Goal: Task Accomplishment & Management: Manage account settings

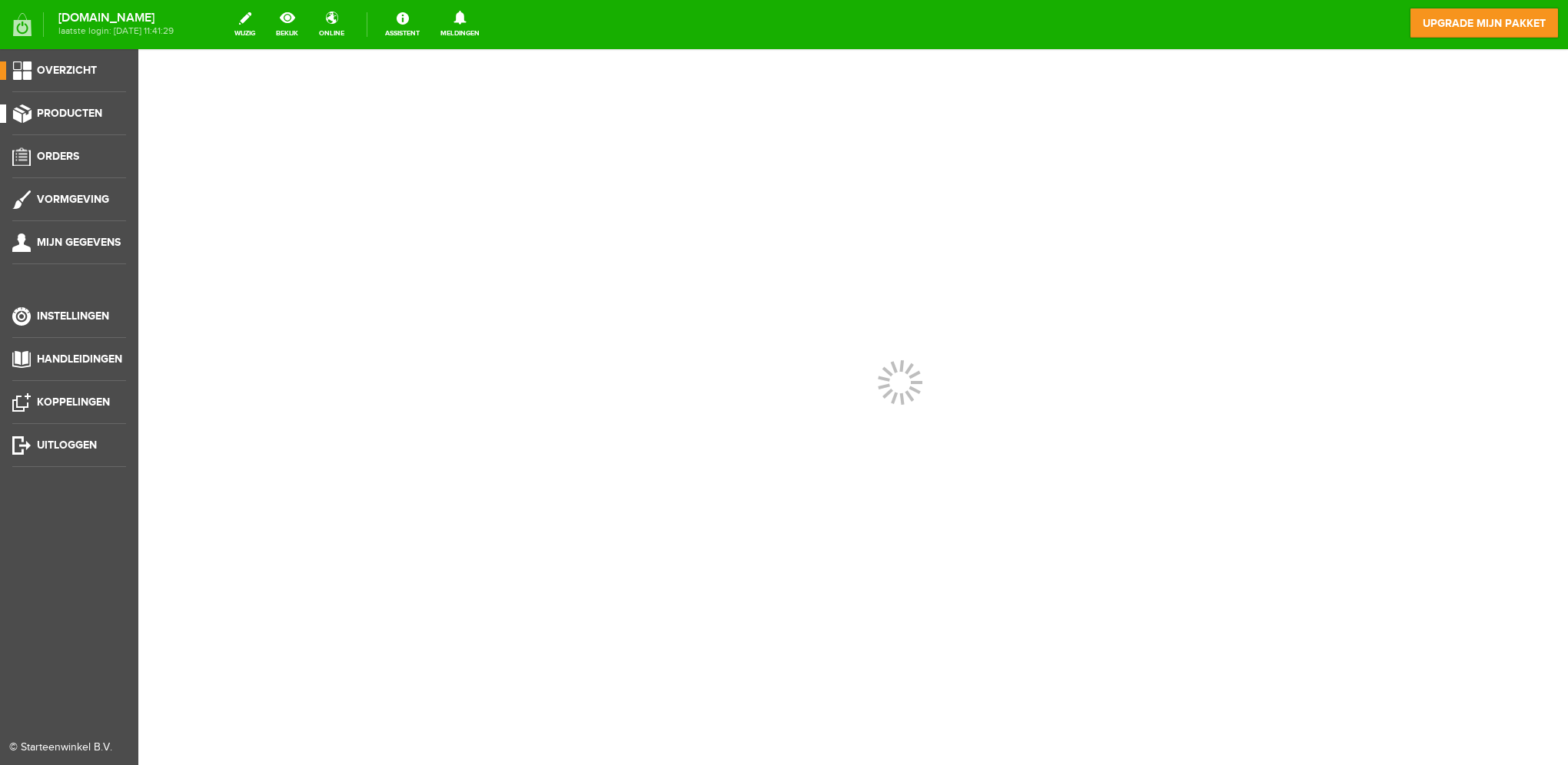
click at [81, 111] on span "Producten" at bounding box center [69, 113] width 65 height 13
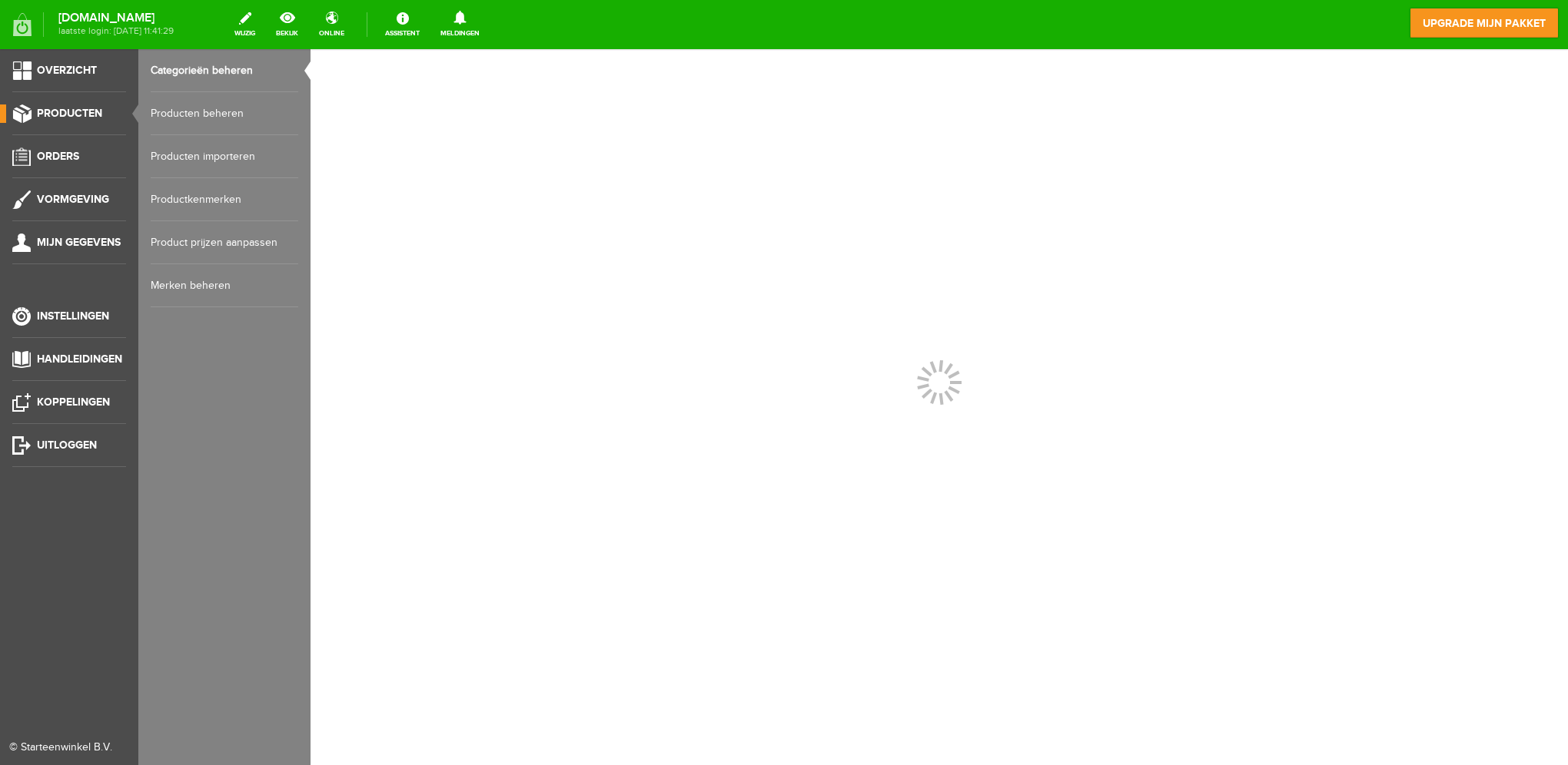
click at [185, 116] on link "Producten beheren" at bounding box center [224, 114] width 147 height 43
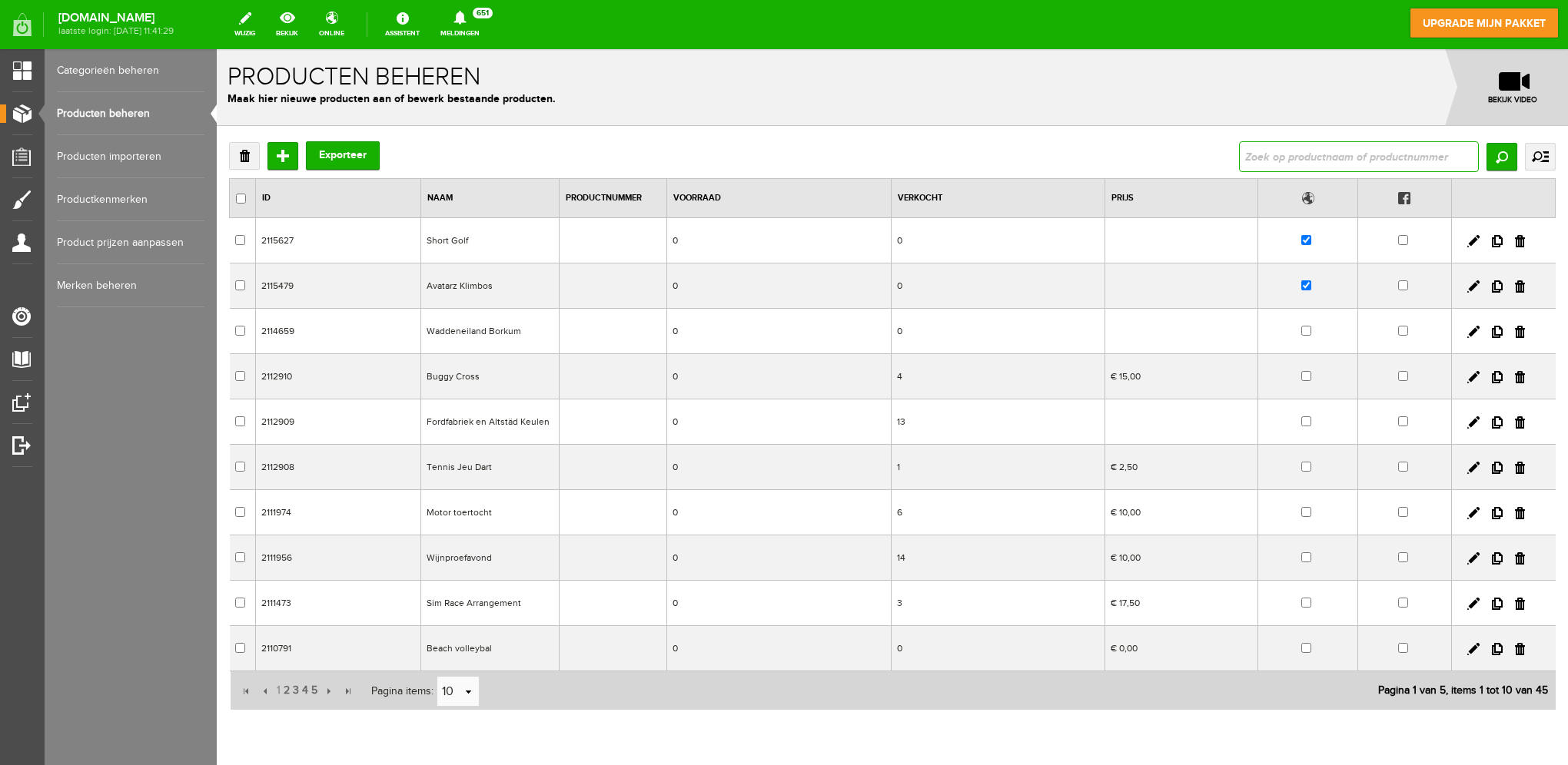
click at [1364, 152] on input "text" at bounding box center [1358, 157] width 239 height 31
type input "wijn"
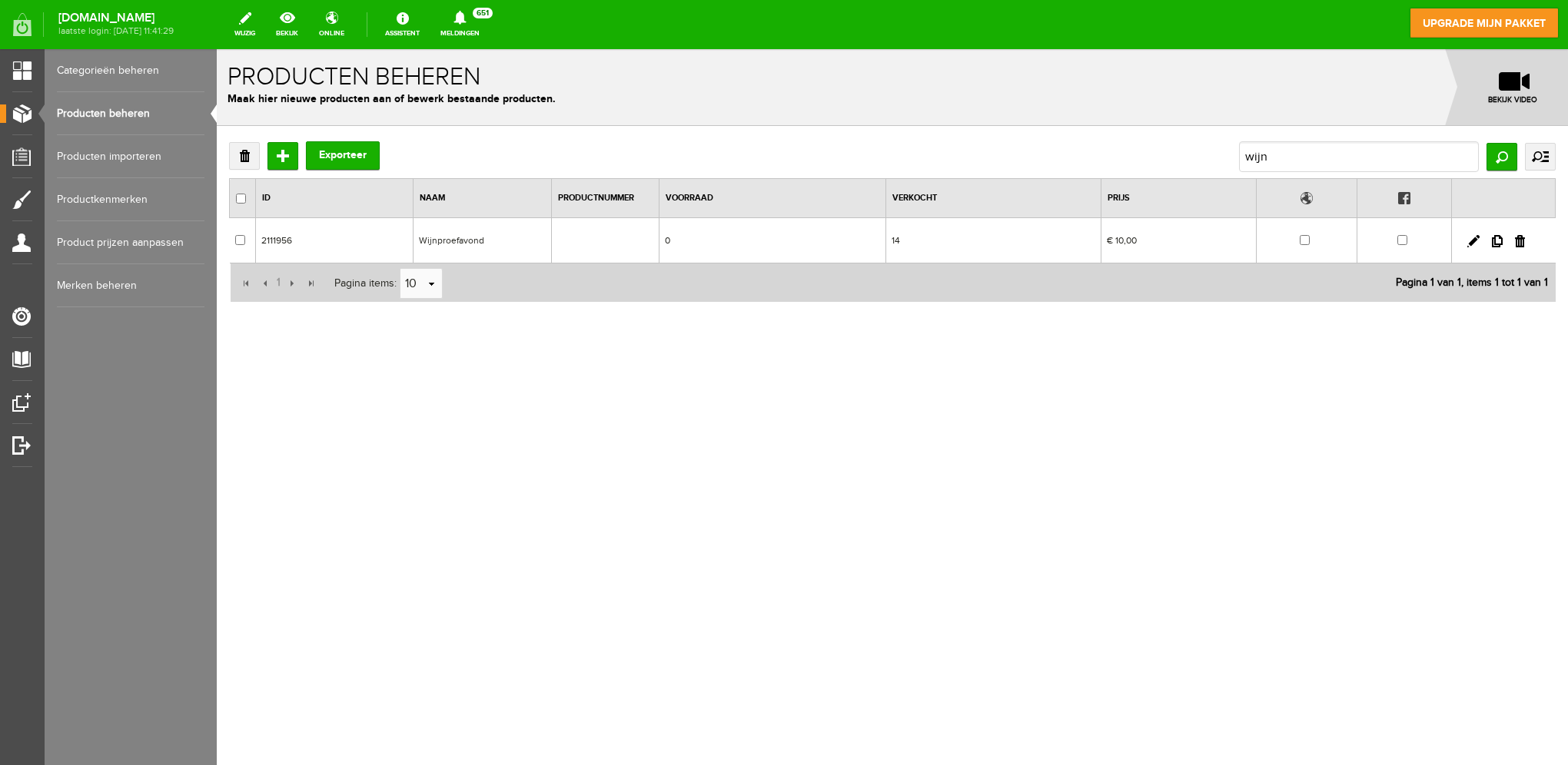
click at [439, 236] on td "Wijnproefavond" at bounding box center [483, 240] width 138 height 45
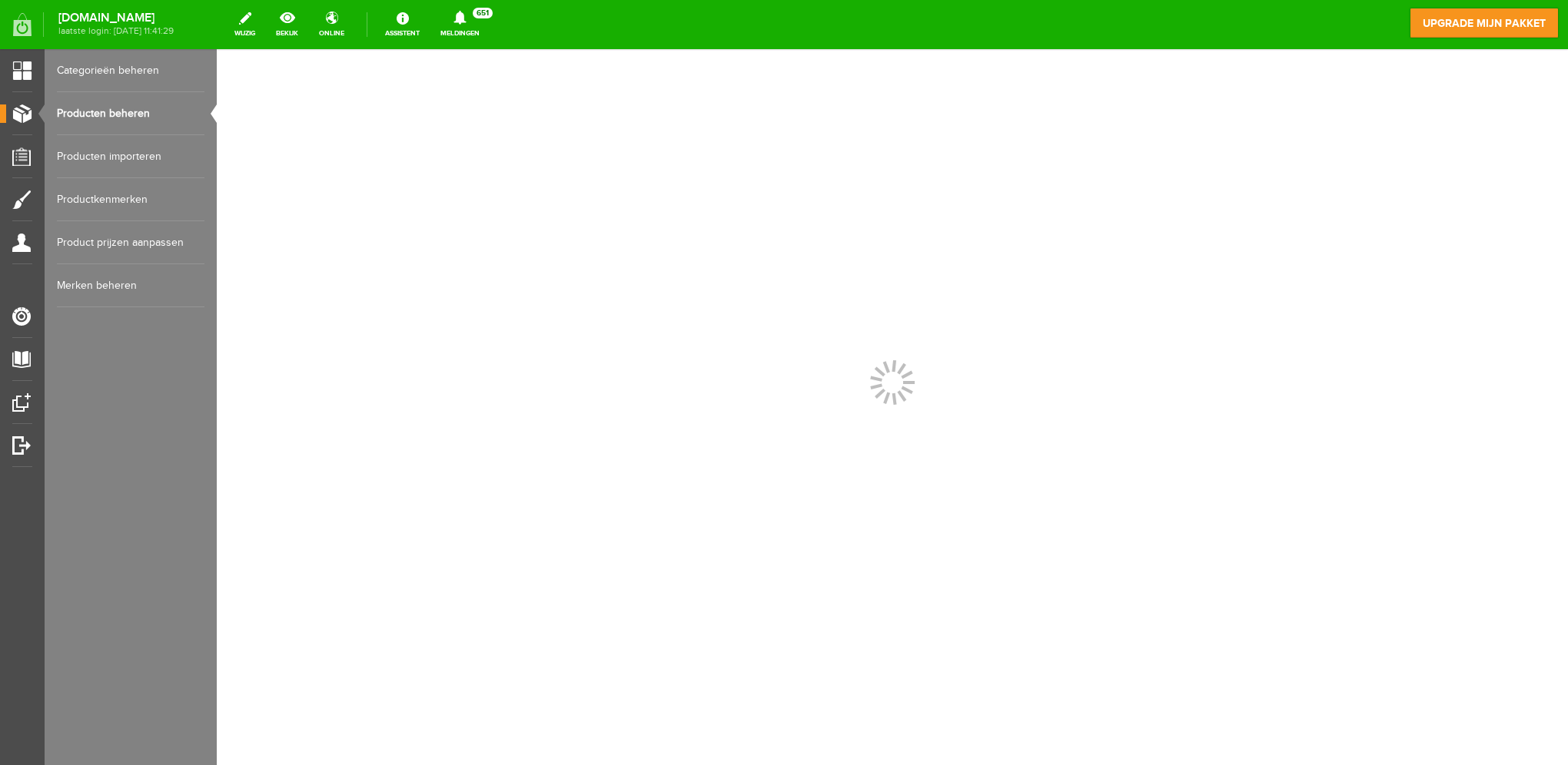
click at [440, 236] on div at bounding box center [892, 407] width 1351 height 716
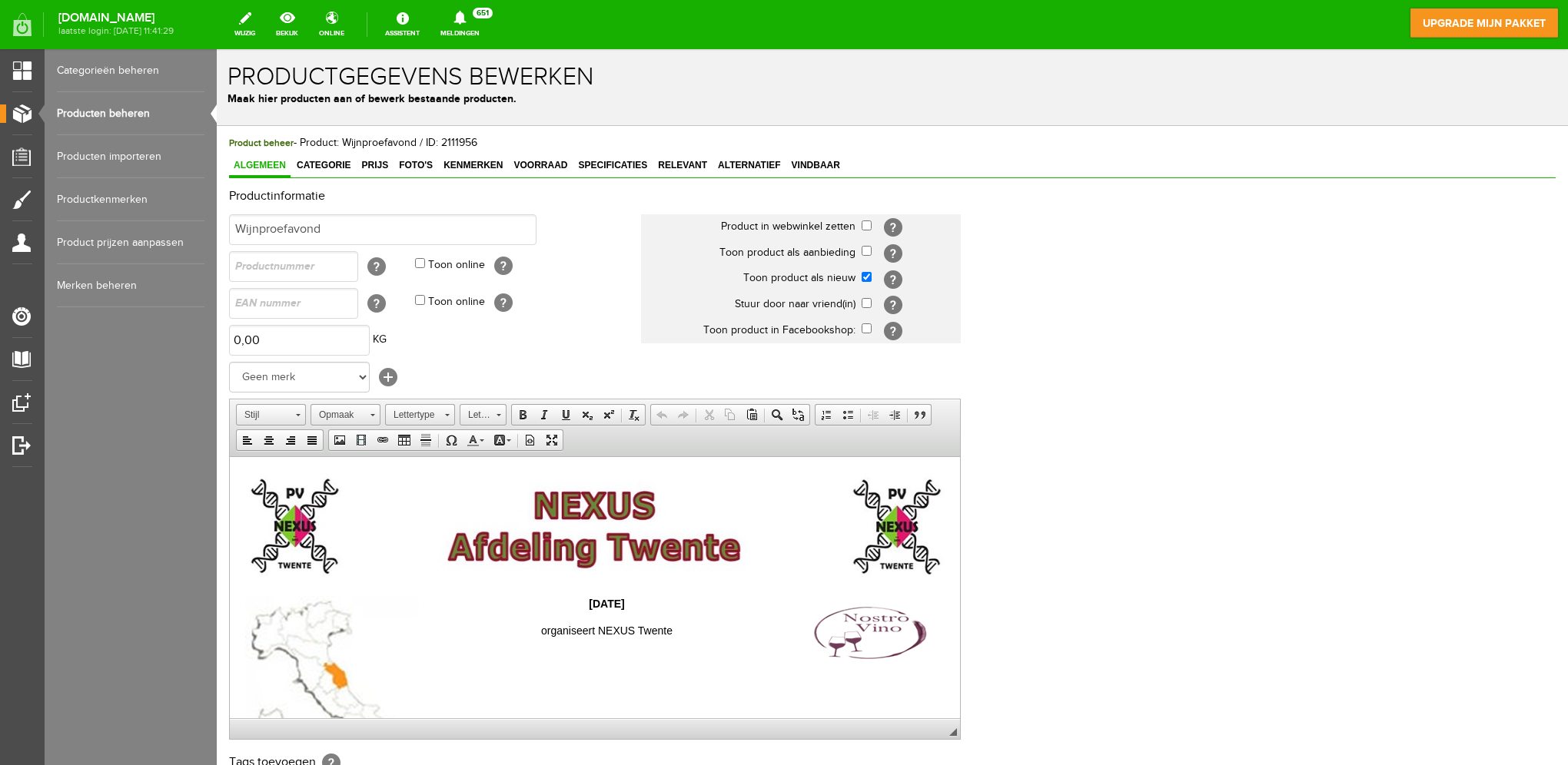
drag, startPoint x: 639, startPoint y: 624, endPoint x: 621, endPoint y: 620, distance: 18.4
click at [636, 623] on p "organiseert NEXUS Twente" at bounding box center [594, 631] width 699 height 16
click at [592, 599] on strong "[DATE]" at bounding box center [606, 603] width 35 height 12
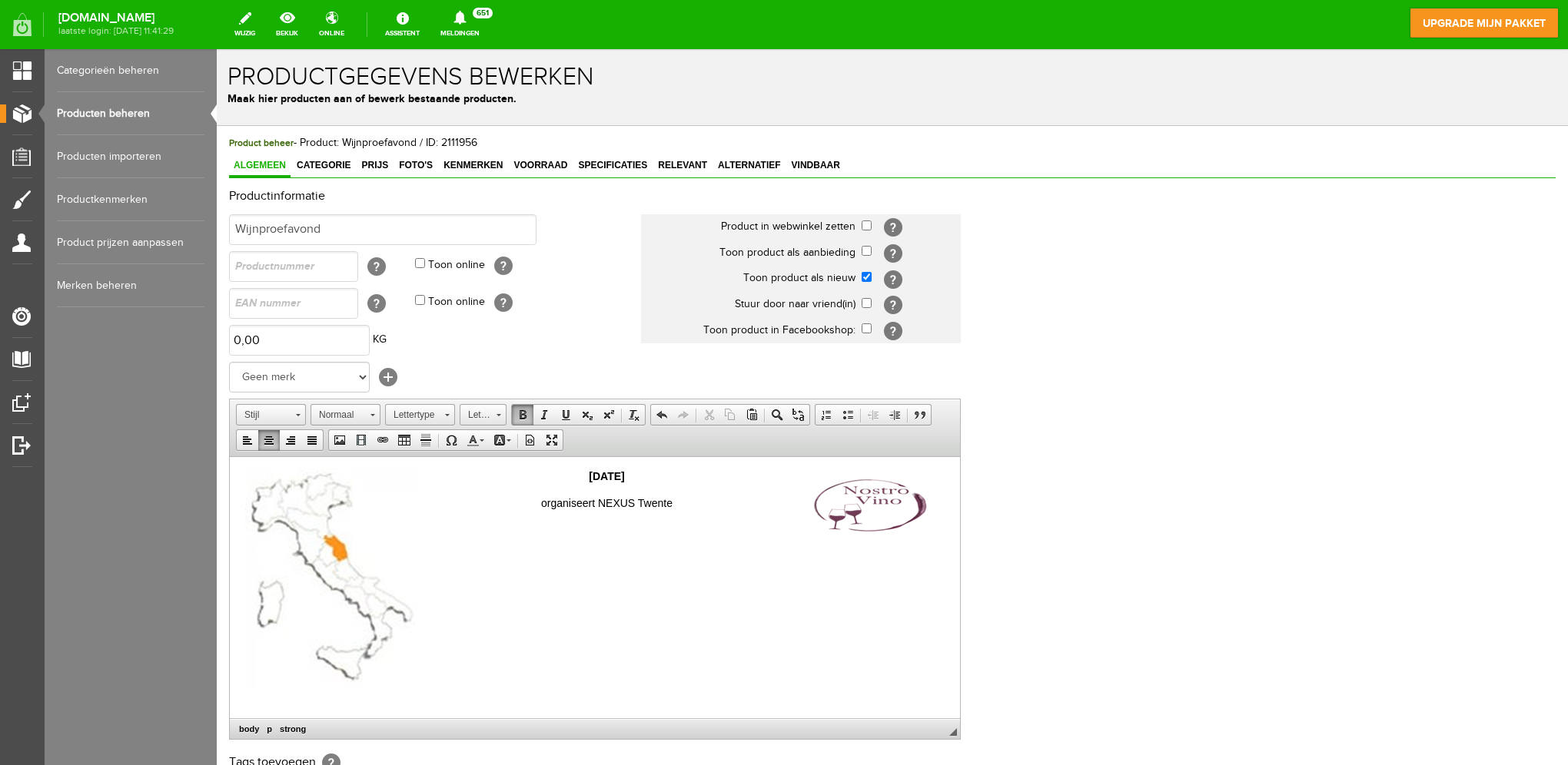
click at [856, 497] on img at bounding box center [870, 503] width 150 height 72
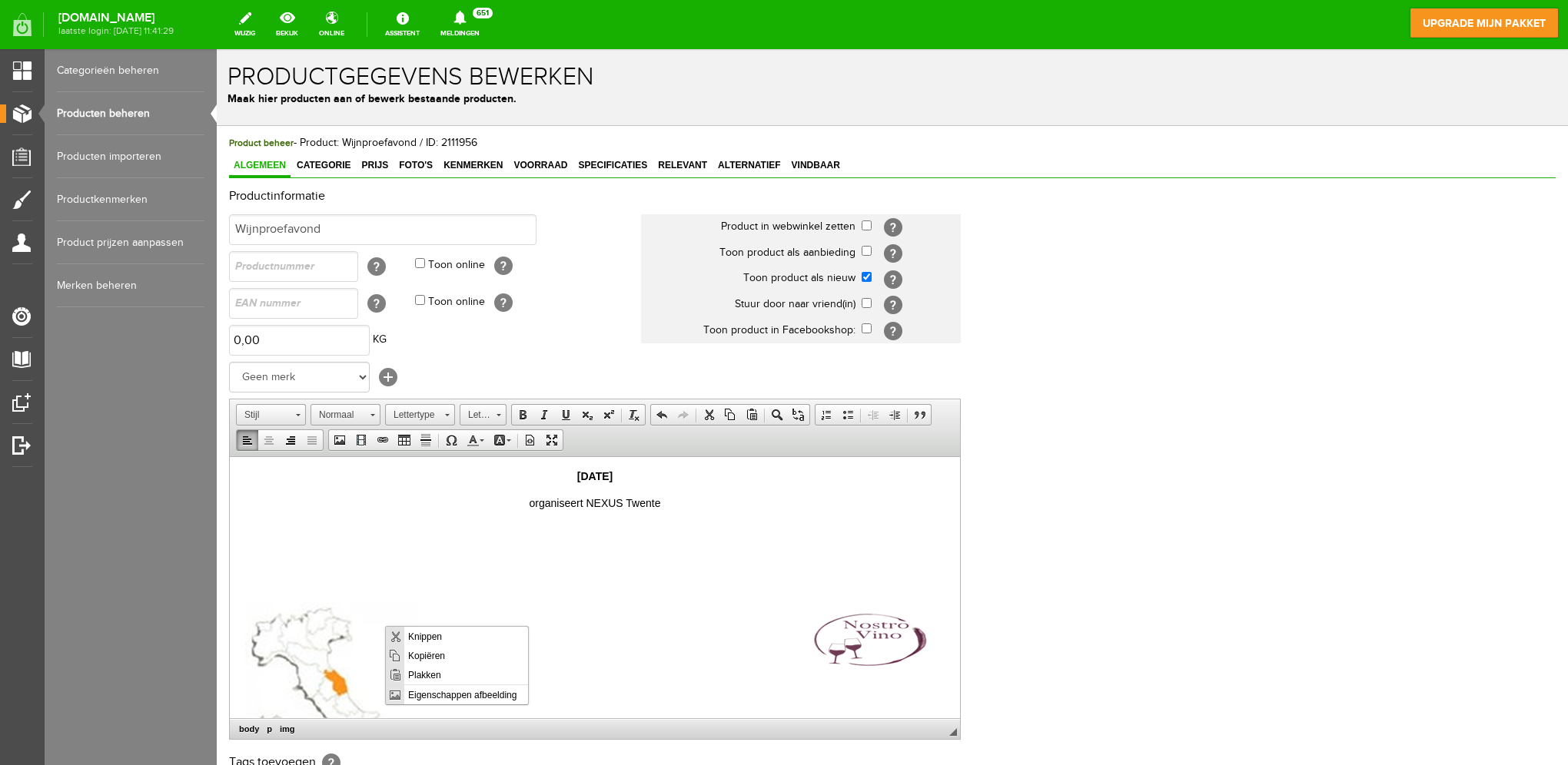
scroll to position [0, 0]
click at [350, 628] on img at bounding box center [332, 712] width 173 height 220
click at [271, 441] on span at bounding box center [268, 440] width 12 height 12
click at [292, 440] on span at bounding box center [290, 440] width 12 height 12
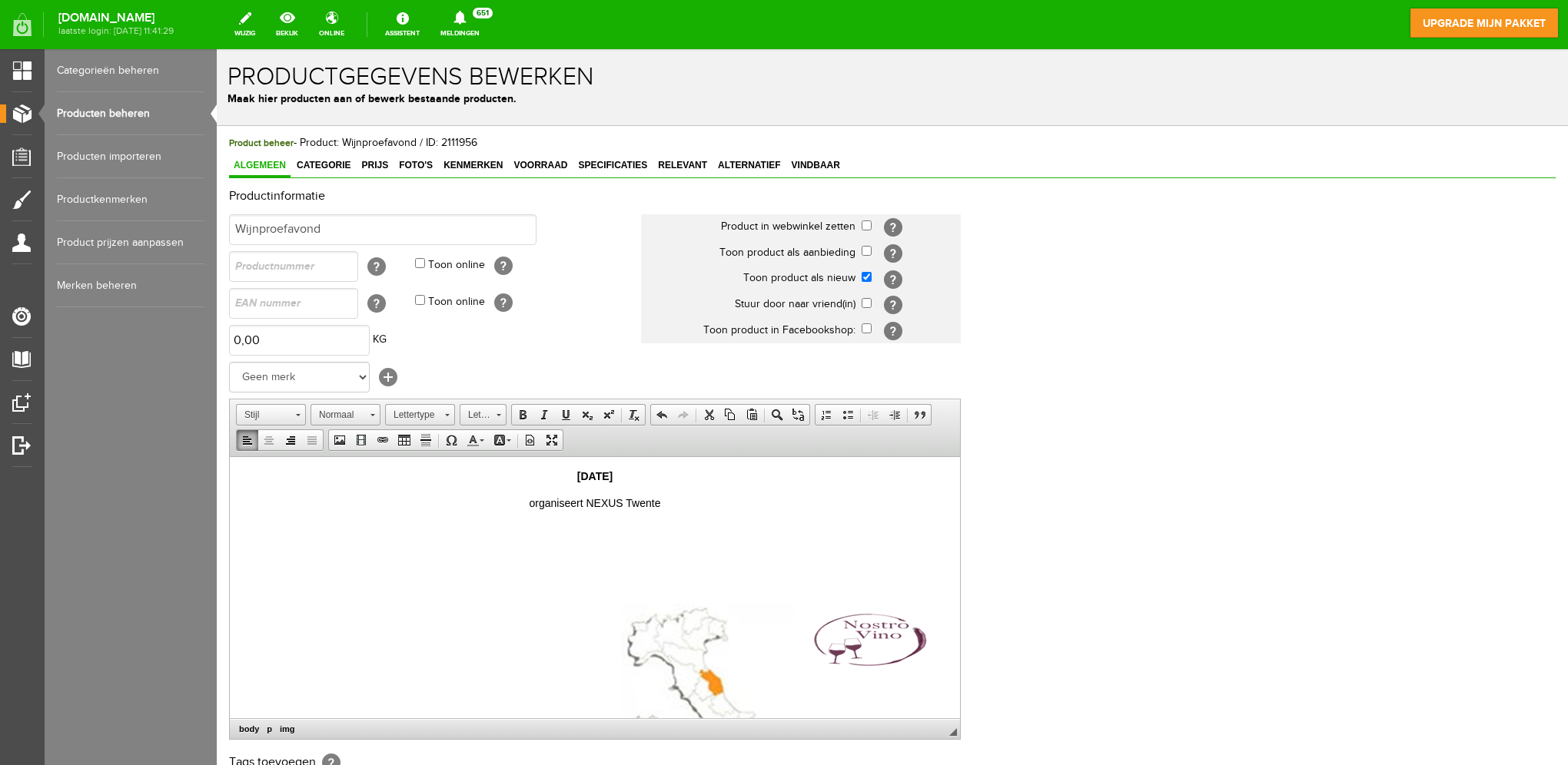
click at [248, 438] on span at bounding box center [247, 440] width 12 height 12
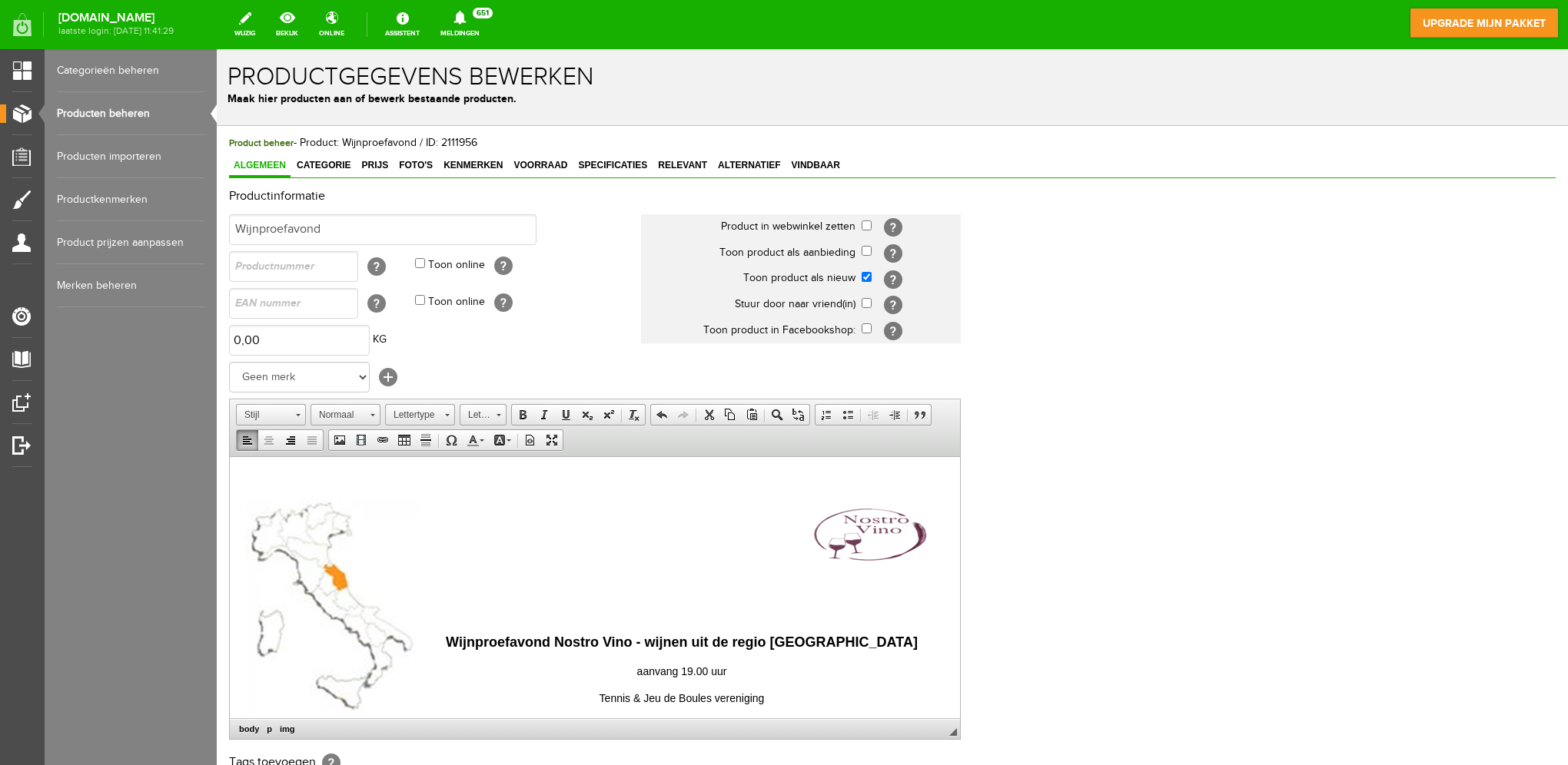
scroll to position [256, 0]
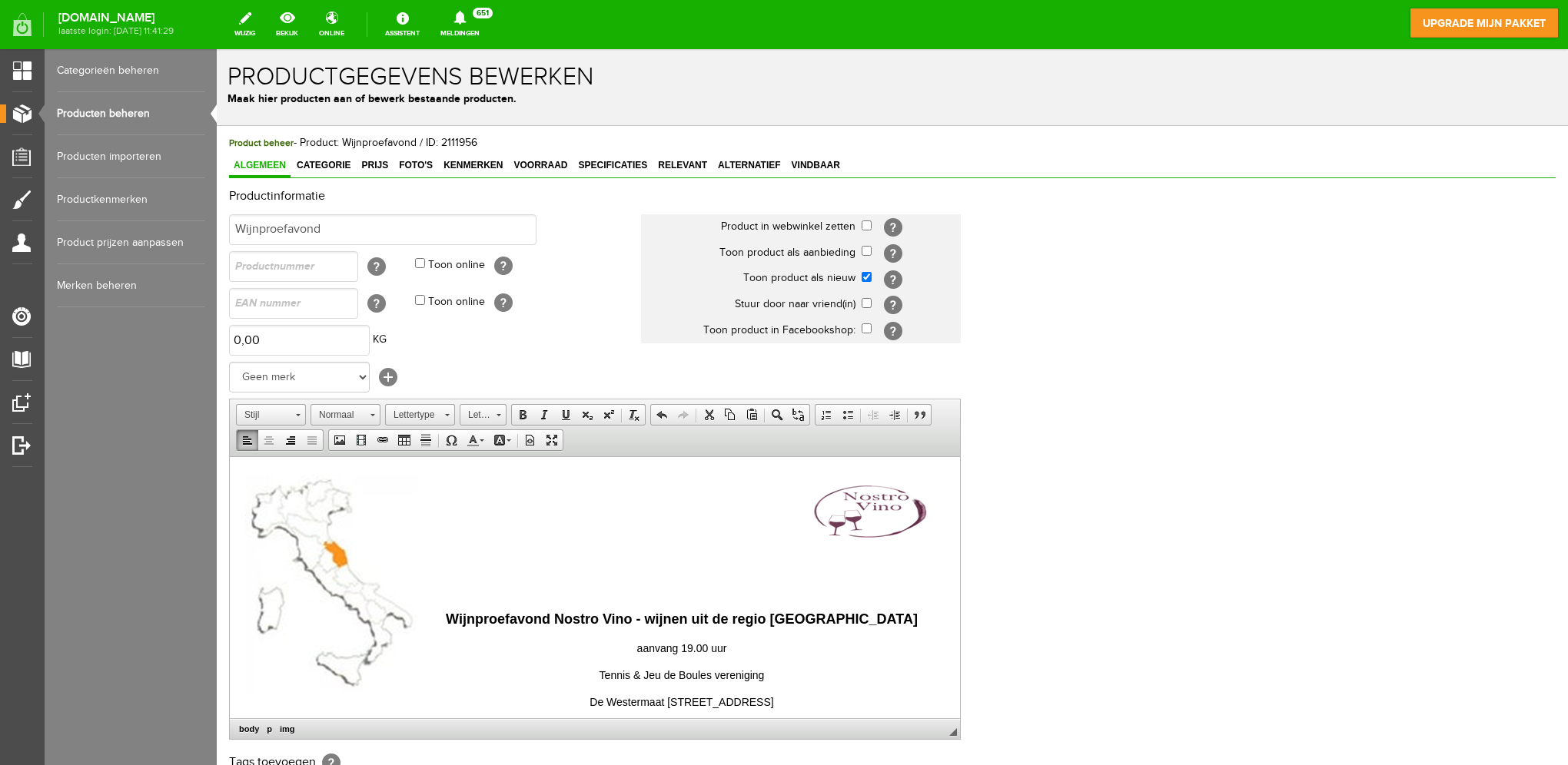
click at [579, 559] on p at bounding box center [594, 563] width 699 height 16
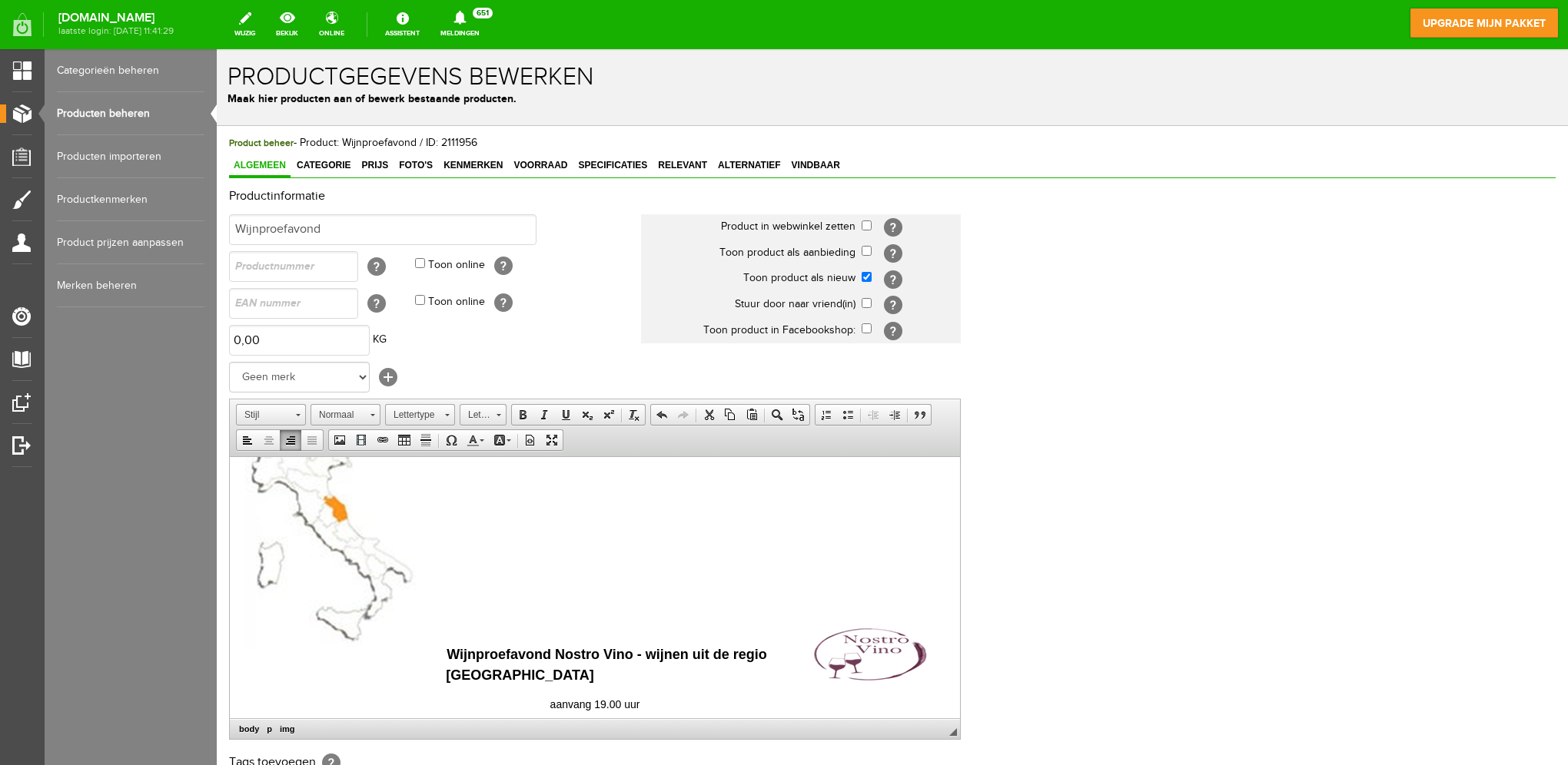
scroll to position [384, 0]
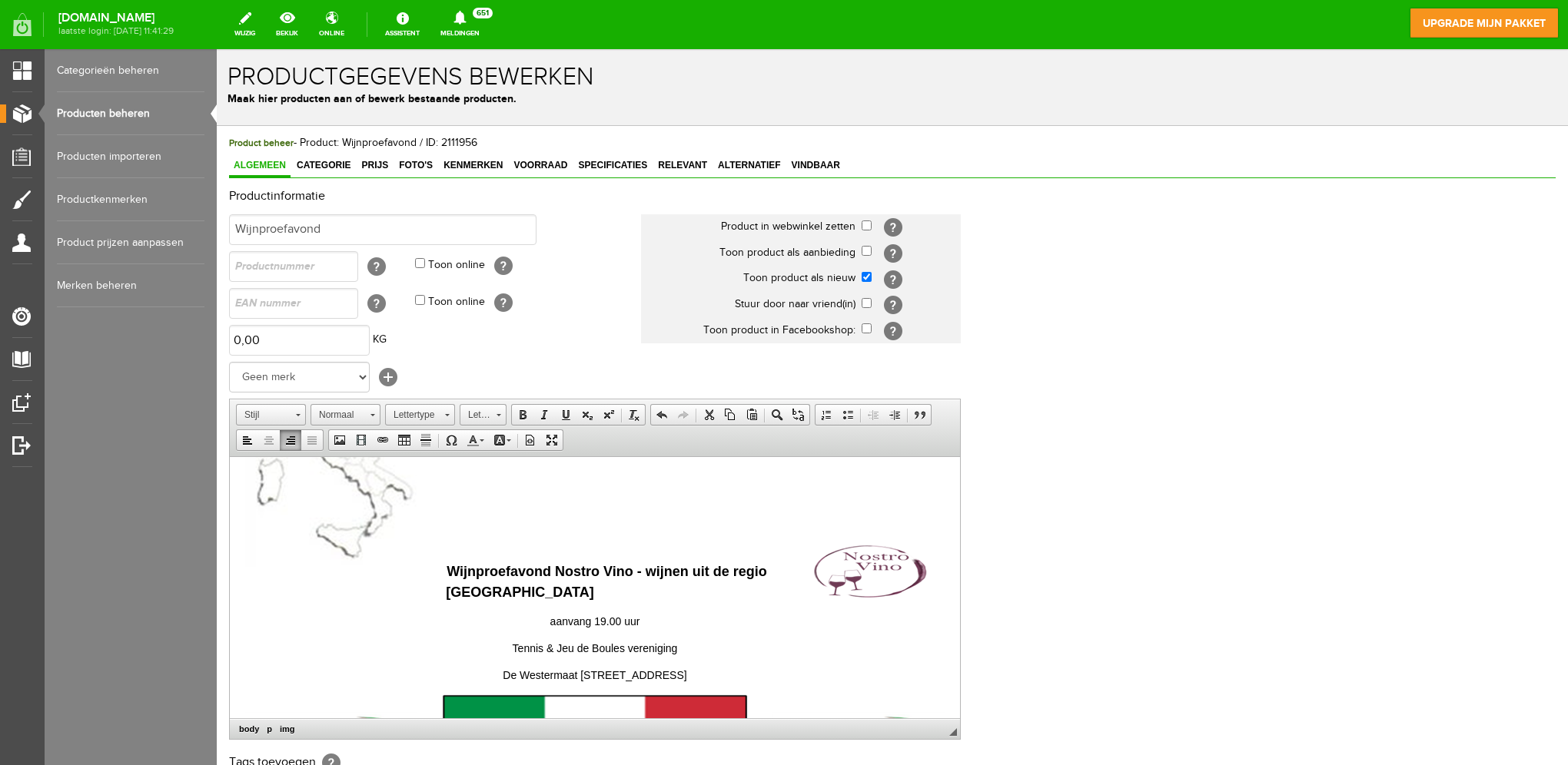
click at [687, 642] on p "Tennis & Jeu de Boules vereniging" at bounding box center [594, 648] width 699 height 16
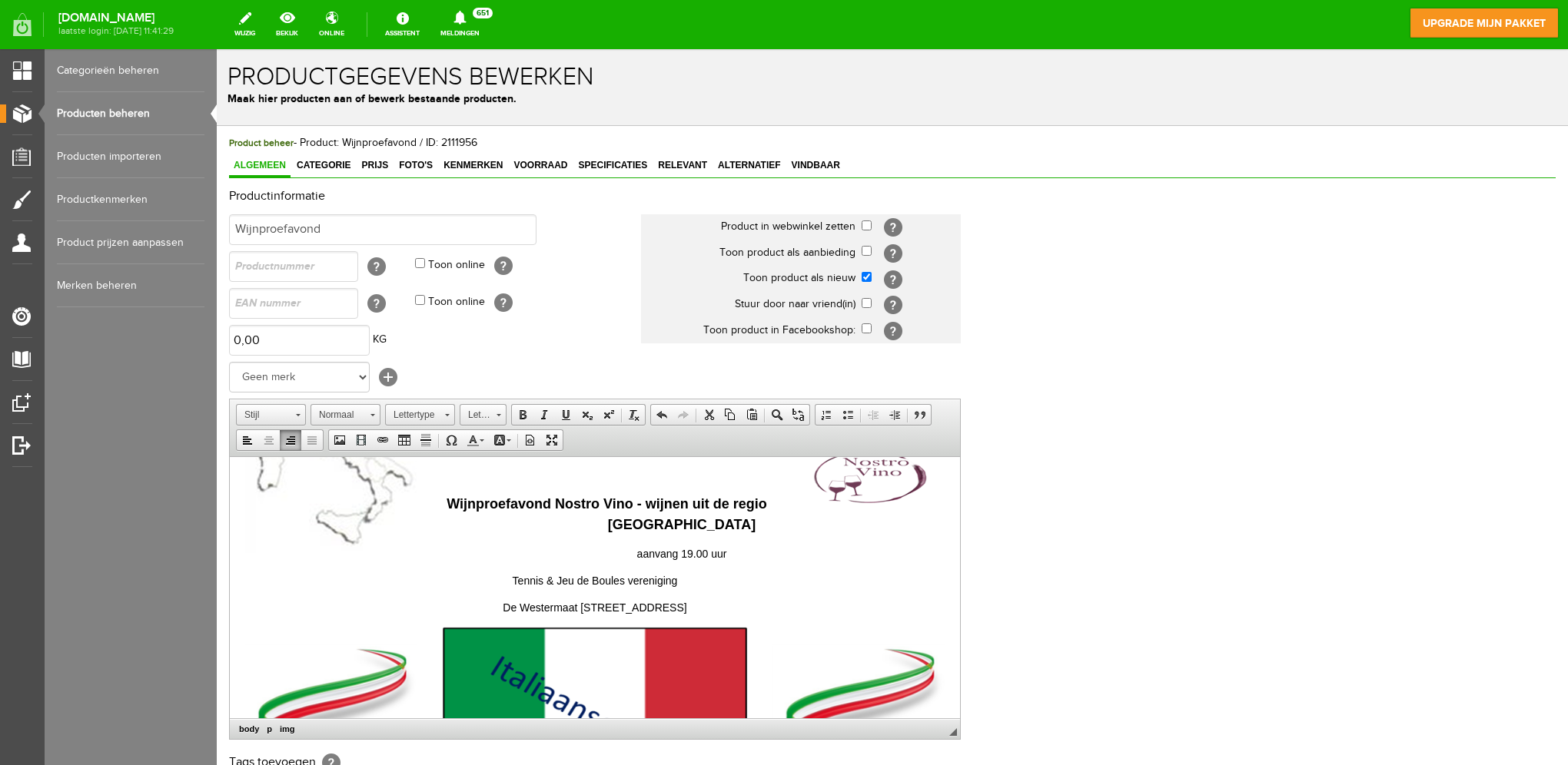
click at [787, 706] on body "[DATE] organiseert NEXUS Twente Wijnproefavond Nostro Vino - wijnen uit de regi…" at bounding box center [594, 665] width 699 height 1182
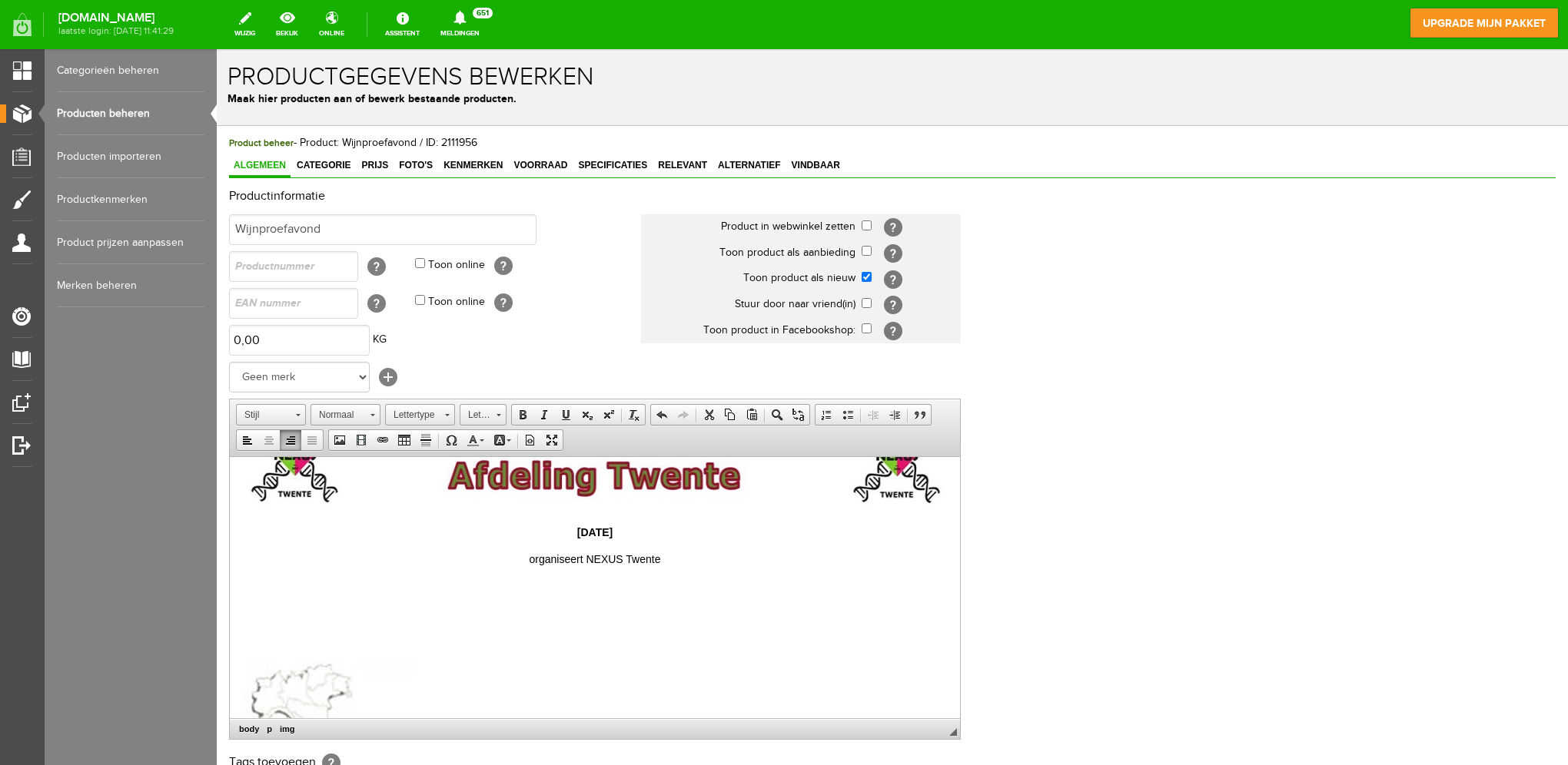
scroll to position [127, 0]
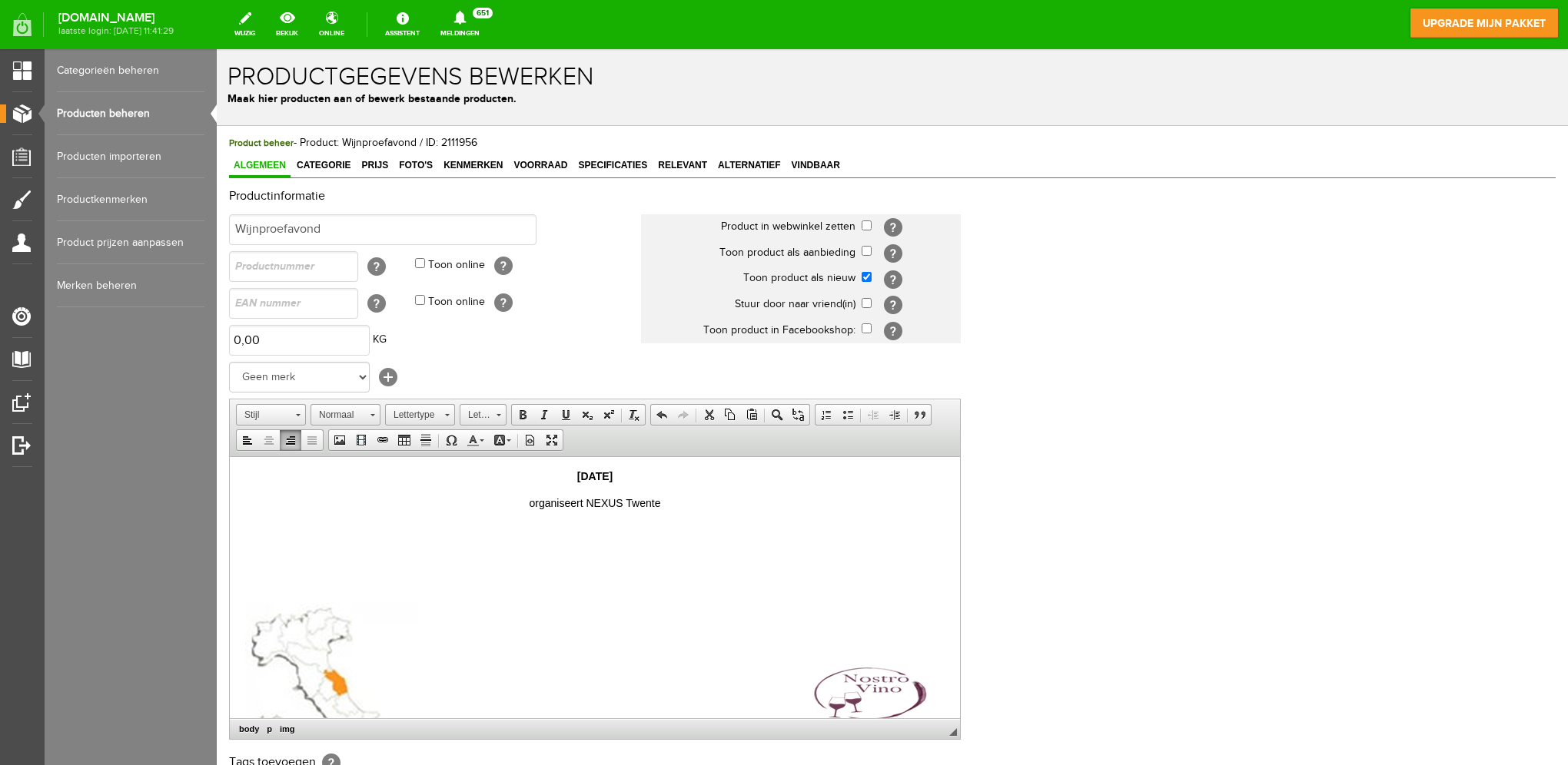
click at [139, 118] on link "Producten beheren" at bounding box center [130, 114] width 147 height 43
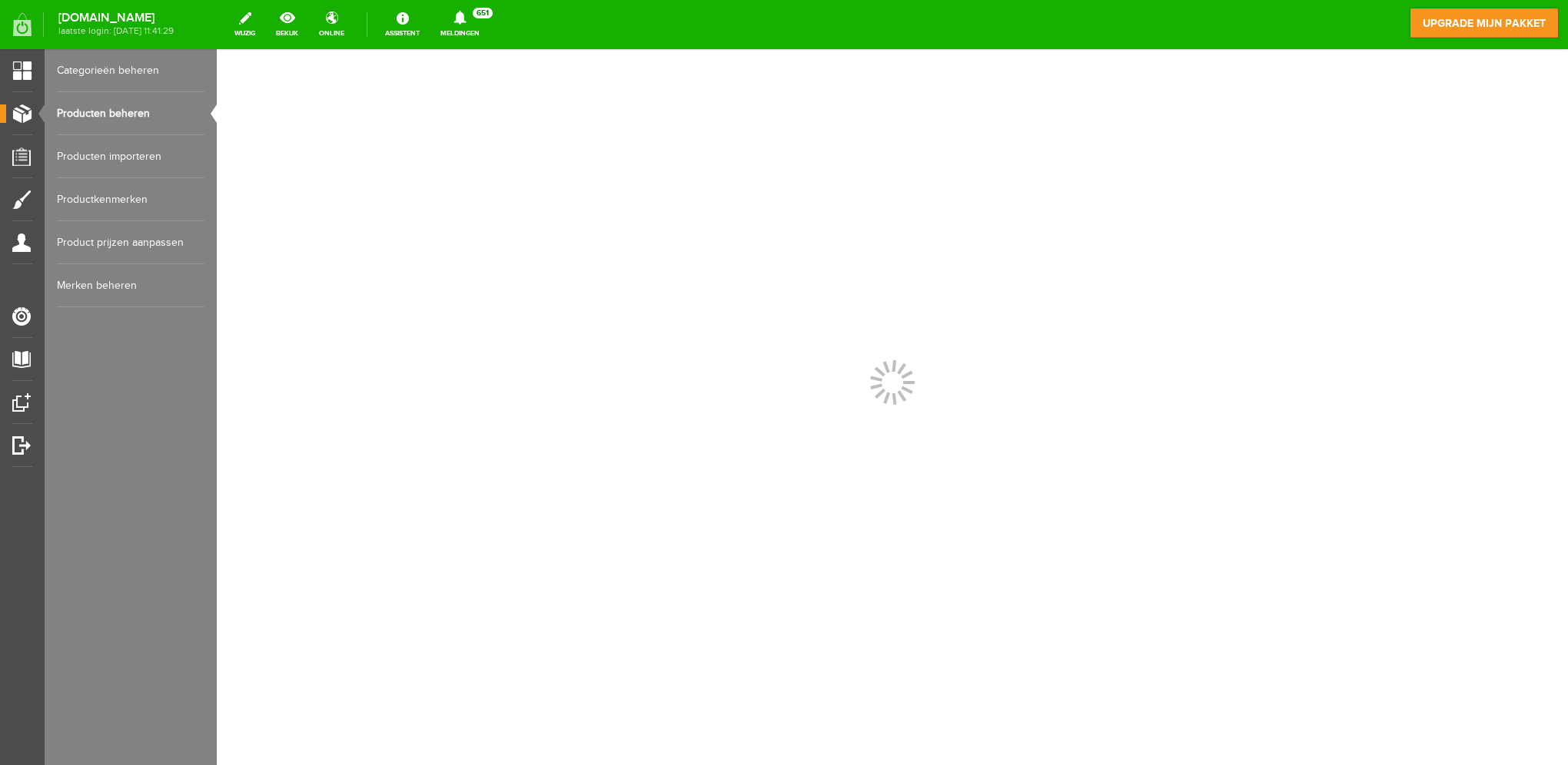
scroll to position [0, 0]
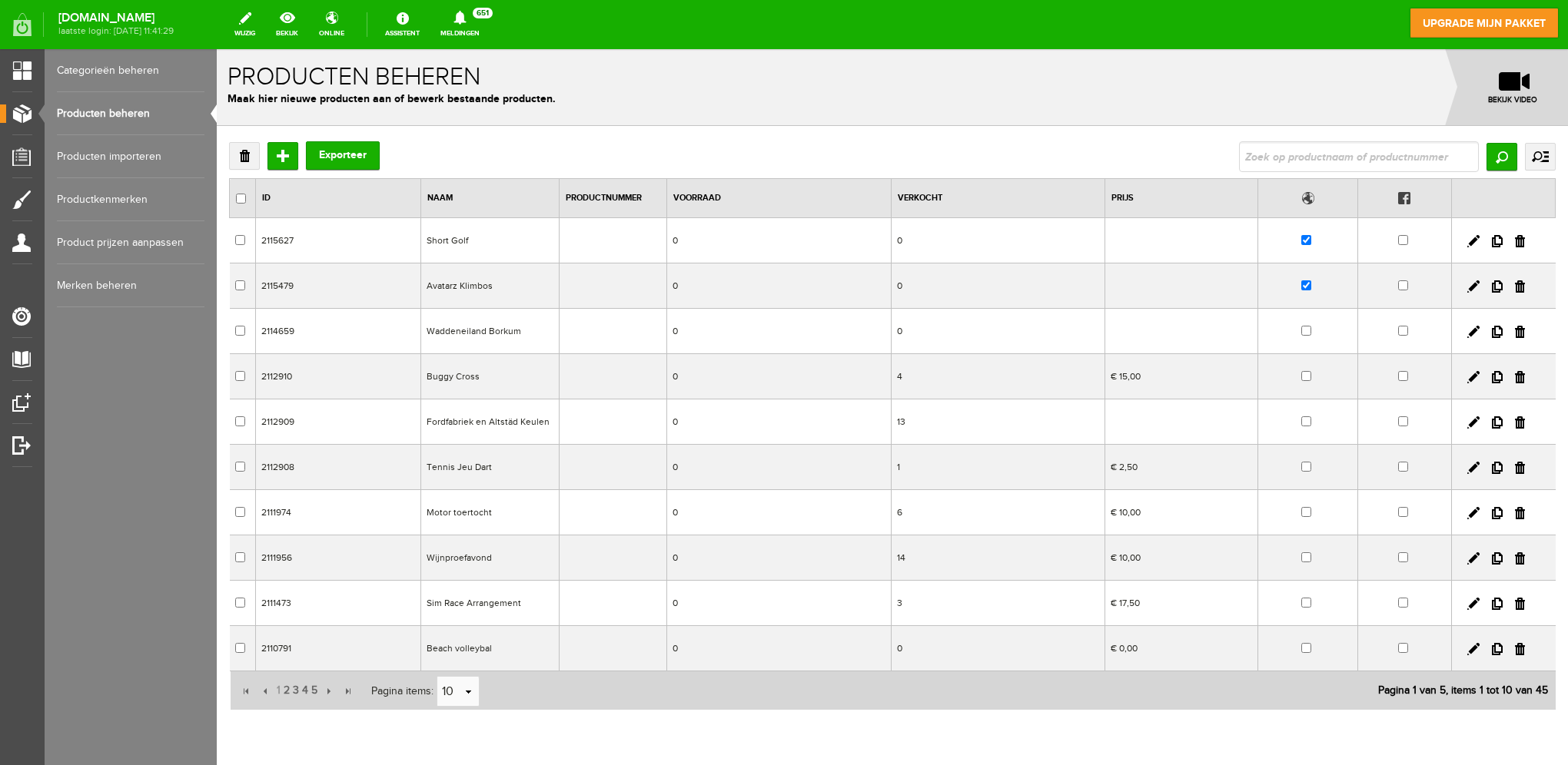
click at [1396, 152] on input "text" at bounding box center [1358, 157] width 239 height 31
type input "wijn"
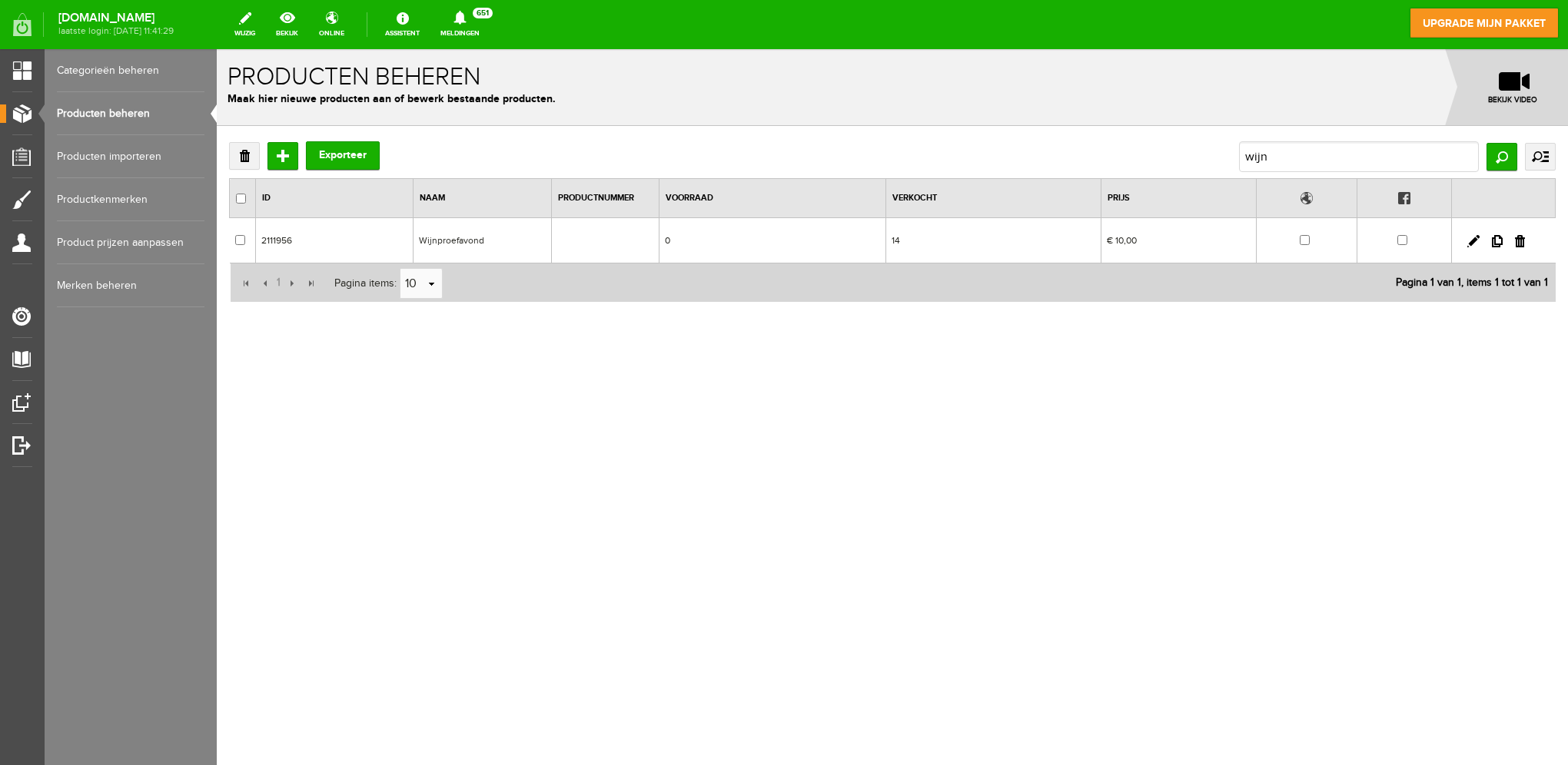
click at [515, 243] on td "Wijnproefavond" at bounding box center [483, 240] width 138 height 45
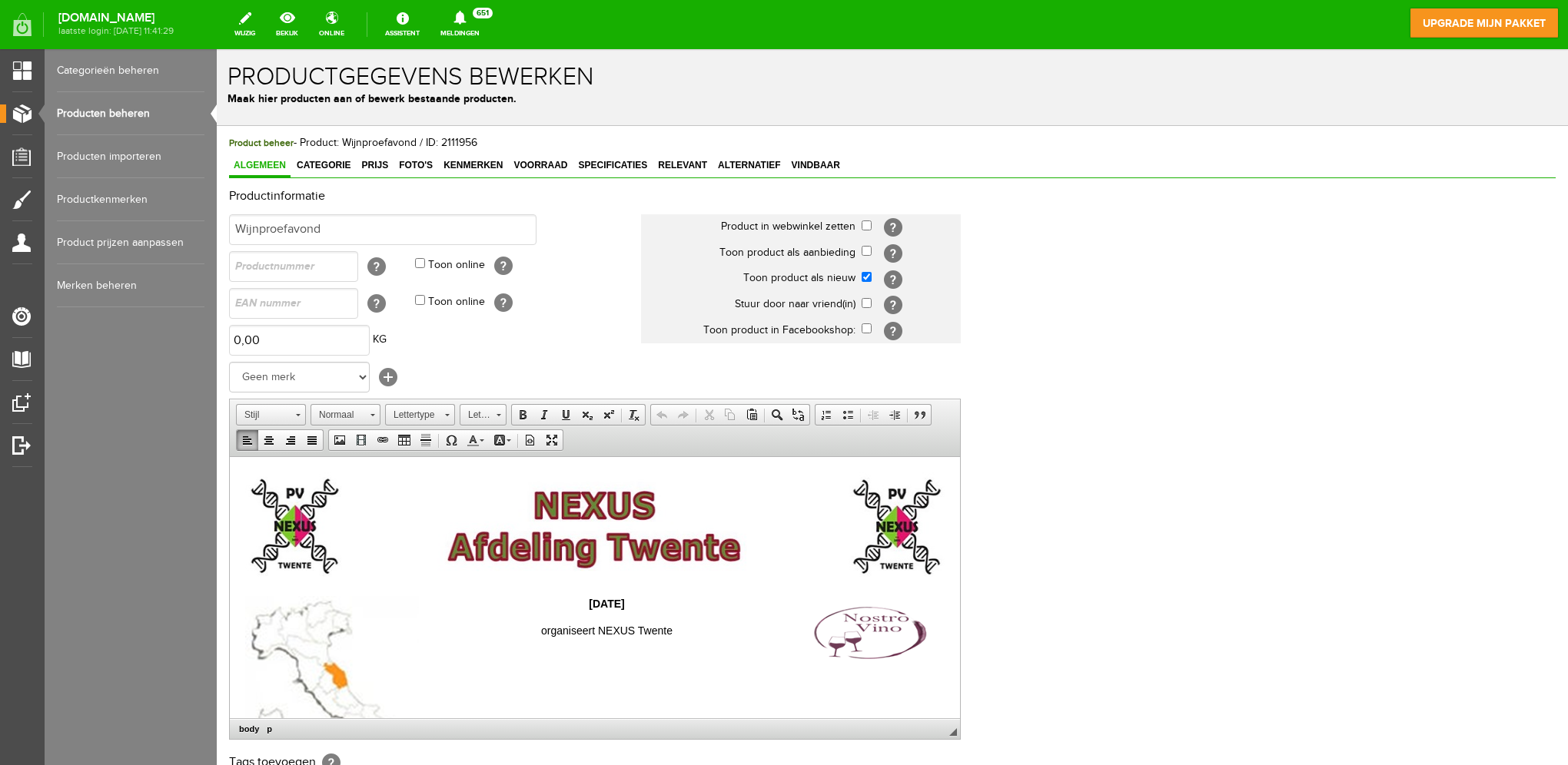
click at [593, 603] on strong "[DATE]" at bounding box center [606, 603] width 35 height 12
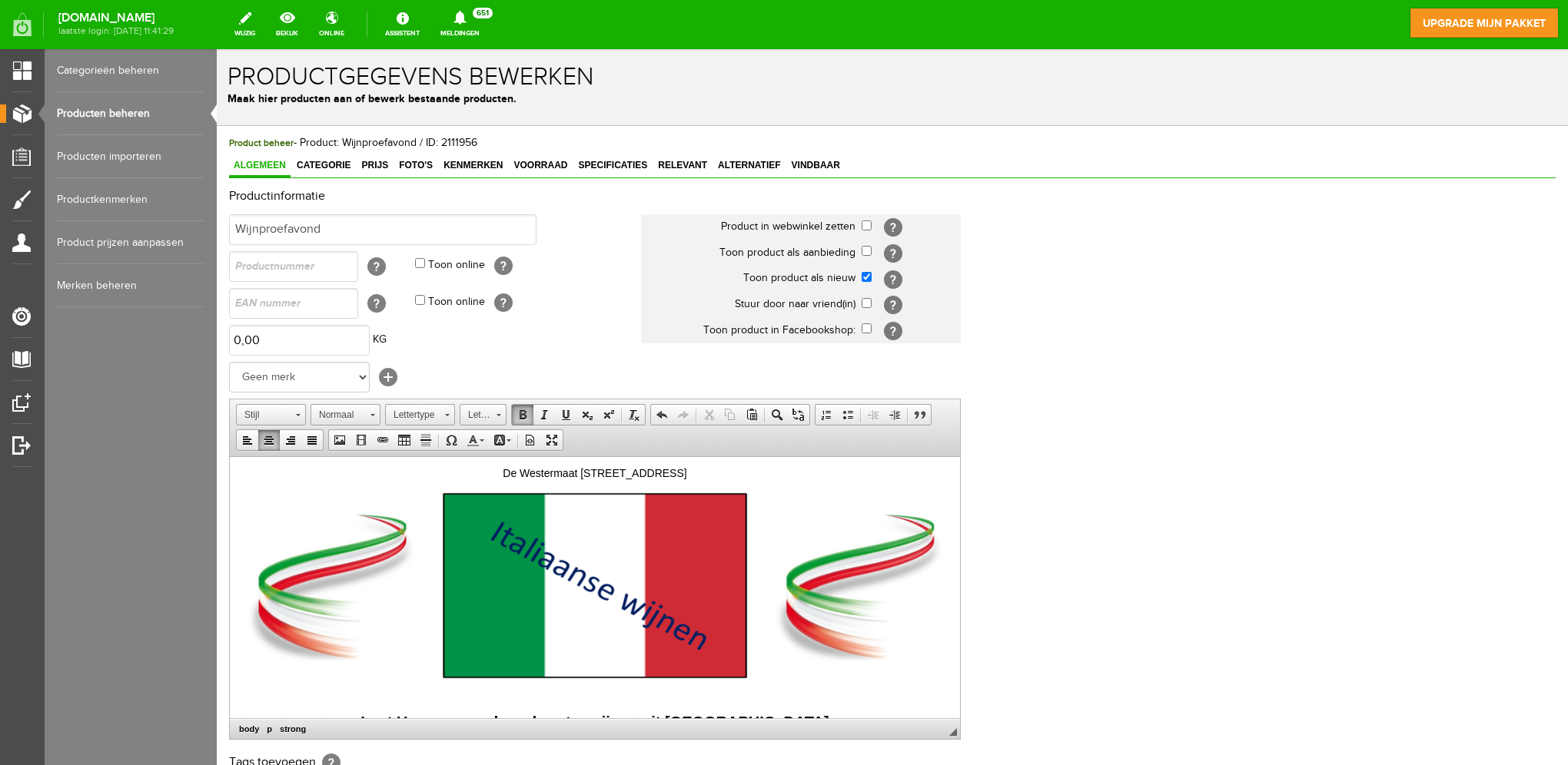
scroll to position [768, 0]
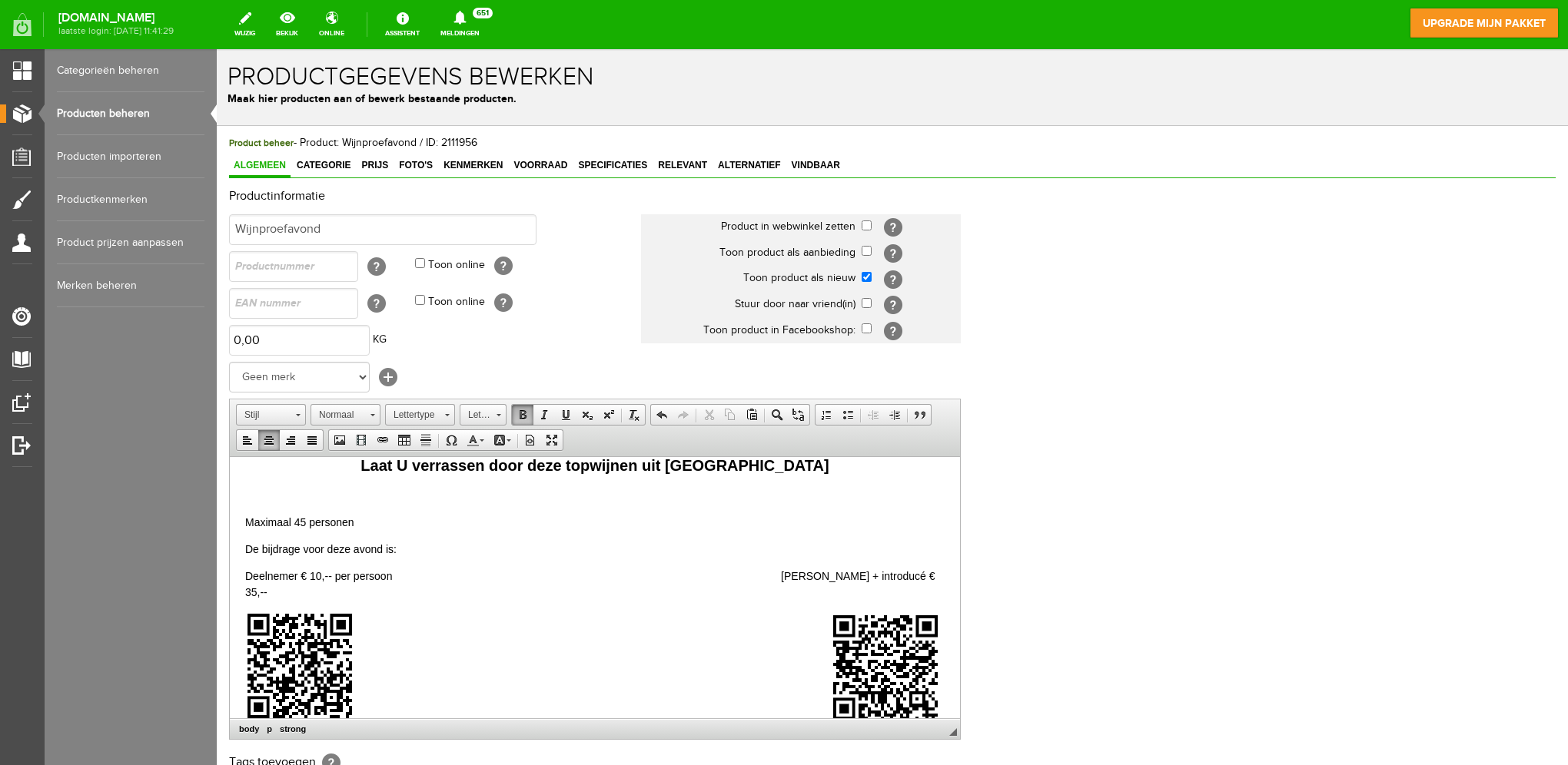
click at [920, 620] on img at bounding box center [888, 668] width 113 height 115
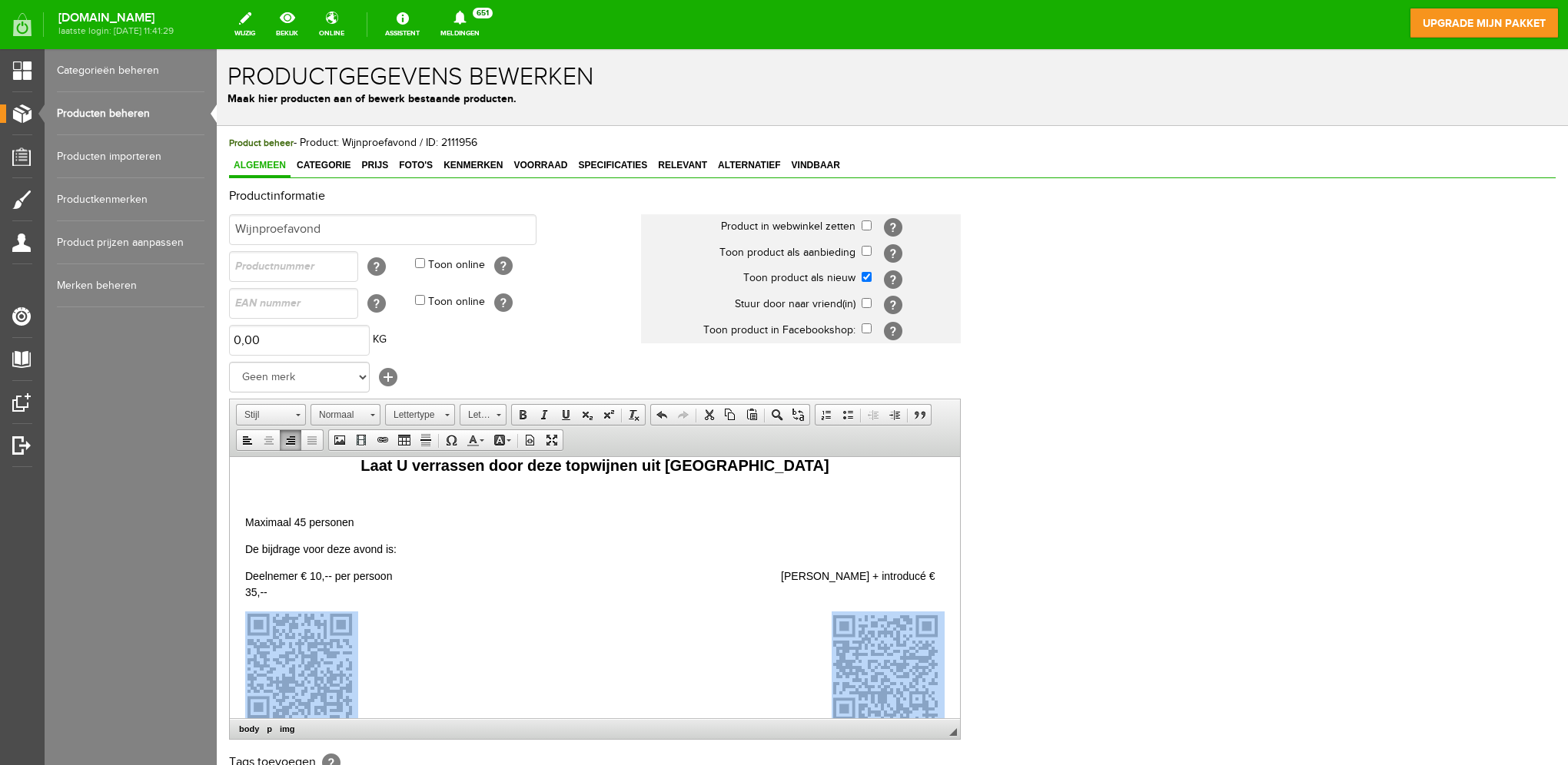
click at [863, 614] on img at bounding box center [888, 668] width 113 height 115
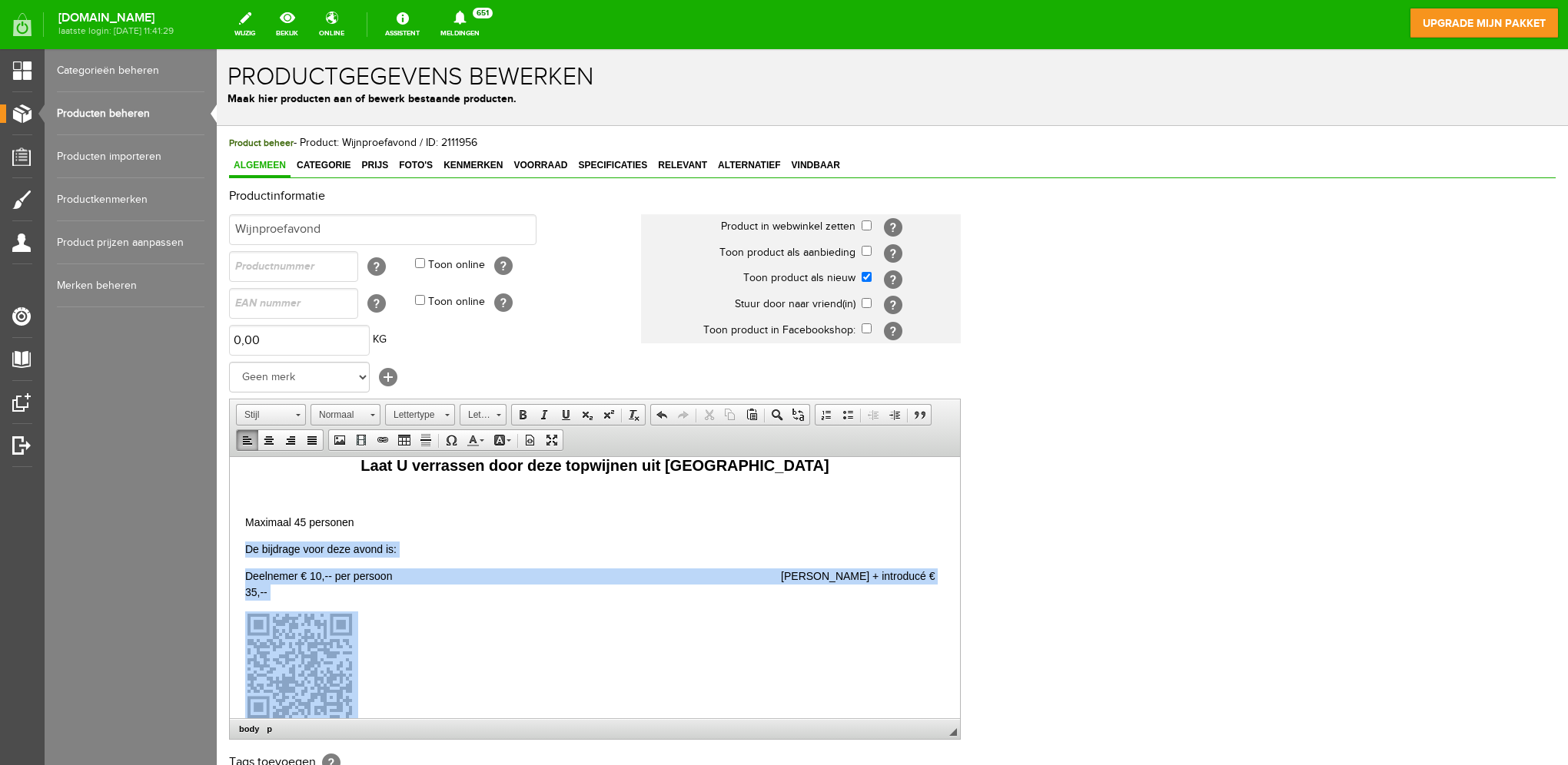
drag, startPoint x: 247, startPoint y: 546, endPoint x: 461, endPoint y: 670, distance: 247.3
click at [461, 670] on body "[DATE] organiseert NEXUS Twente Wijnproefavond Nostro Vino - wijnen uit de regi…" at bounding box center [594, 284] width 699 height 1161
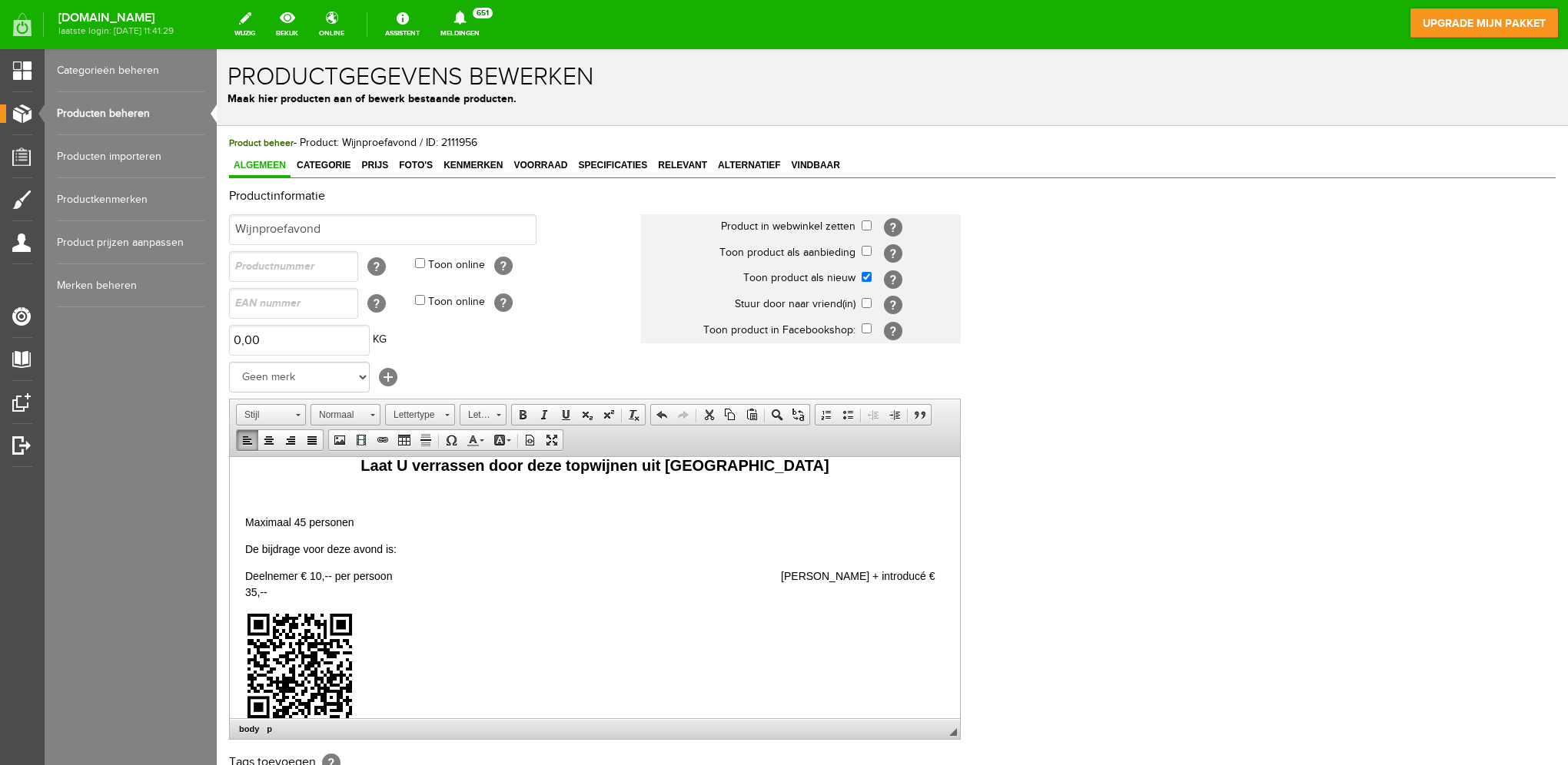
scroll to position [758, 0]
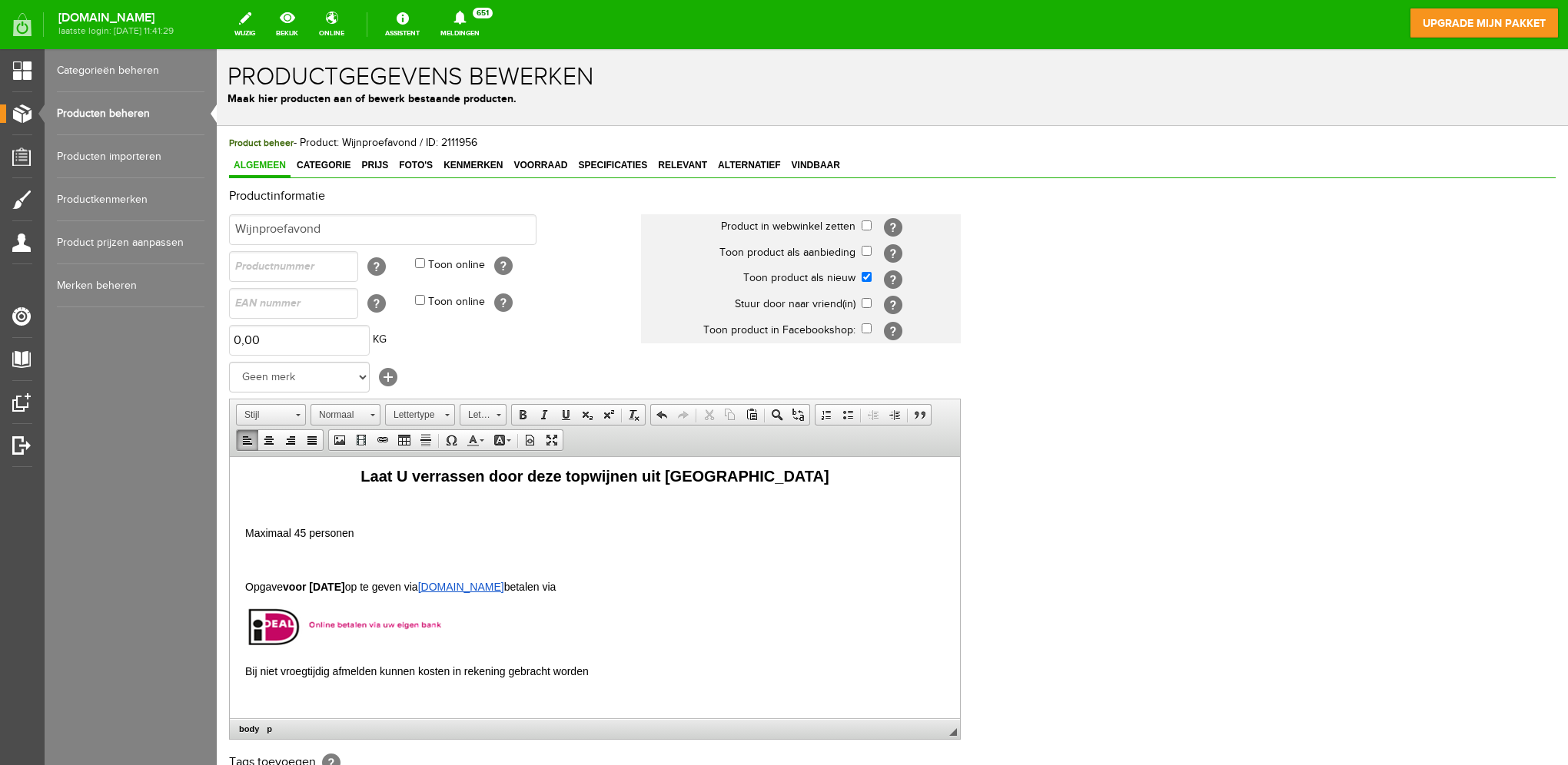
drag, startPoint x: 296, startPoint y: 542, endPoint x: 289, endPoint y: 547, distance: 8.6
click at [296, 542] on body "[DATE] organiseert NEXUS Twente Wijnproefavond Nostro Vino - wijnen uit de regi…" at bounding box center [594, 210] width 699 height 992
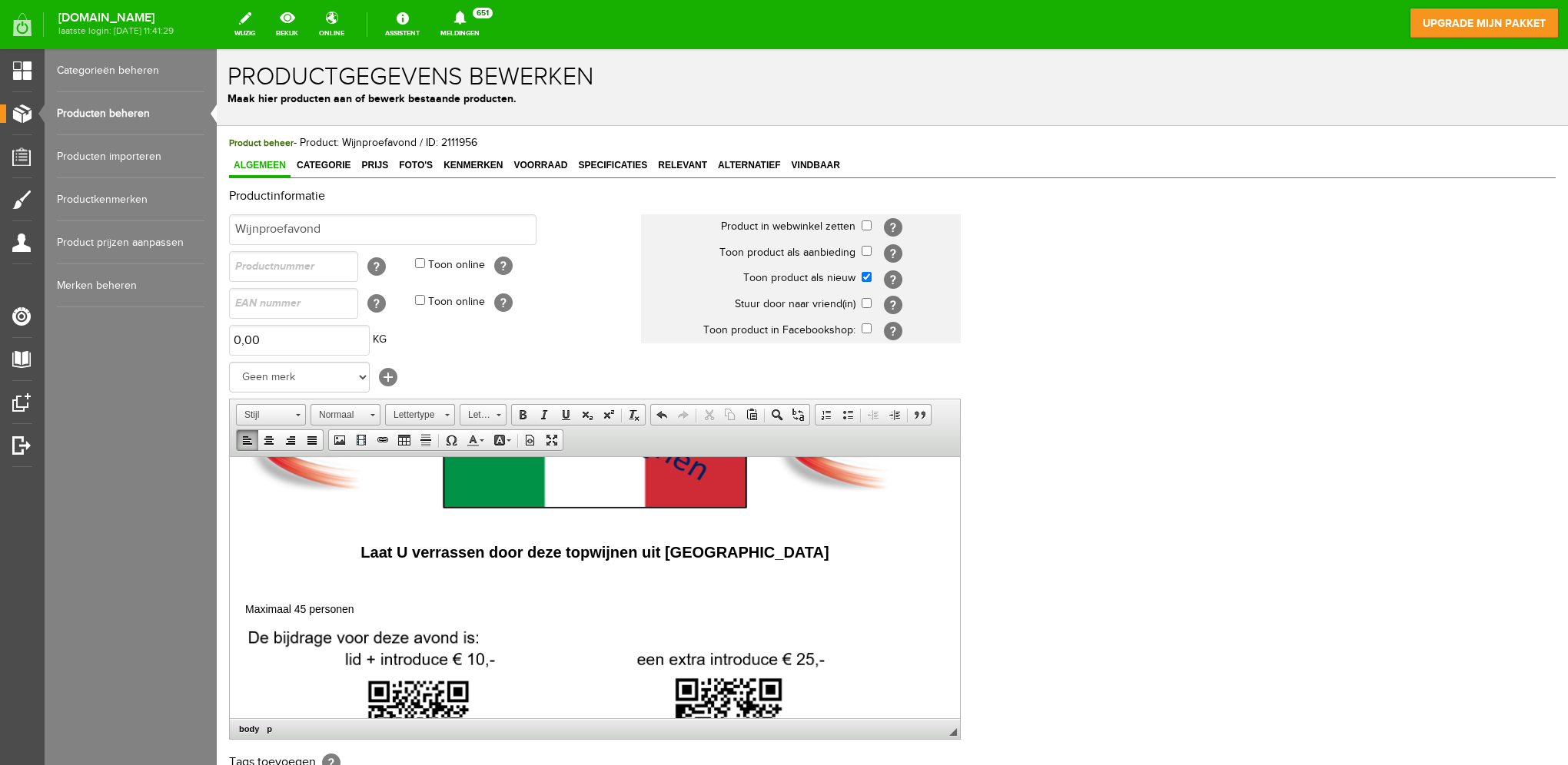
scroll to position [672, 0]
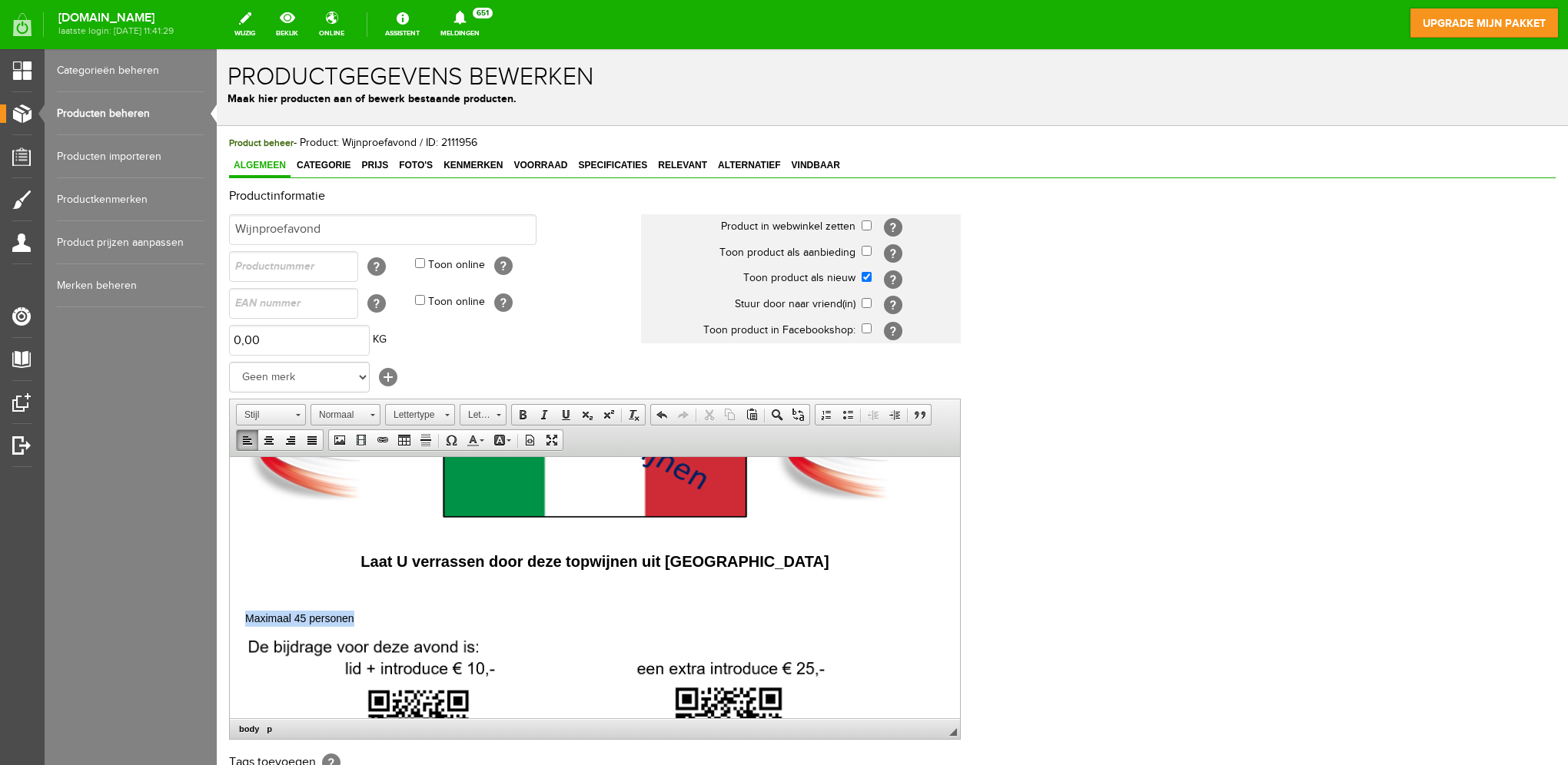
drag, startPoint x: 354, startPoint y: 615, endPoint x: 247, endPoint y: 611, distance: 107.1
click at [247, 611] on p "Maximaal 45 personen" at bounding box center [594, 618] width 699 height 16
click at [475, 441] on span at bounding box center [472, 440] width 12 height 12
click at [505, 441] on link "Achtergrondkleur" at bounding box center [502, 440] width 27 height 20
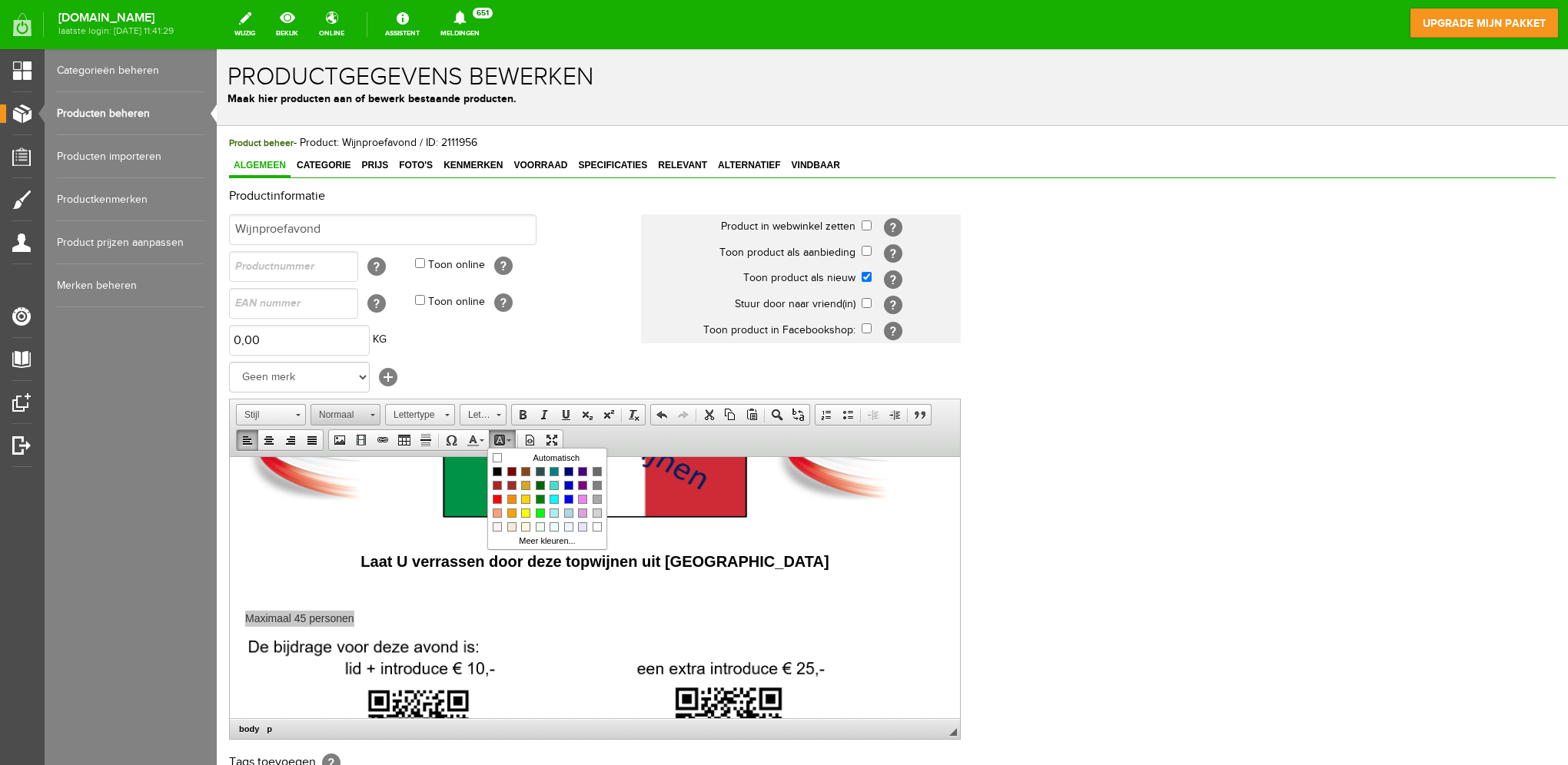
click at [368, 412] on link "Normaal" at bounding box center [345, 414] width 70 height 21
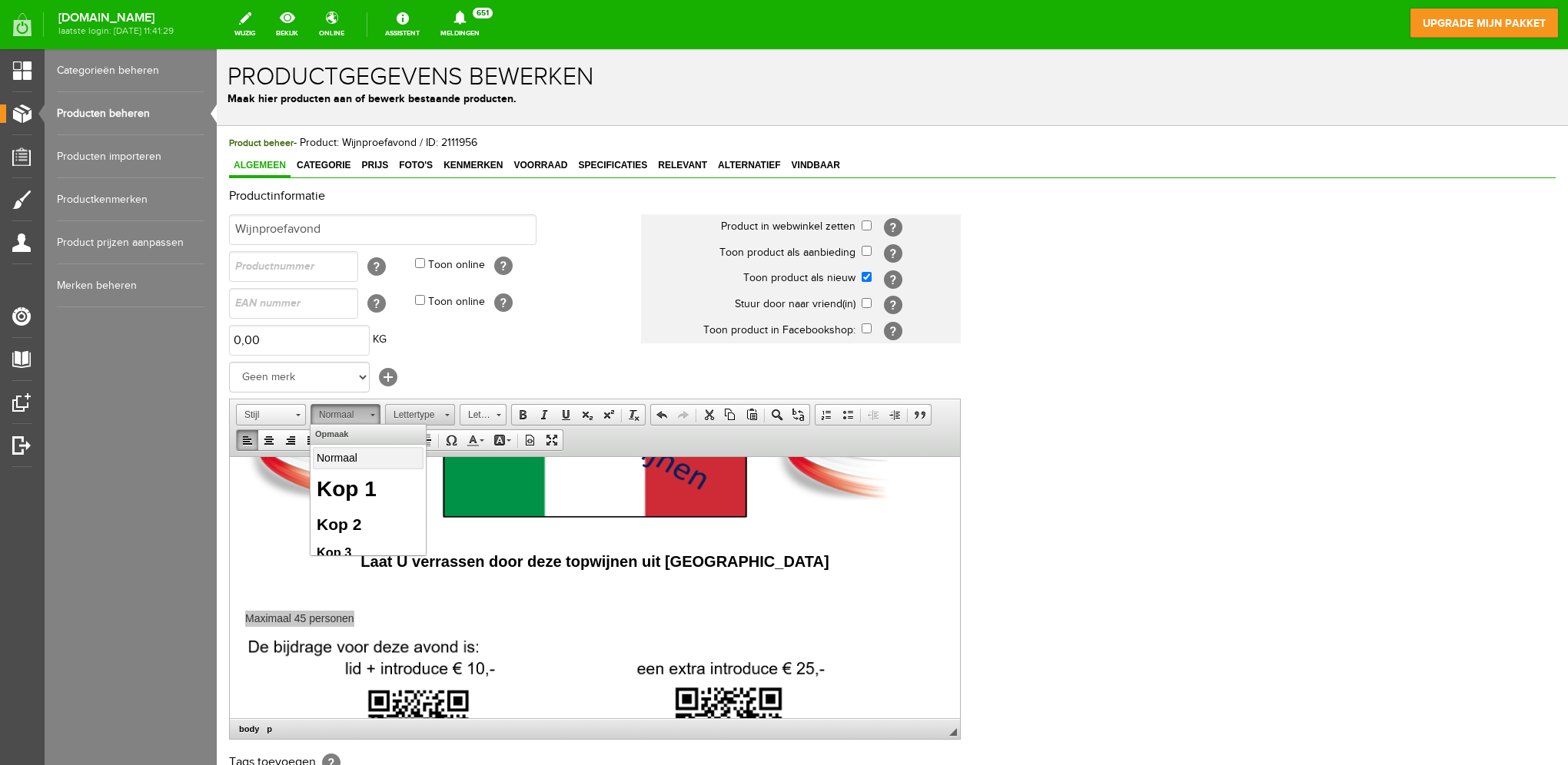
click at [417, 412] on span "Lettertype" at bounding box center [413, 414] width 54 height 20
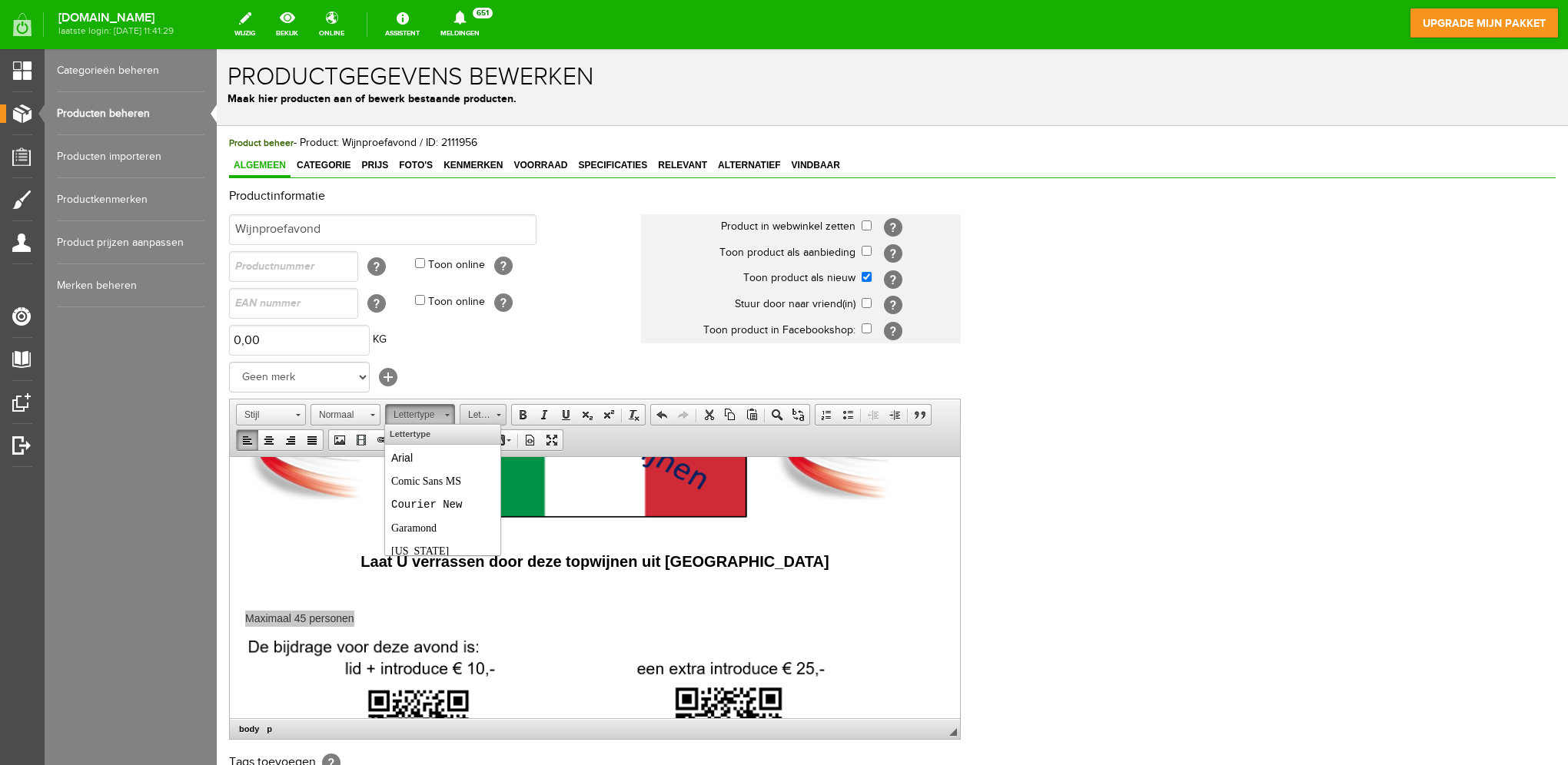
click at [461, 415] on span "Lettergrootte" at bounding box center [476, 414] width 31 height 20
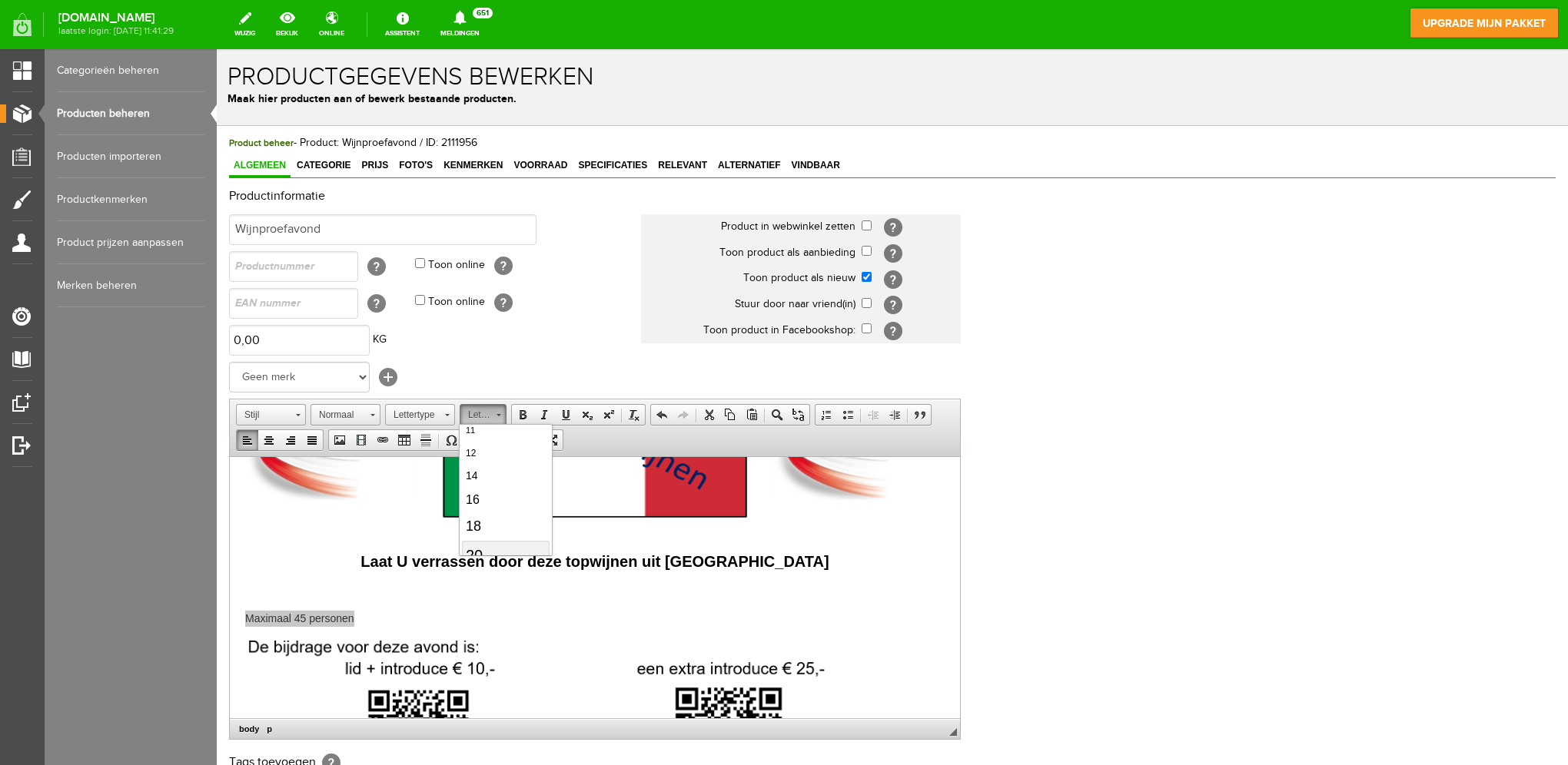
scroll to position [127, 0]
click at [494, 457] on link "16" at bounding box center [505, 469] width 88 height 25
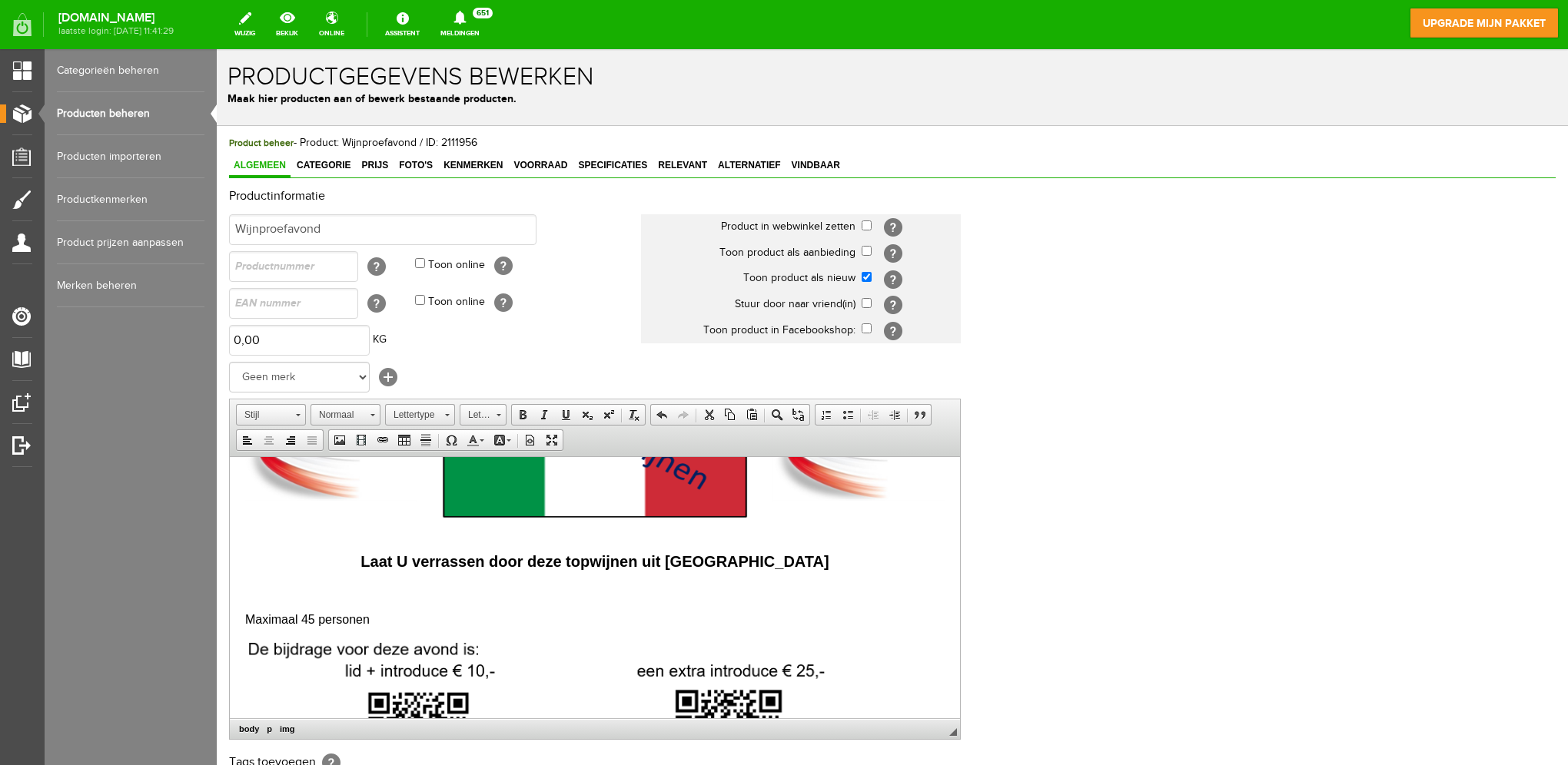
click at [562, 577] on body "[DATE] organiseert NEXUS Twente Wijnproefavond Nostro Vino - wijnen uit de regi…" at bounding box center [594, 389] width 699 height 1179
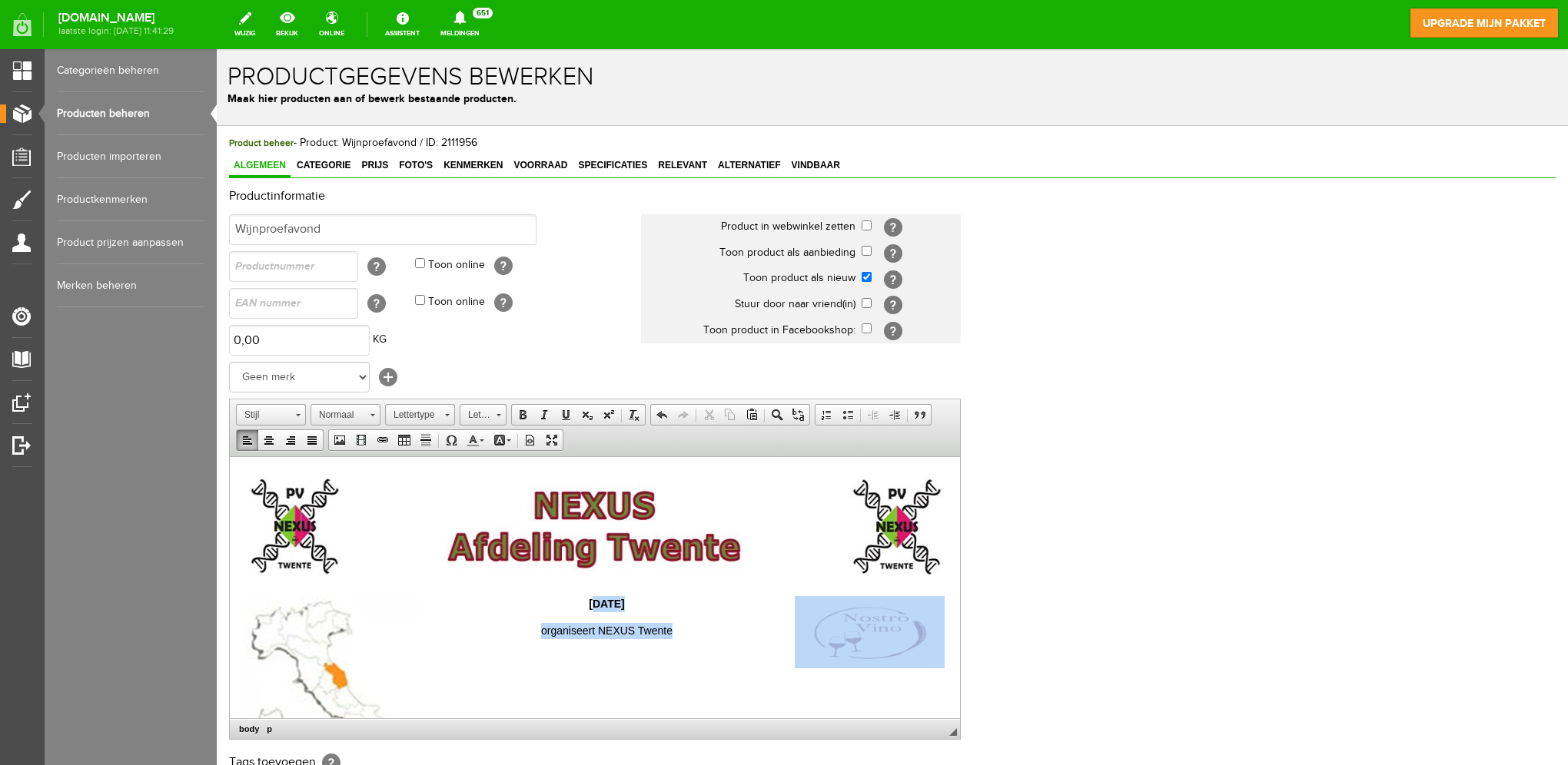
drag, startPoint x: 653, startPoint y: 631, endPoint x: 533, endPoint y: 601, distance: 123.7
click at [589, 604] on strong "[DATE]" at bounding box center [606, 603] width 35 height 12
drag, startPoint x: 524, startPoint y: 601, endPoint x: 662, endPoint y: 624, distance: 139.9
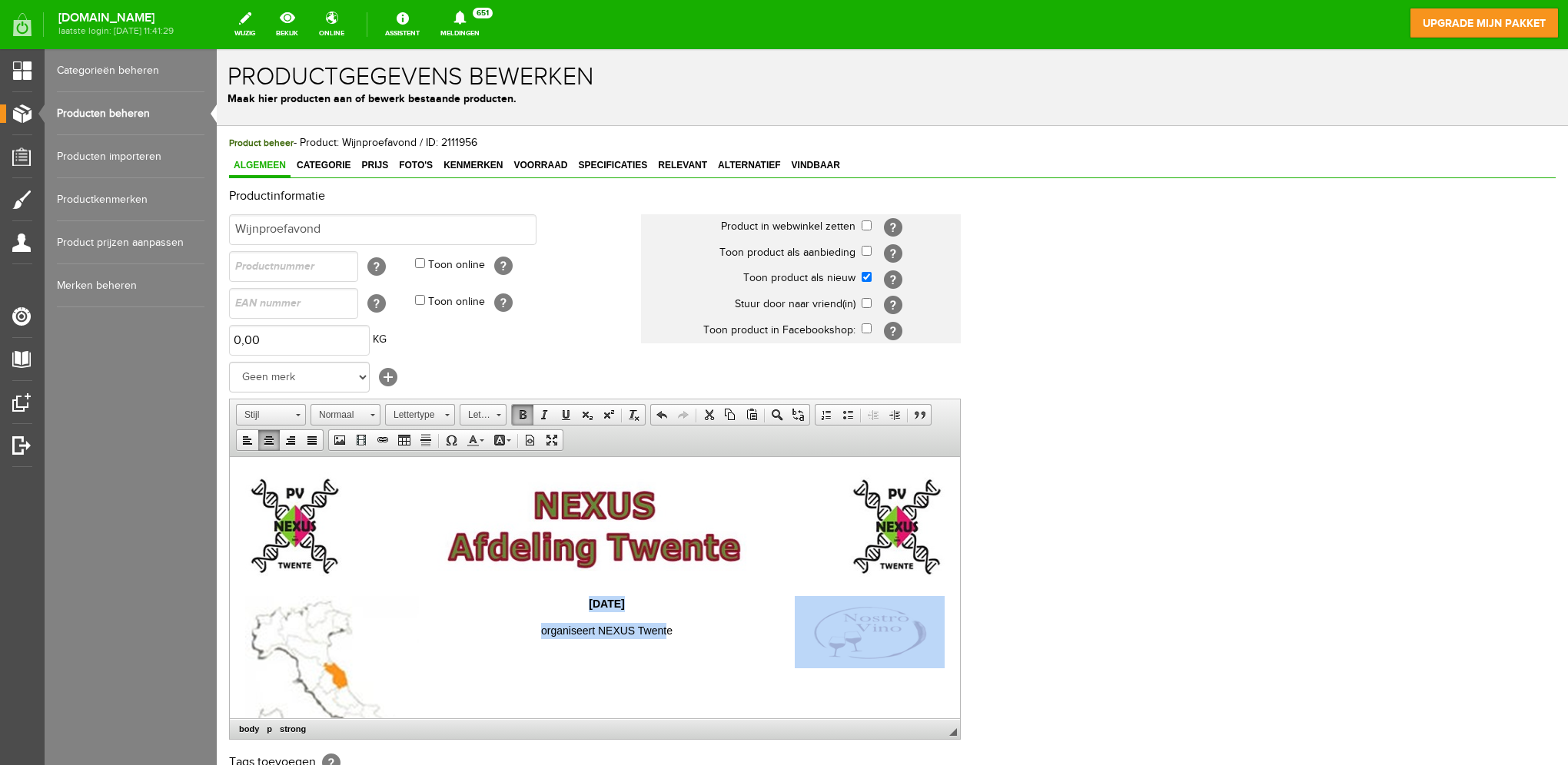
click at [664, 624] on p "organiseert NEXUS Twente" at bounding box center [594, 631] width 699 height 16
drag, startPoint x: 672, startPoint y: 632, endPoint x: 527, endPoint y: 602, distance: 148.1
click at [496, 412] on span at bounding box center [498, 413] width 4 height 14
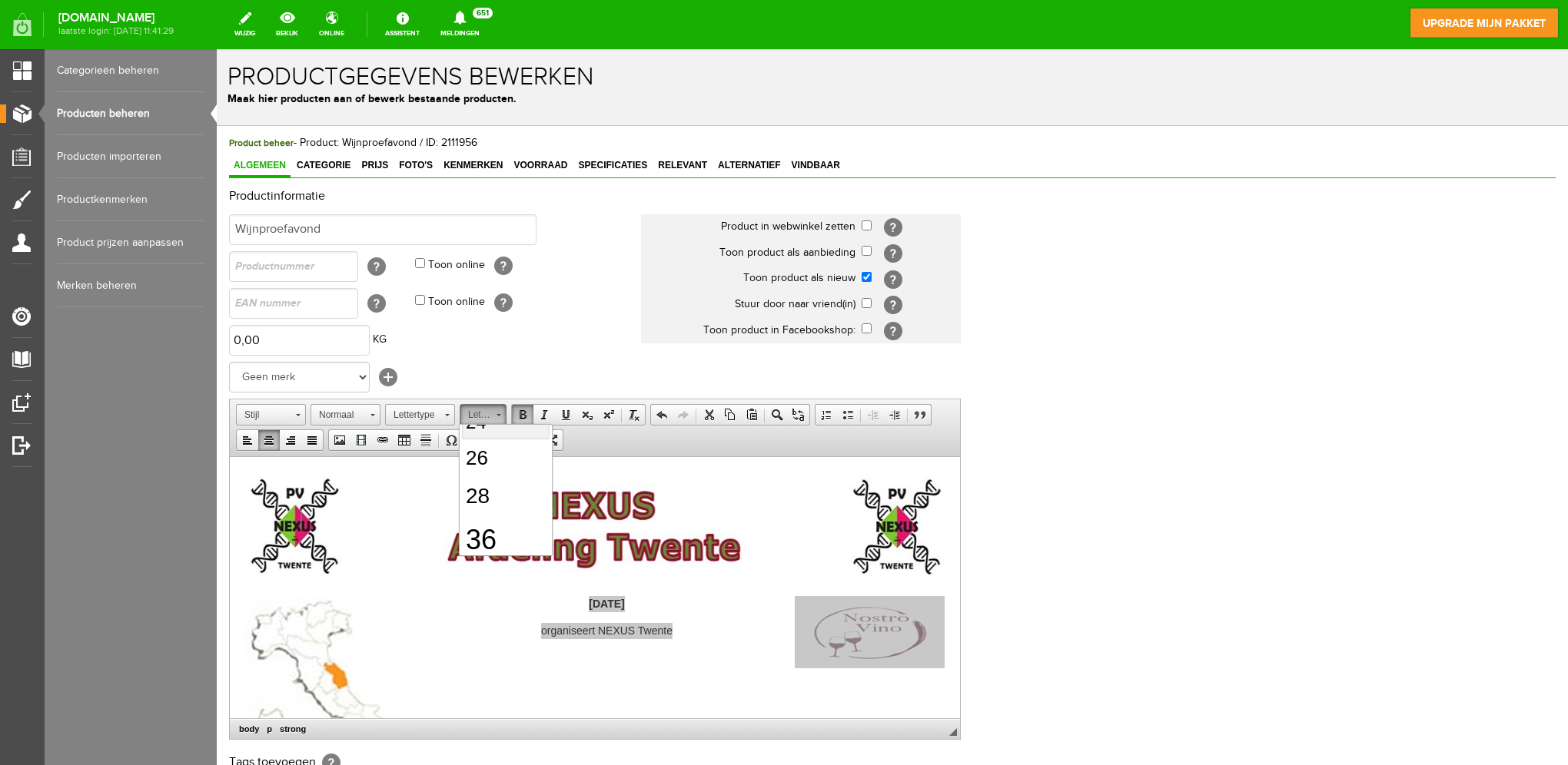
scroll to position [256, 0]
drag, startPoint x: 494, startPoint y: 525, endPoint x: 723, endPoint y: 494, distance: 231.1
click at [494, 525] on link "28" at bounding box center [505, 534] width 88 height 38
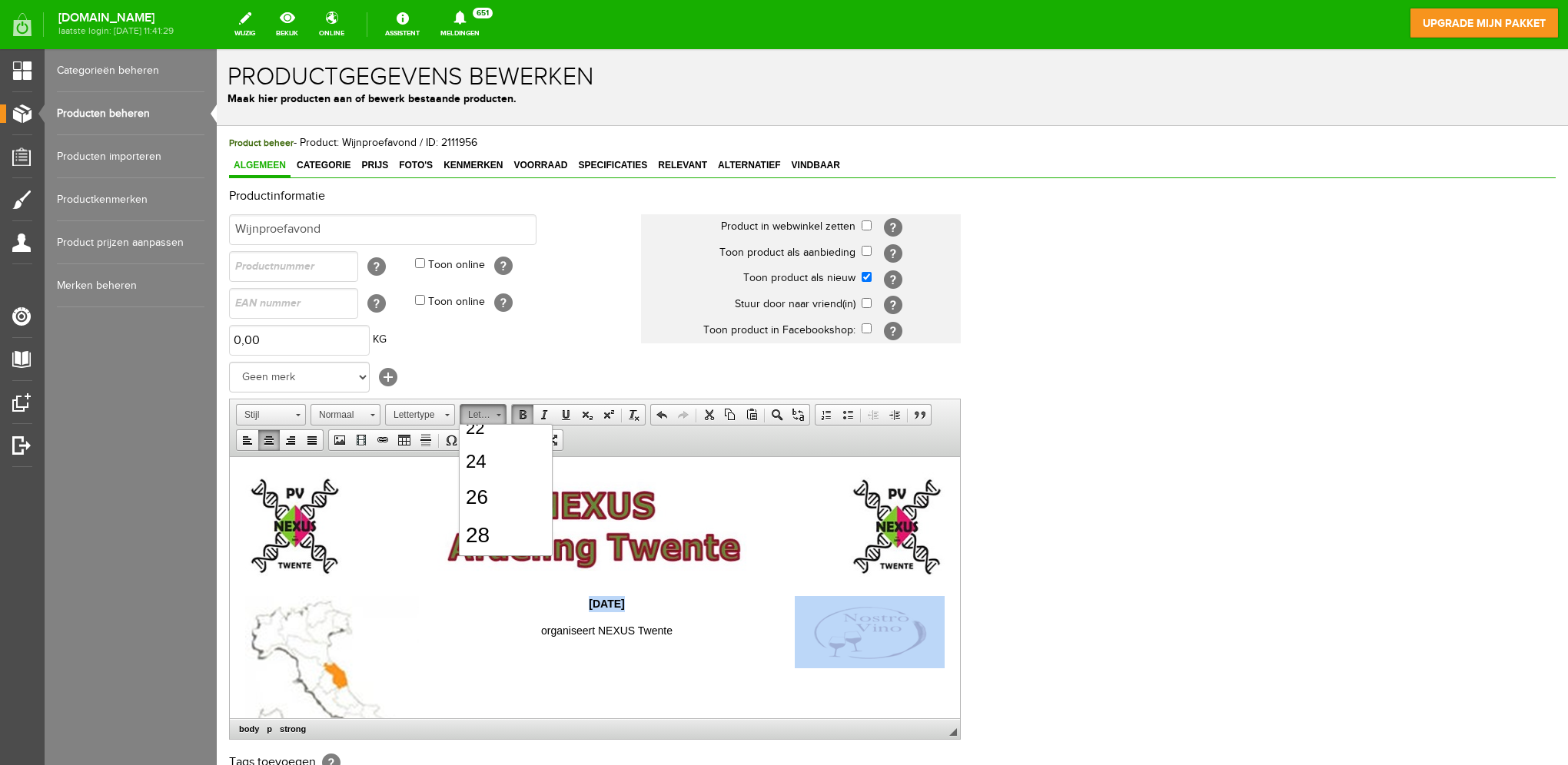
scroll to position [0, 0]
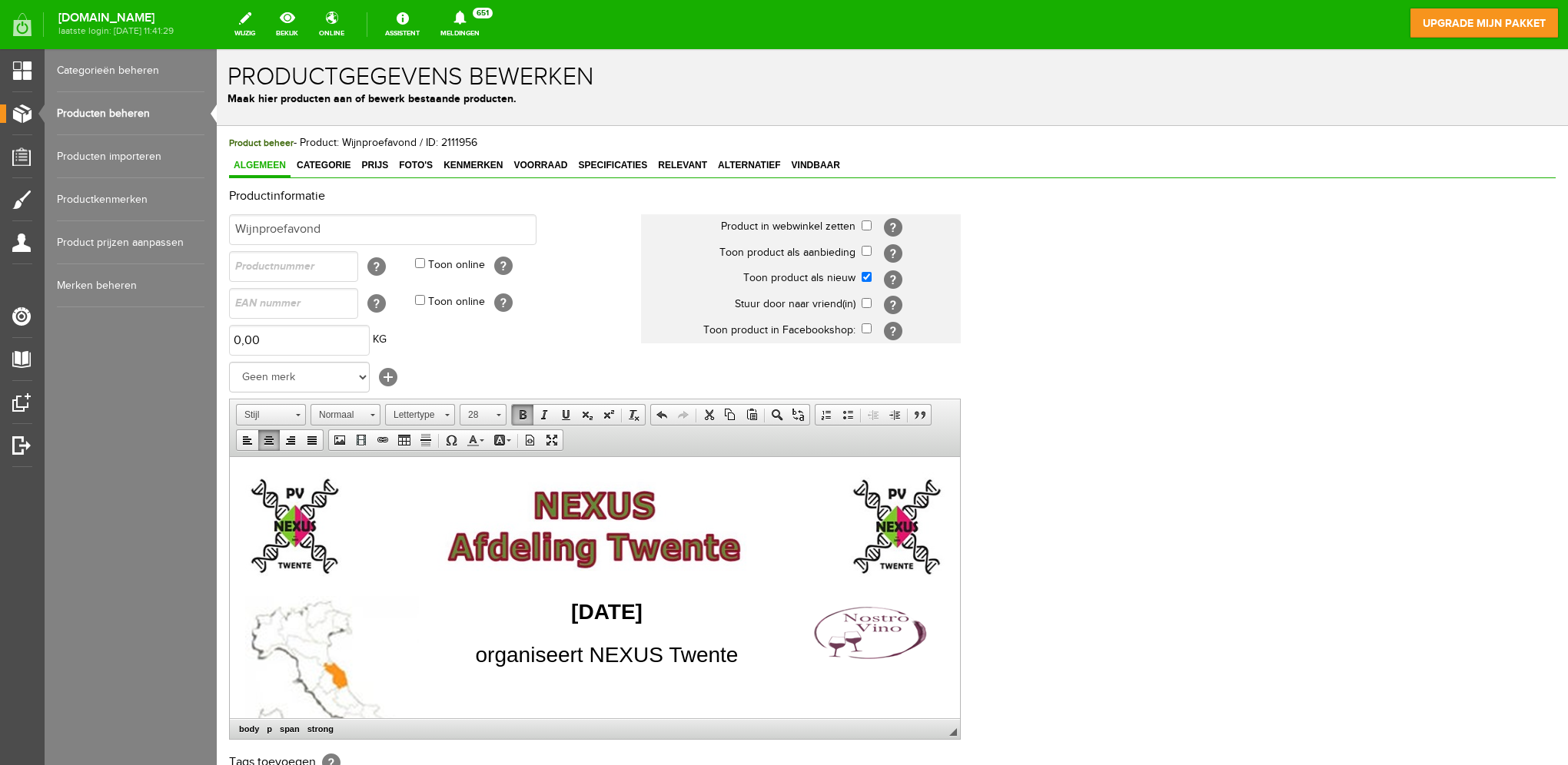
click at [782, 555] on img at bounding box center [594, 526] width 699 height 108
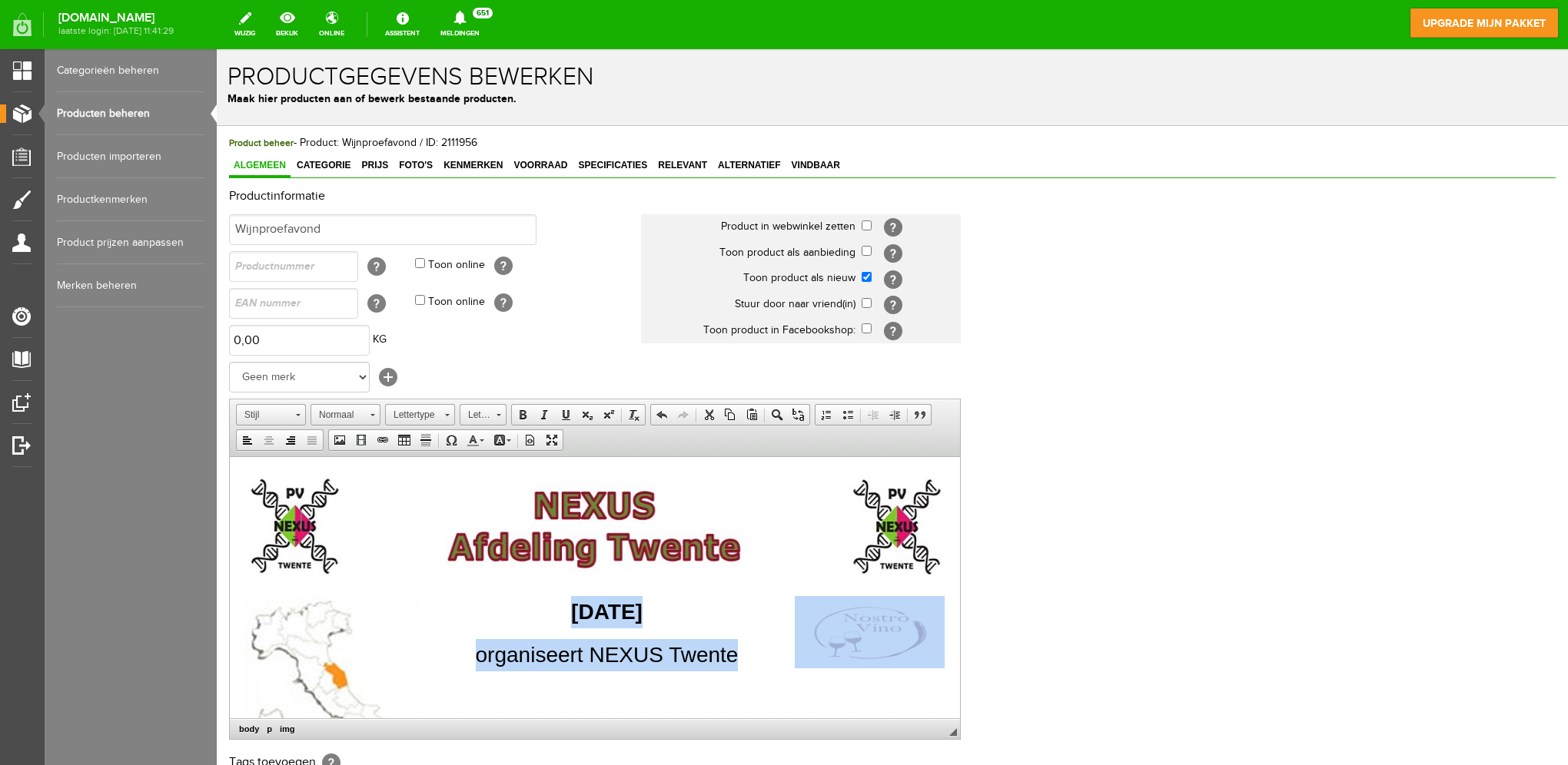
drag, startPoint x: 588, startPoint y: 636, endPoint x: 456, endPoint y: 600, distance: 136.8
click at [486, 417] on span "28" at bounding box center [476, 414] width 31 height 20
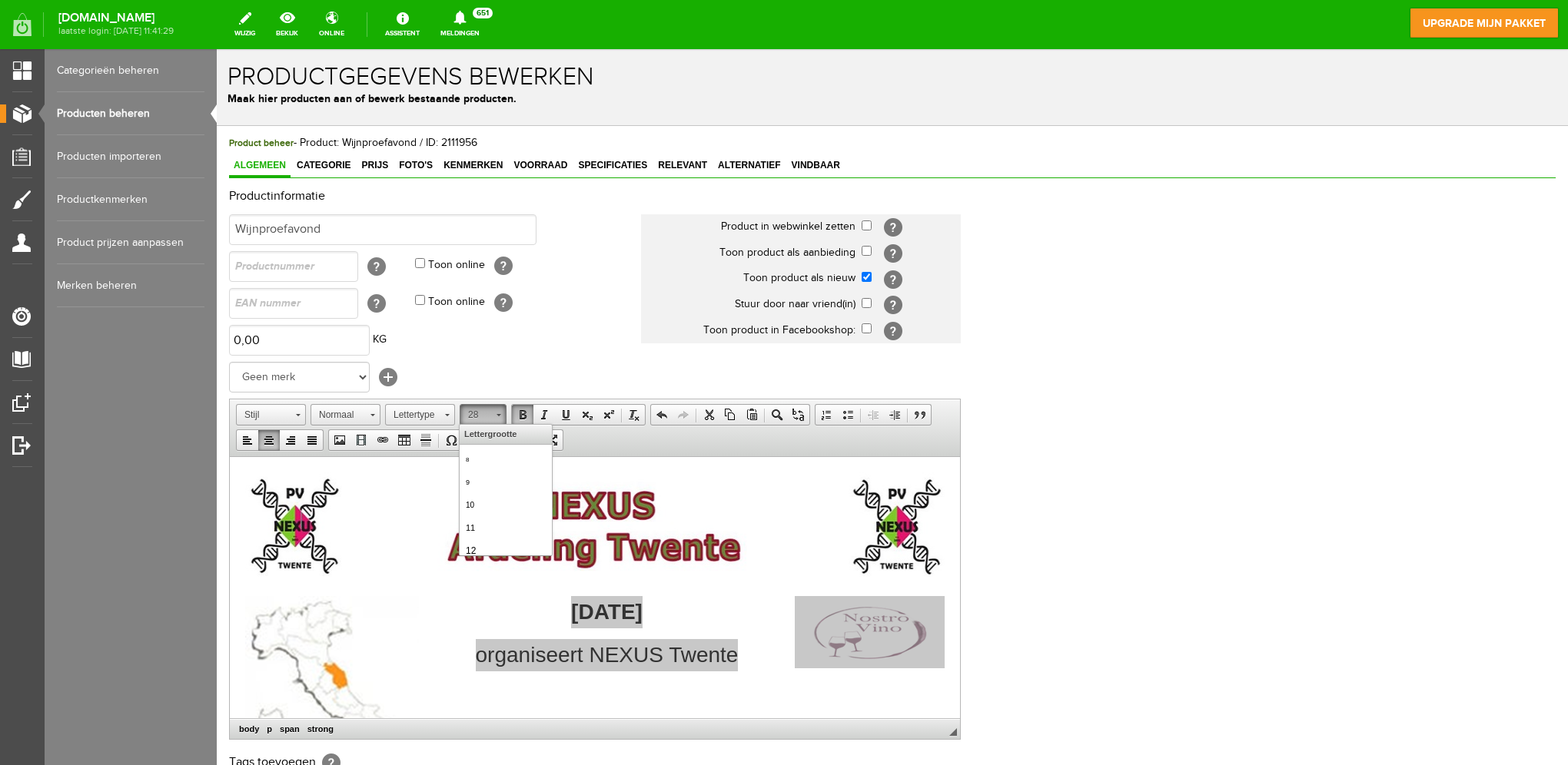
scroll to position [297, 0]
click at [511, 451] on link "26" at bounding box center [505, 456] width 88 height 36
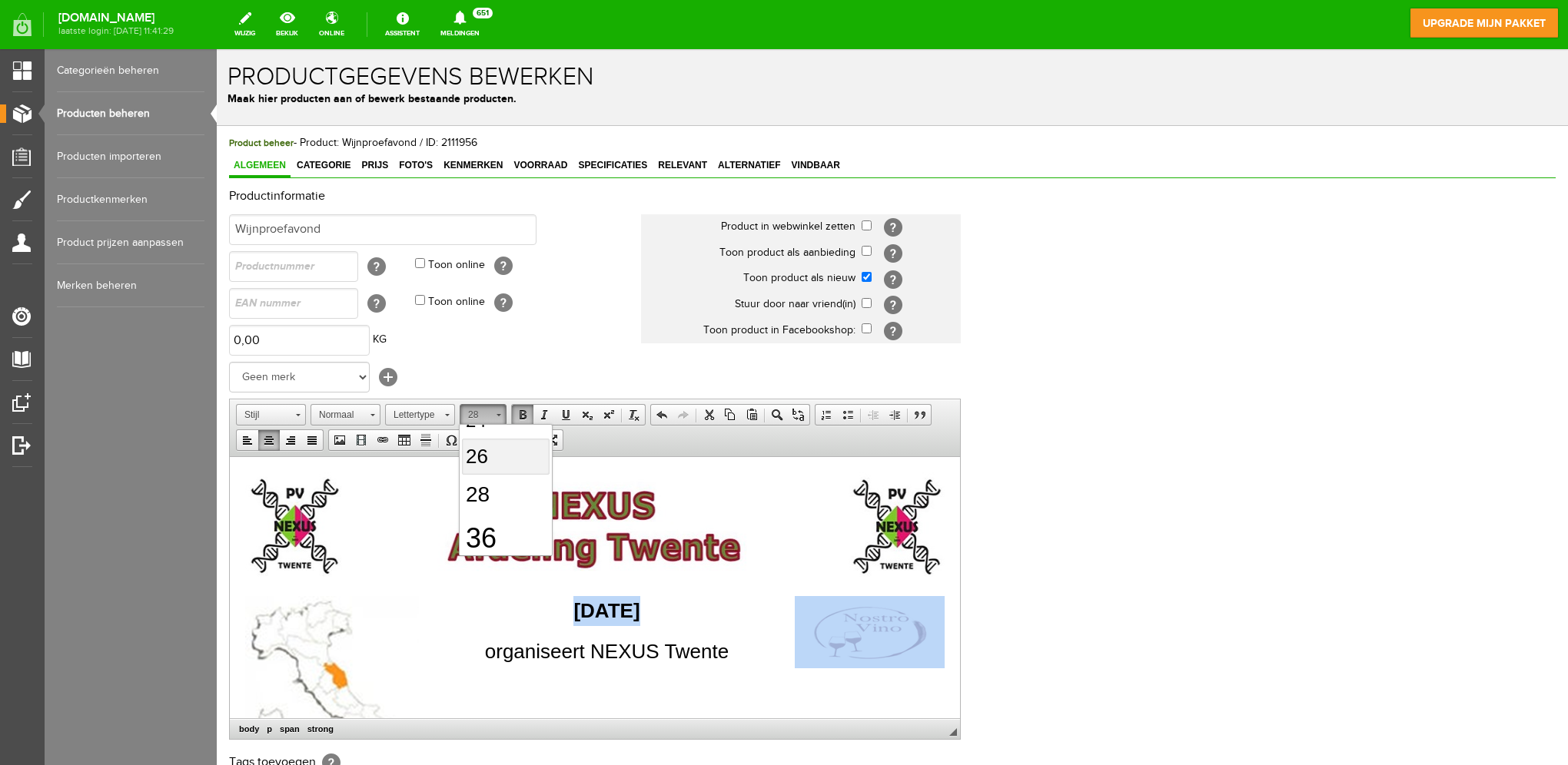
scroll to position [0, 0]
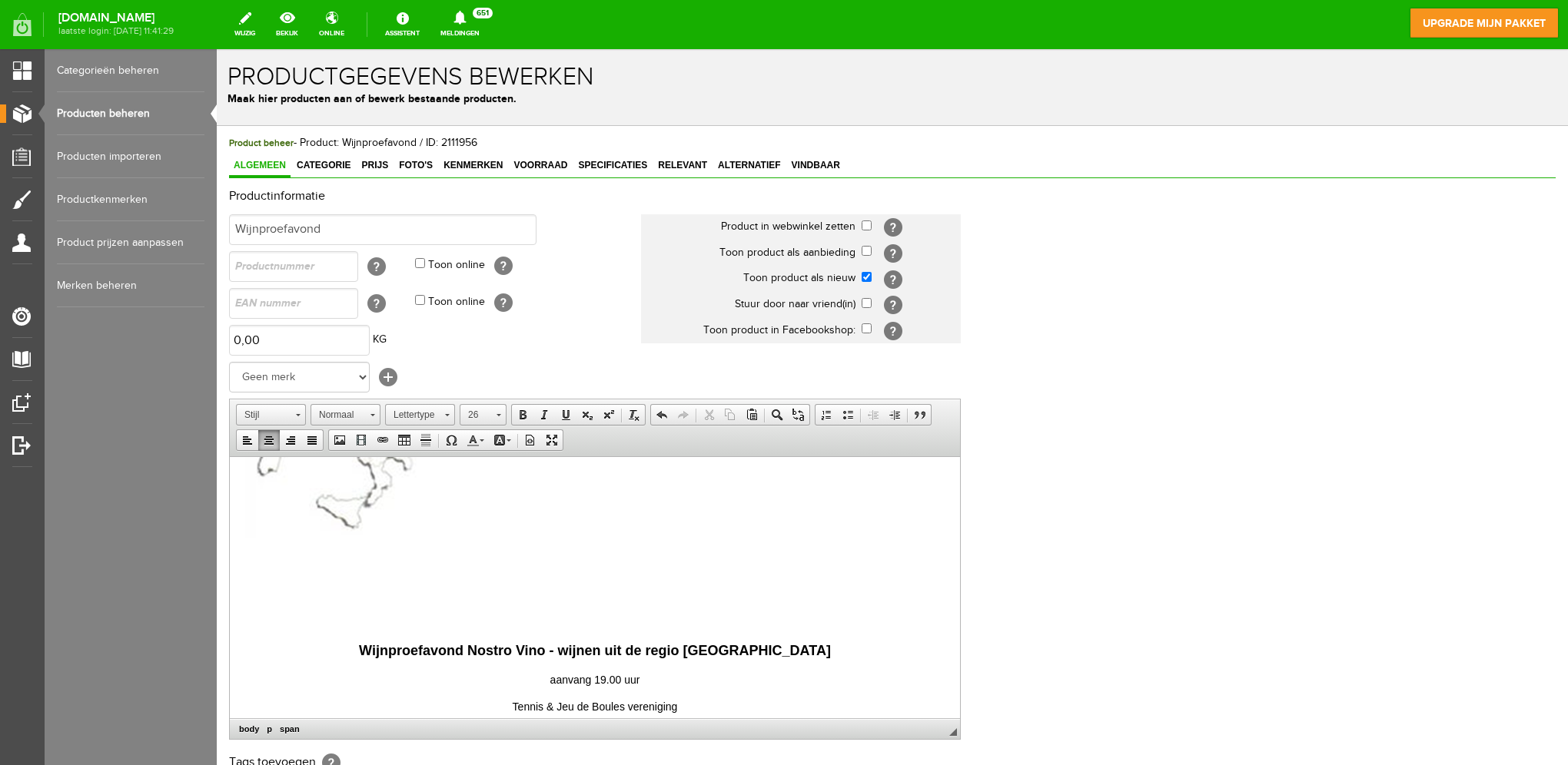
scroll to position [384, 0]
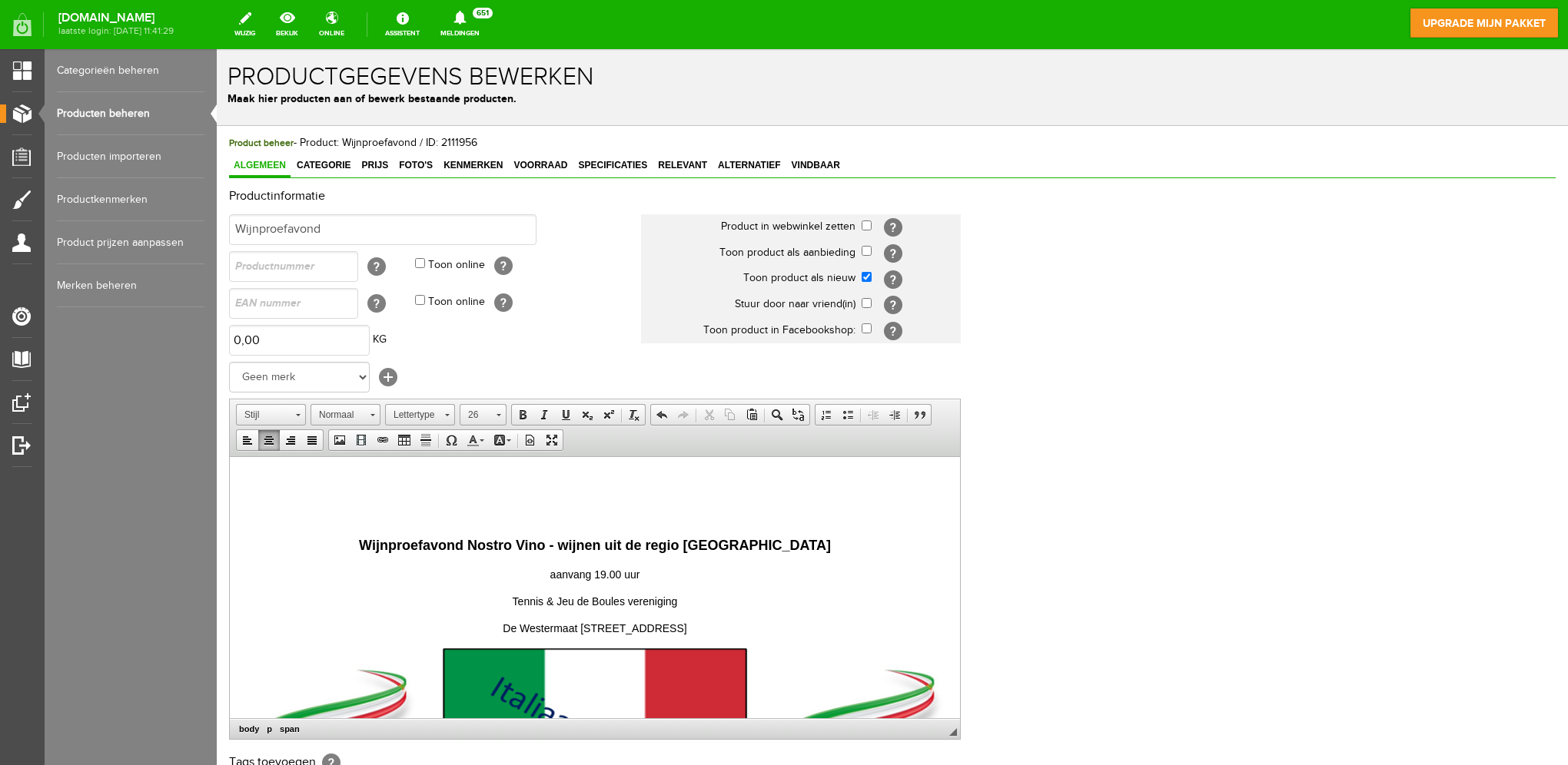
drag, startPoint x: 695, startPoint y: 627, endPoint x: 395, endPoint y: 541, distance: 312.1
click at [395, 541] on body "[DATE] organiseert NEXUS Twente Wijnproefavond Nostro Vino - wijnen uit de regi…" at bounding box center [594, 691] width 699 height 1207
click at [674, 607] on p "Tennis & Jeu de Boules vereniging" at bounding box center [594, 601] width 699 height 16
click at [649, 626] on p "De Westermaat [STREET_ADDRESS]" at bounding box center [594, 628] width 699 height 16
drag, startPoint x: 636, startPoint y: 617, endPoint x: 519, endPoint y: 570, distance: 126.1
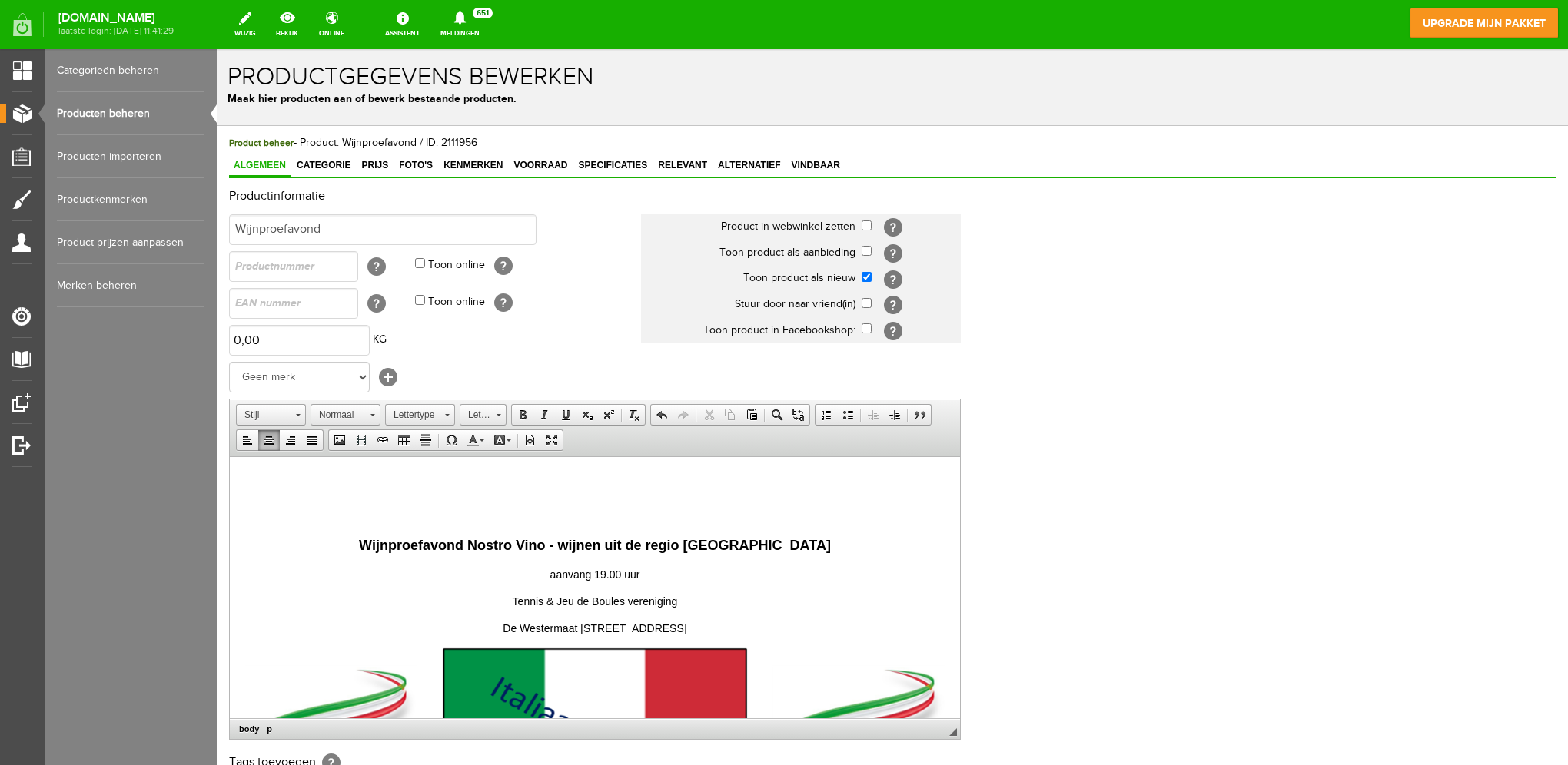
click at [519, 570] on body "[DATE] organiseert NEXUS Twente Wijnproefavond Nostro Vino - wijnen uit de regi…" at bounding box center [594, 691] width 699 height 1207
click at [496, 417] on span at bounding box center [498, 413] width 4 height 14
click at [487, 468] on link "16" at bounding box center [505, 469] width 88 height 25
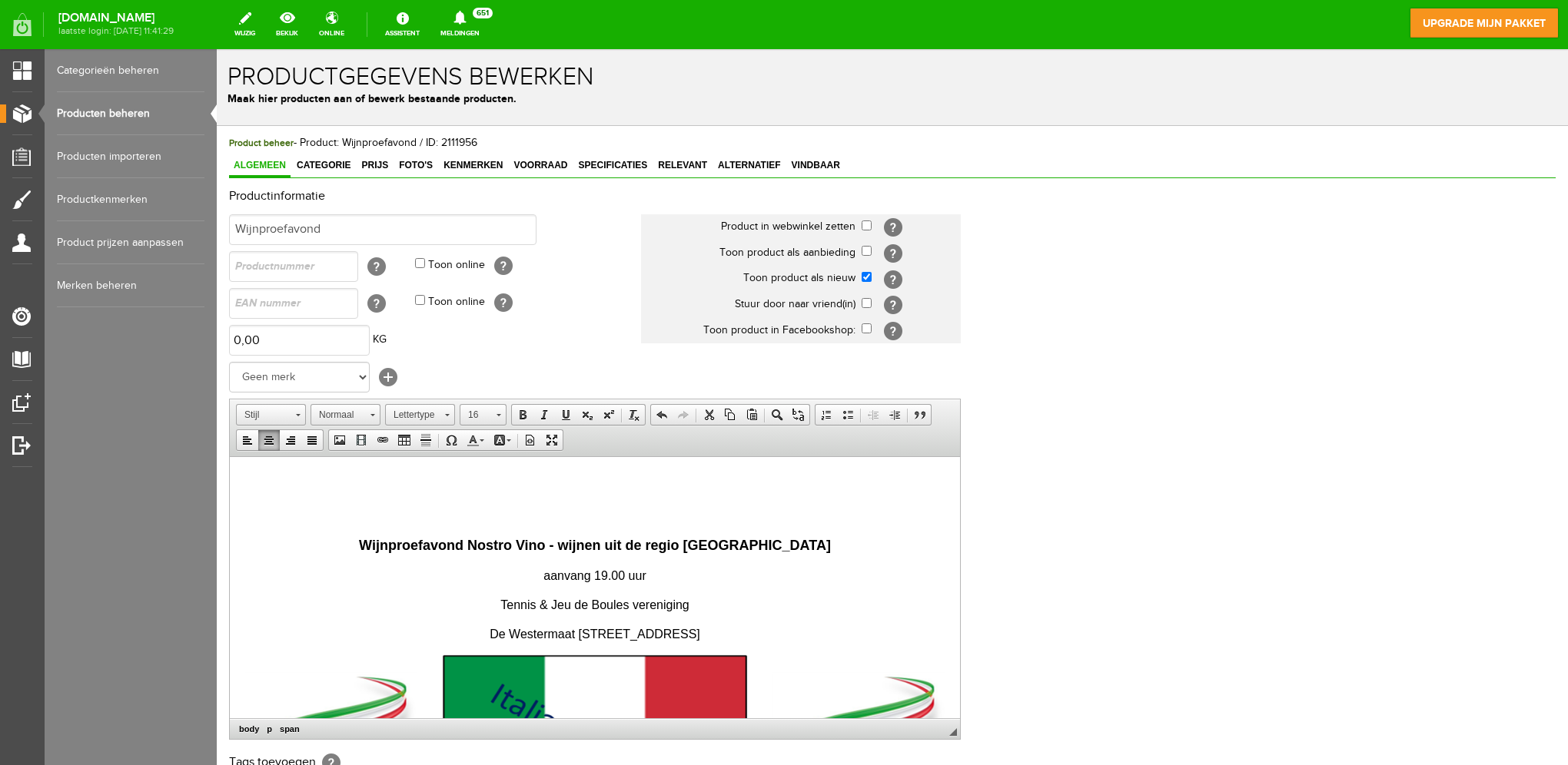
scroll to position [0, 0]
click at [712, 577] on p "aanvang 19.00 uur" at bounding box center [594, 575] width 699 height 18
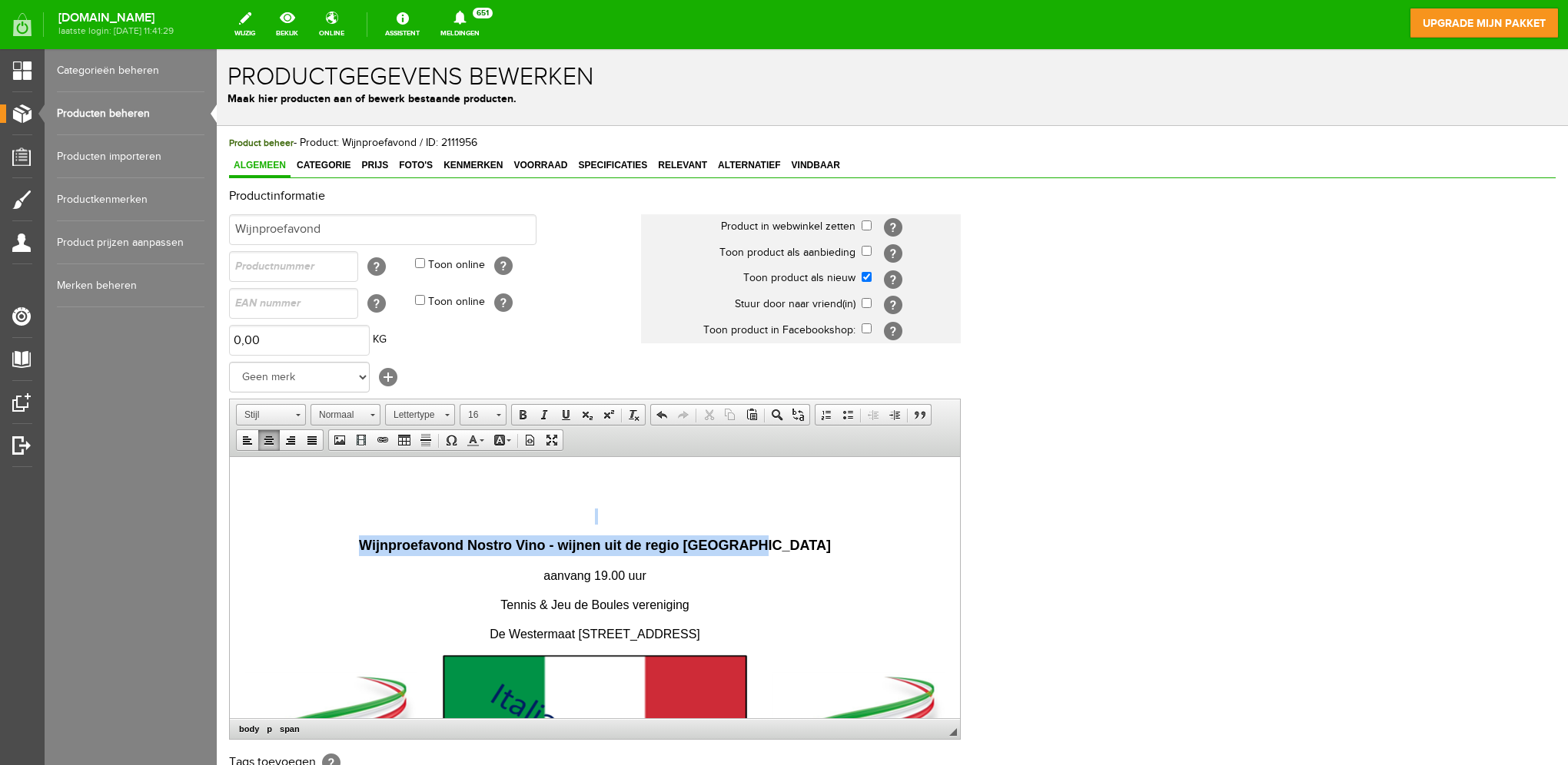
drag, startPoint x: 784, startPoint y: 546, endPoint x: 364, endPoint y: 521, distance: 420.7
click at [364, 521] on body "[DATE] organiseert NEXUS Twente Wijnproefavond Nostro Vino - wijnen uit de regi…" at bounding box center [594, 694] width 699 height 1214
click at [489, 417] on link "Lettergrootte" at bounding box center [483, 414] width 47 height 21
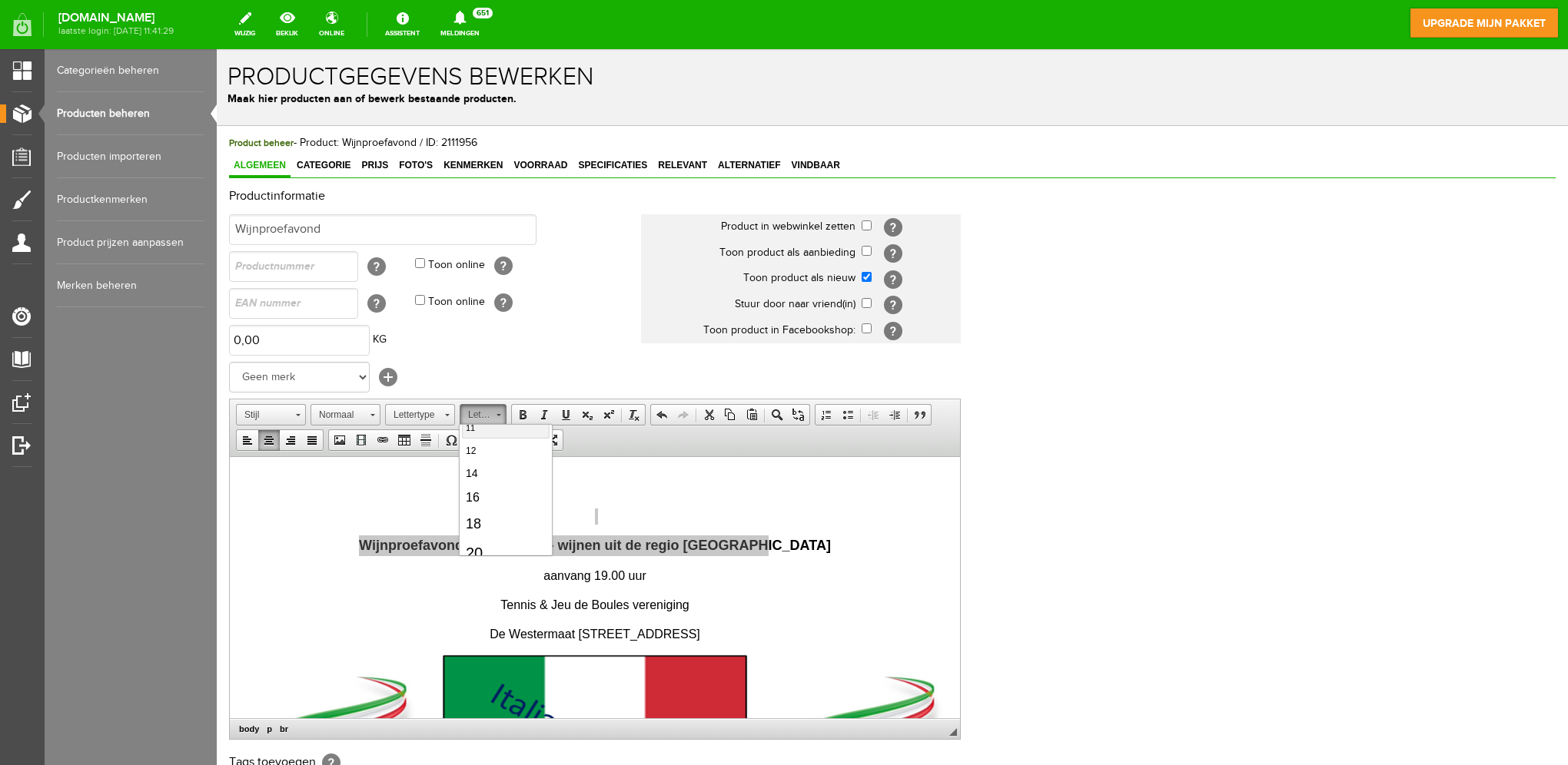
scroll to position [128, 0]
click at [511, 539] on link "22" at bounding box center [505, 555] width 88 height 32
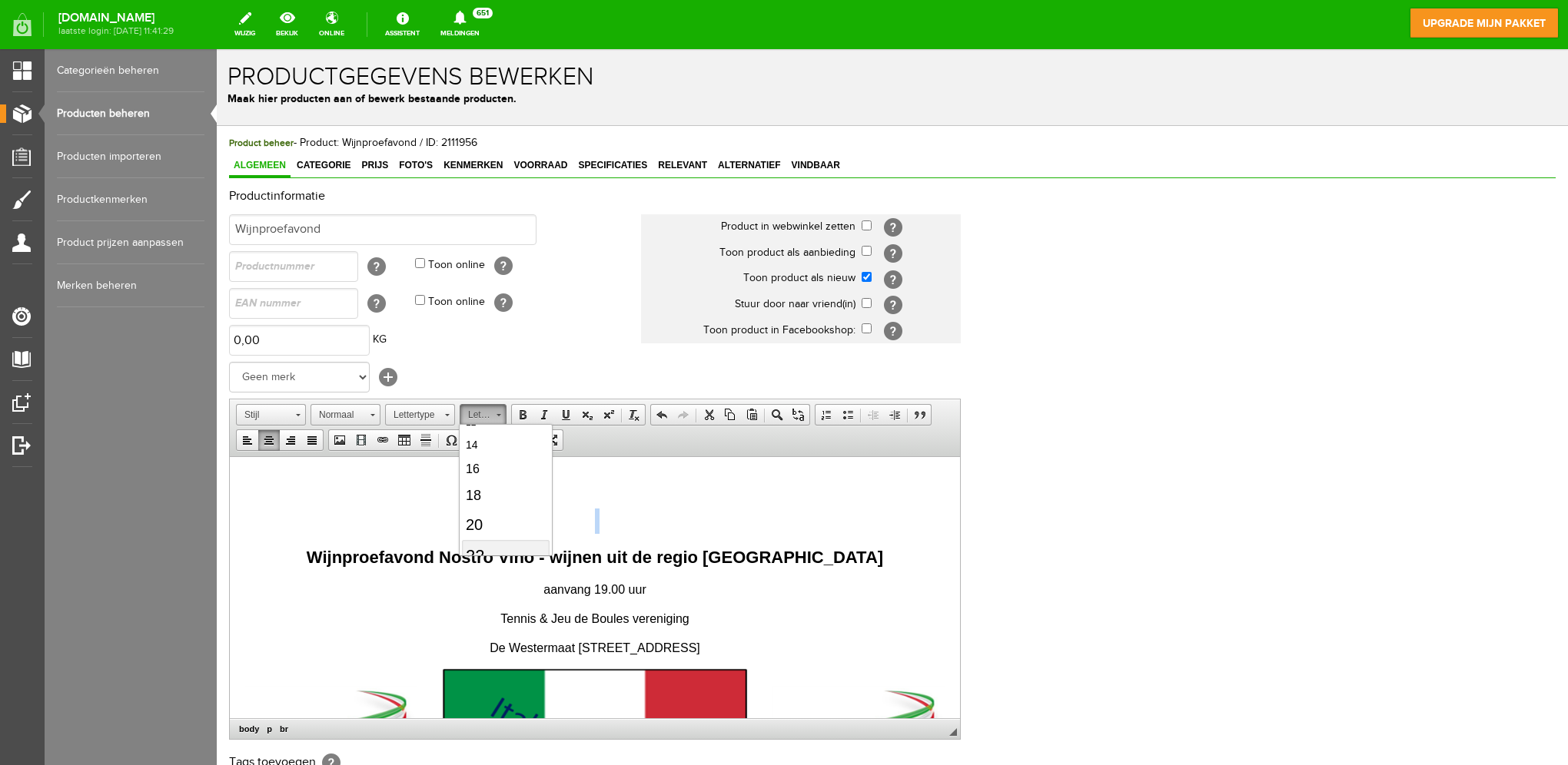
scroll to position [0, 0]
click at [737, 561] on strong "Wijnproefavond Nostro Vino - wijnen uit de regio [GEOGRAPHIC_DATA]" at bounding box center [594, 557] width 577 height 19
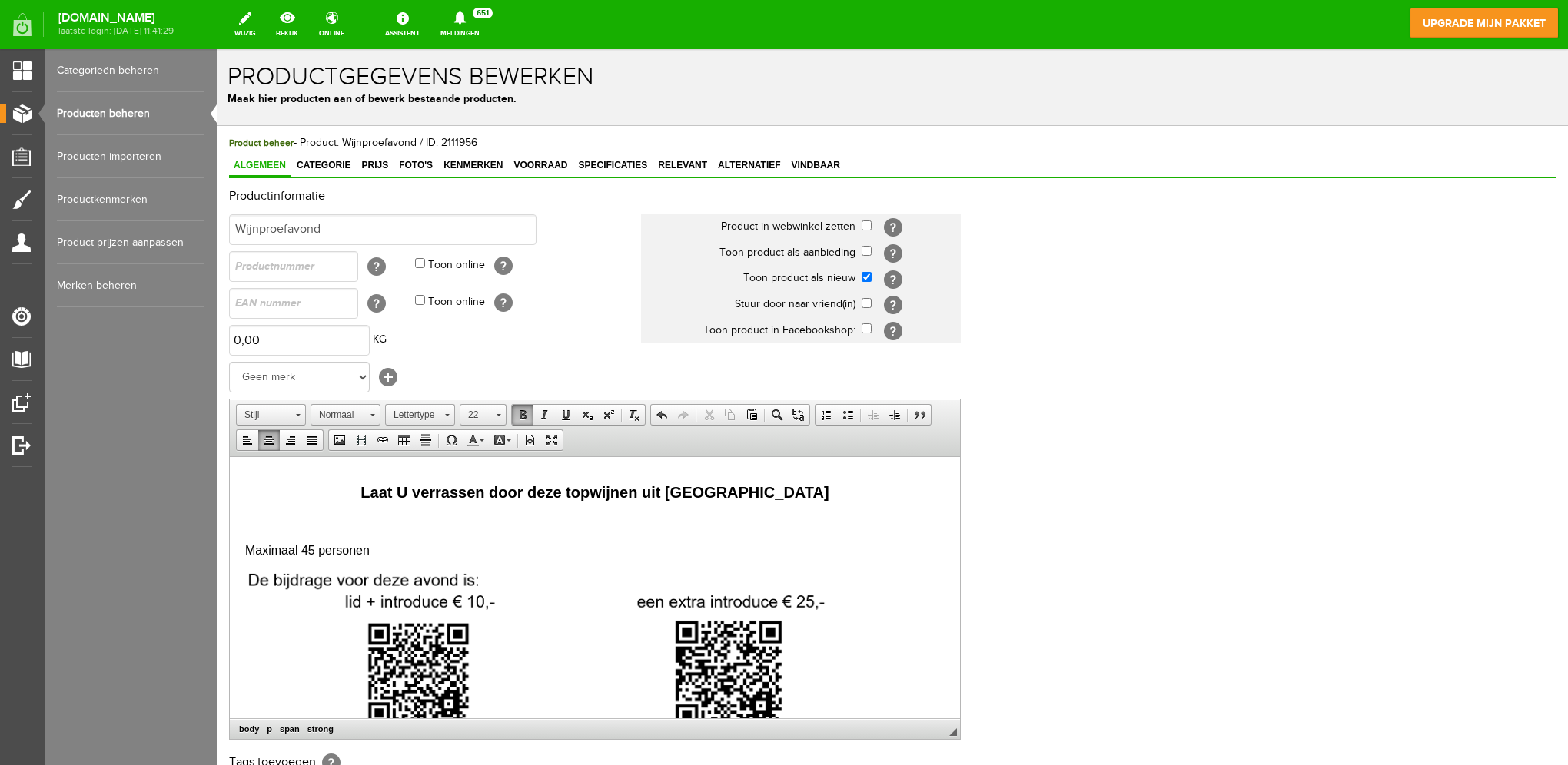
scroll to position [768, 0]
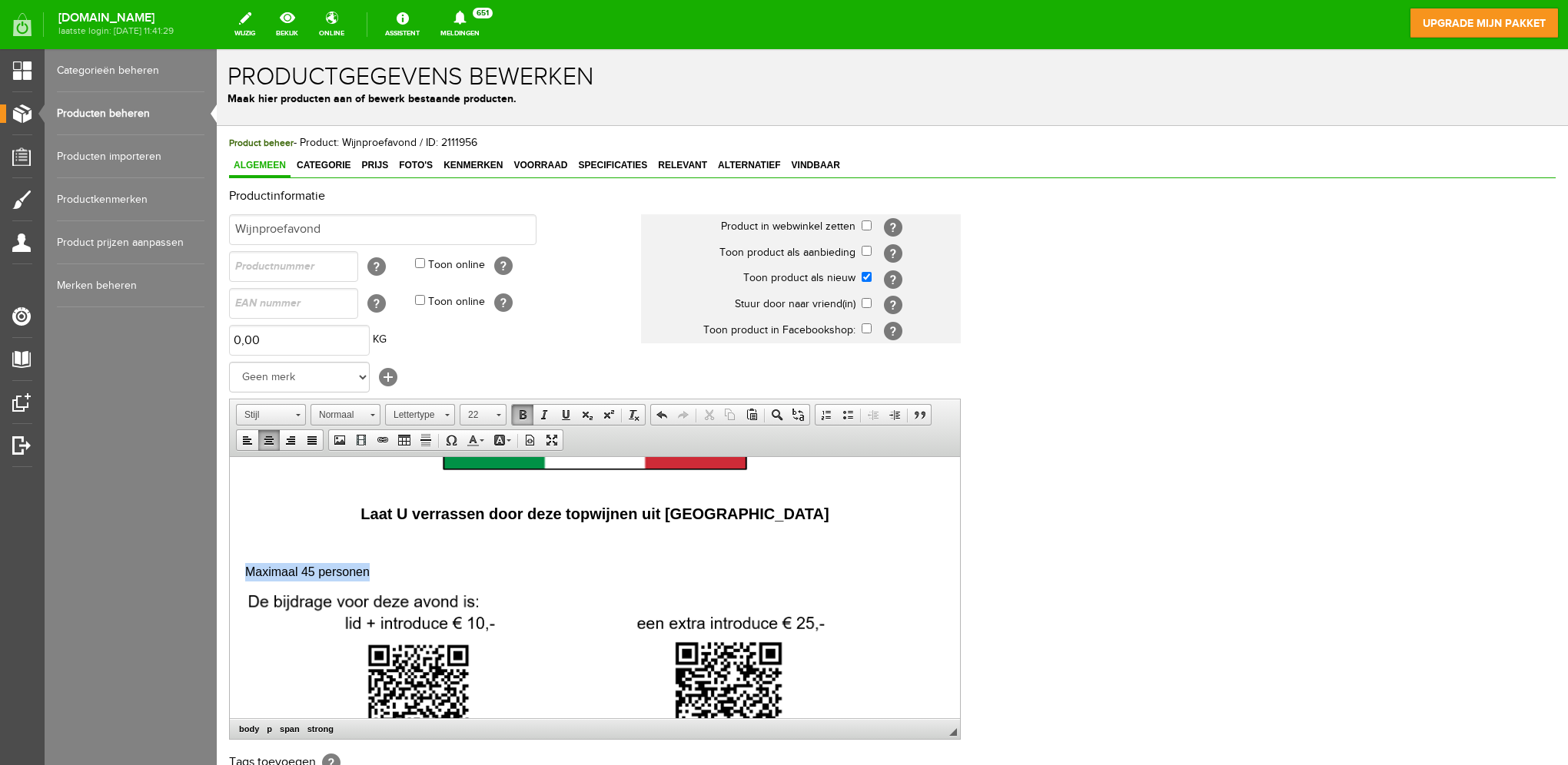
drag, startPoint x: 383, startPoint y: 564, endPoint x: 239, endPoint y: 560, distance: 144.1
click at [239, 560] on html "[DATE] organiseert NEXUS Twente Wijnproefavond Nostro Vino - wijnen uit de regi…" at bounding box center [595, 317] width 730 height 1259
click at [495, 417] on link "16" at bounding box center [483, 414] width 47 height 21
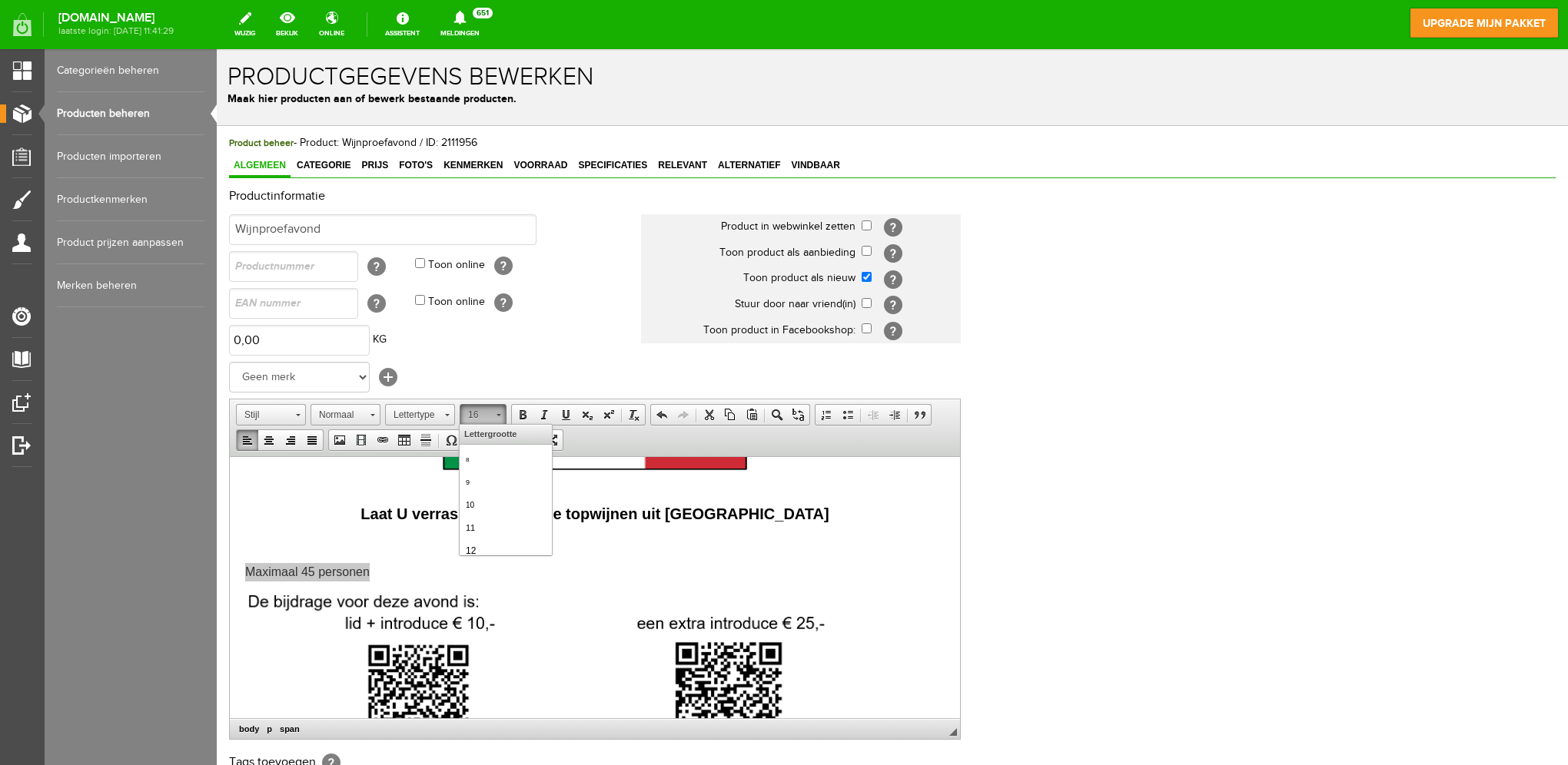
scroll to position [104, 0]
click at [492, 522] on link "18" at bounding box center [505, 519] width 88 height 27
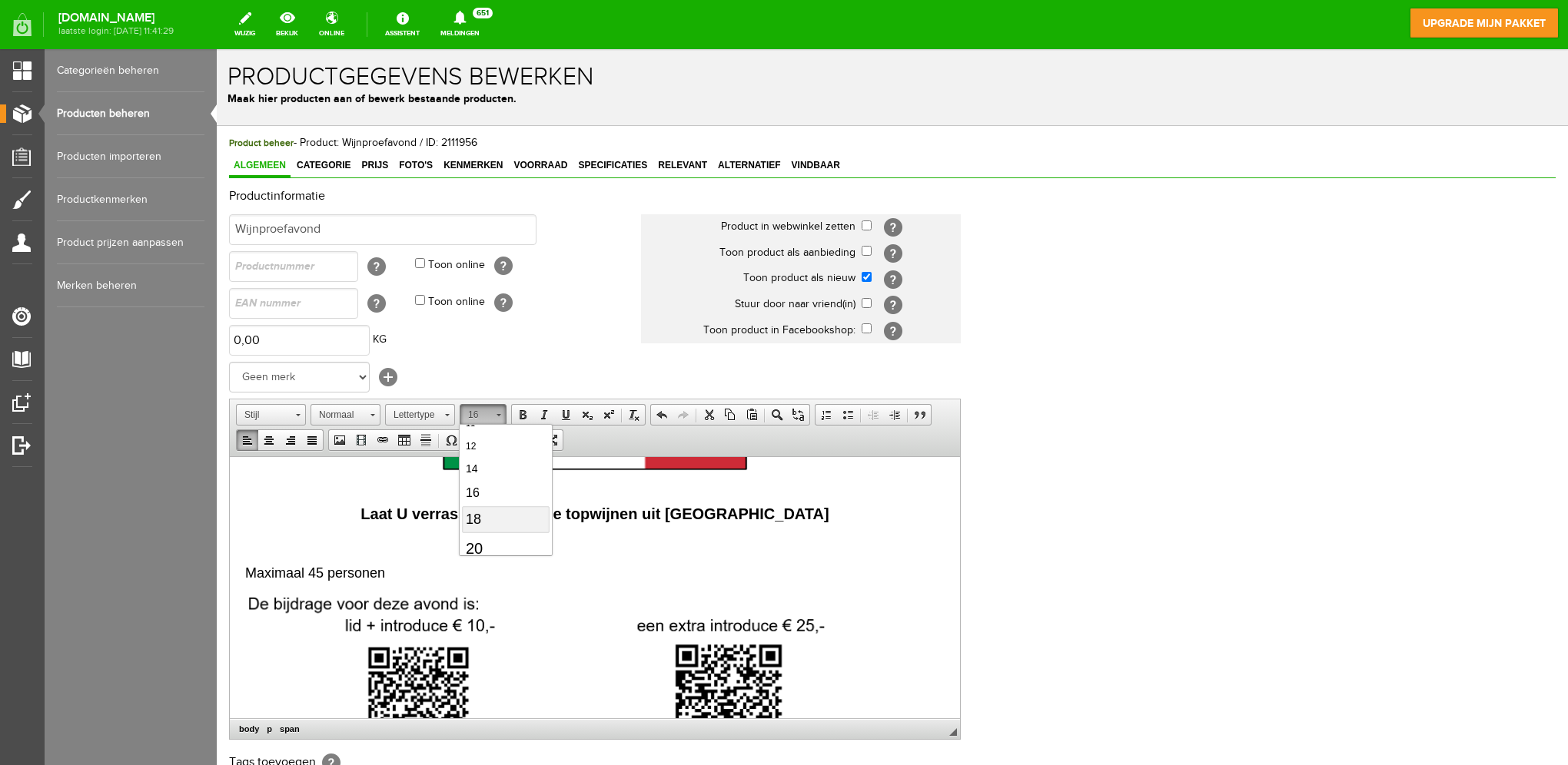
scroll to position [0, 0]
click at [706, 541] on p at bounding box center [594, 543] width 699 height 16
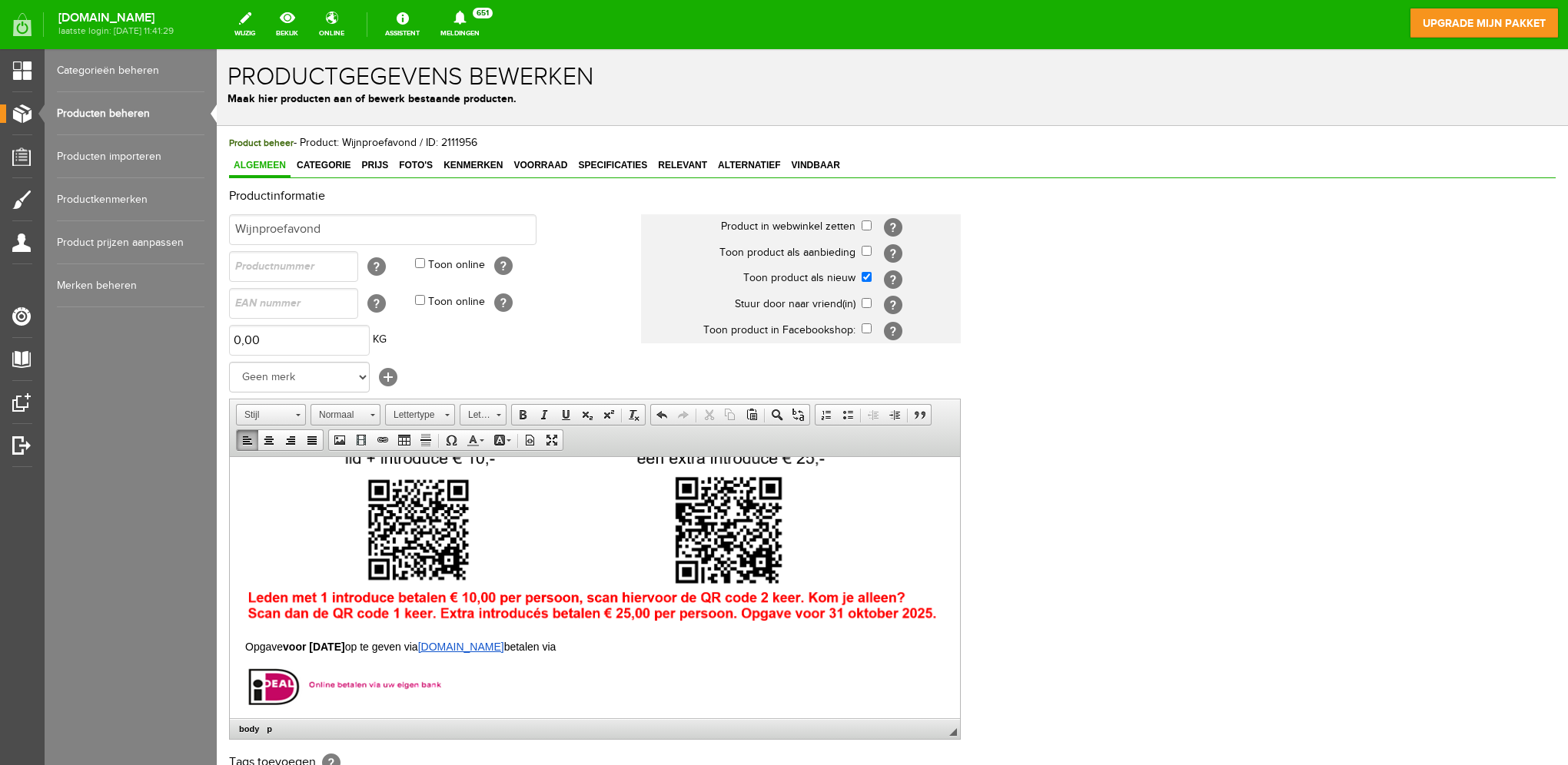
scroll to position [992, 0]
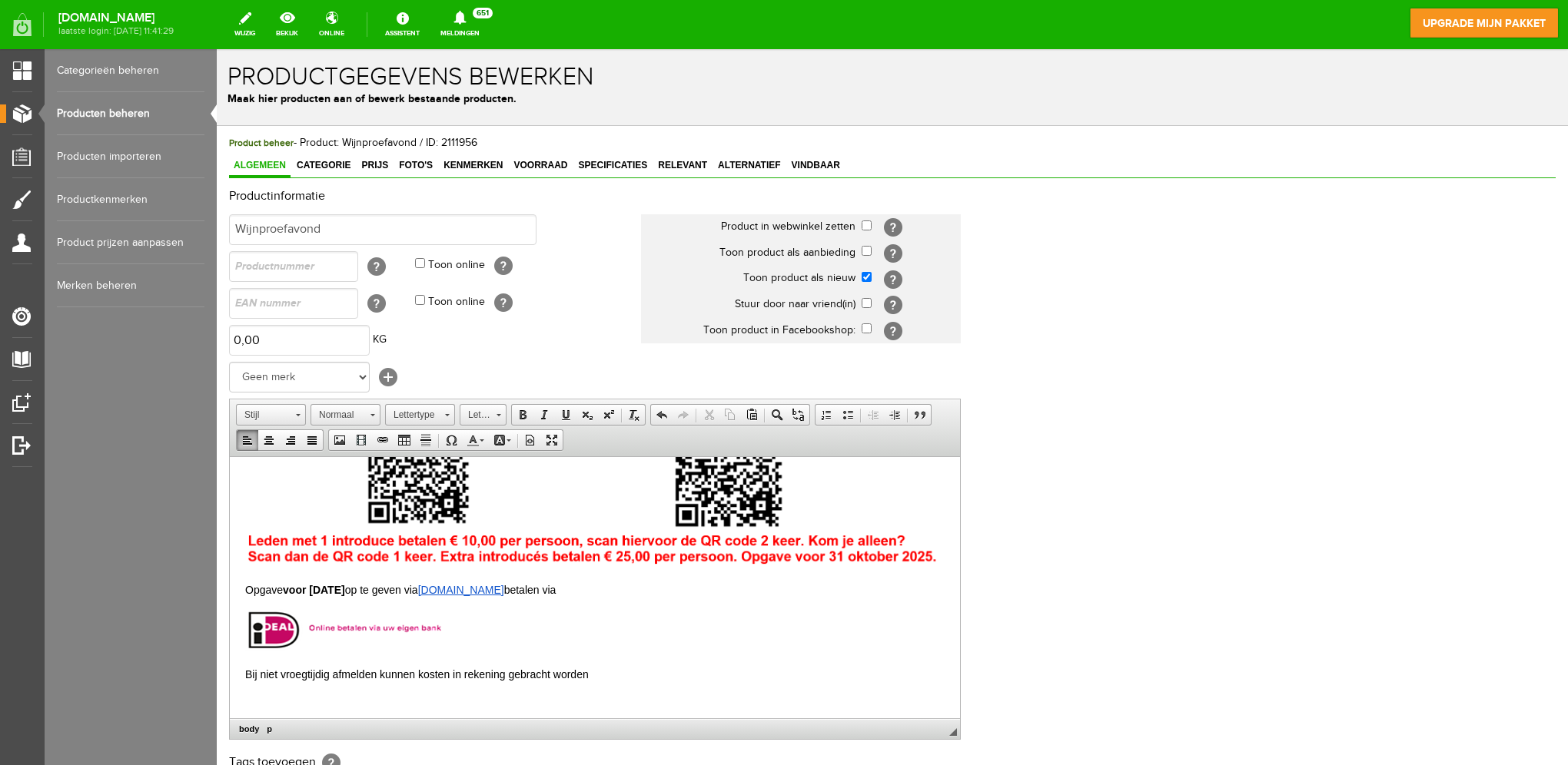
click at [665, 620] on p at bounding box center [594, 631] width 699 height 47
click at [866, 227] on input "checkbox" at bounding box center [866, 225] width 10 height 10
checkbox input "true"
click at [865, 248] on input "checkbox" at bounding box center [866, 250] width 10 height 10
checkbox input "true"
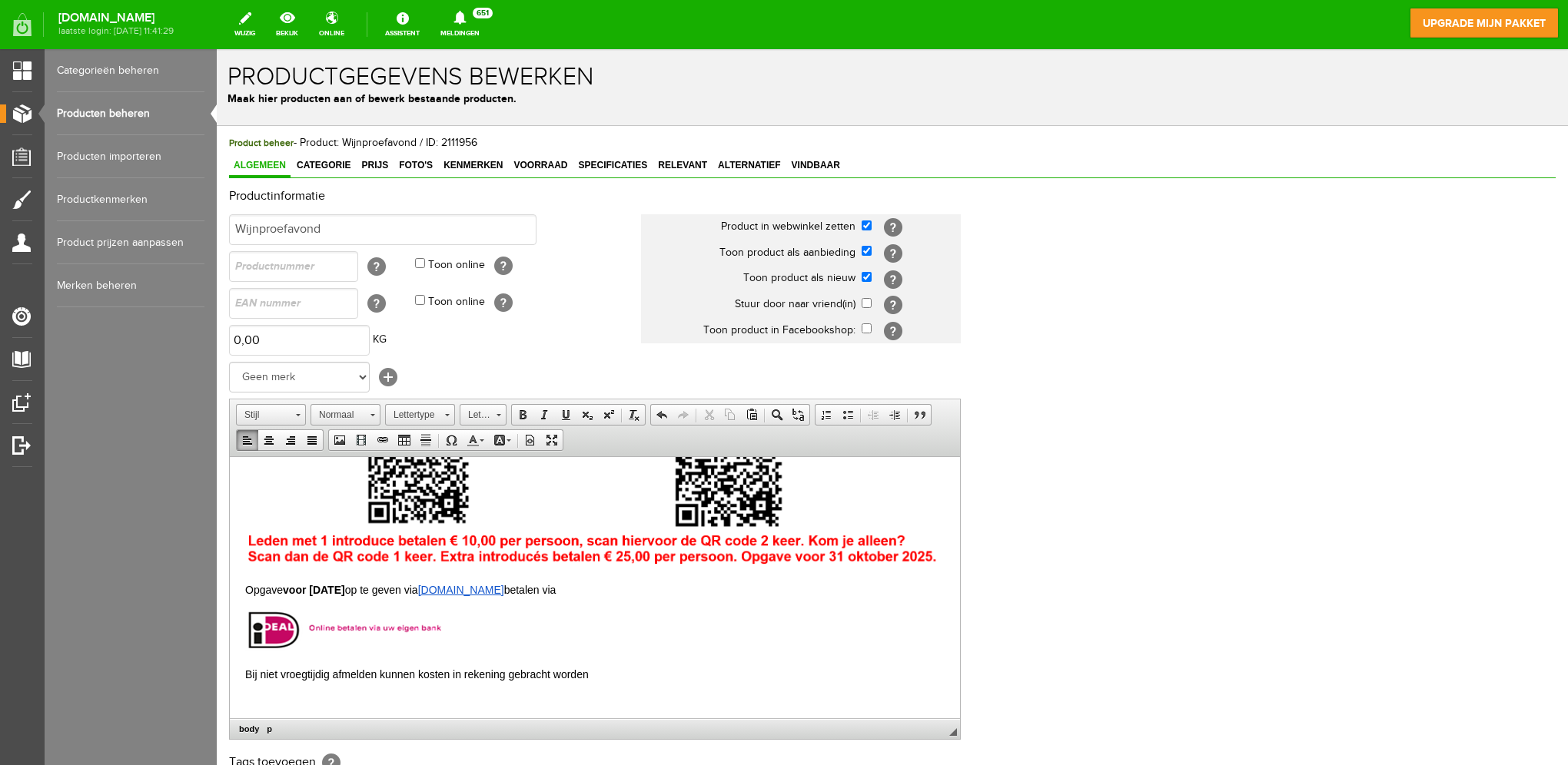
click at [1180, 366] on div "Productinformatie Wijnproefavond Product in webwinkel zetten [?] Toon product a…" at bounding box center [893, 512] width 1327 height 644
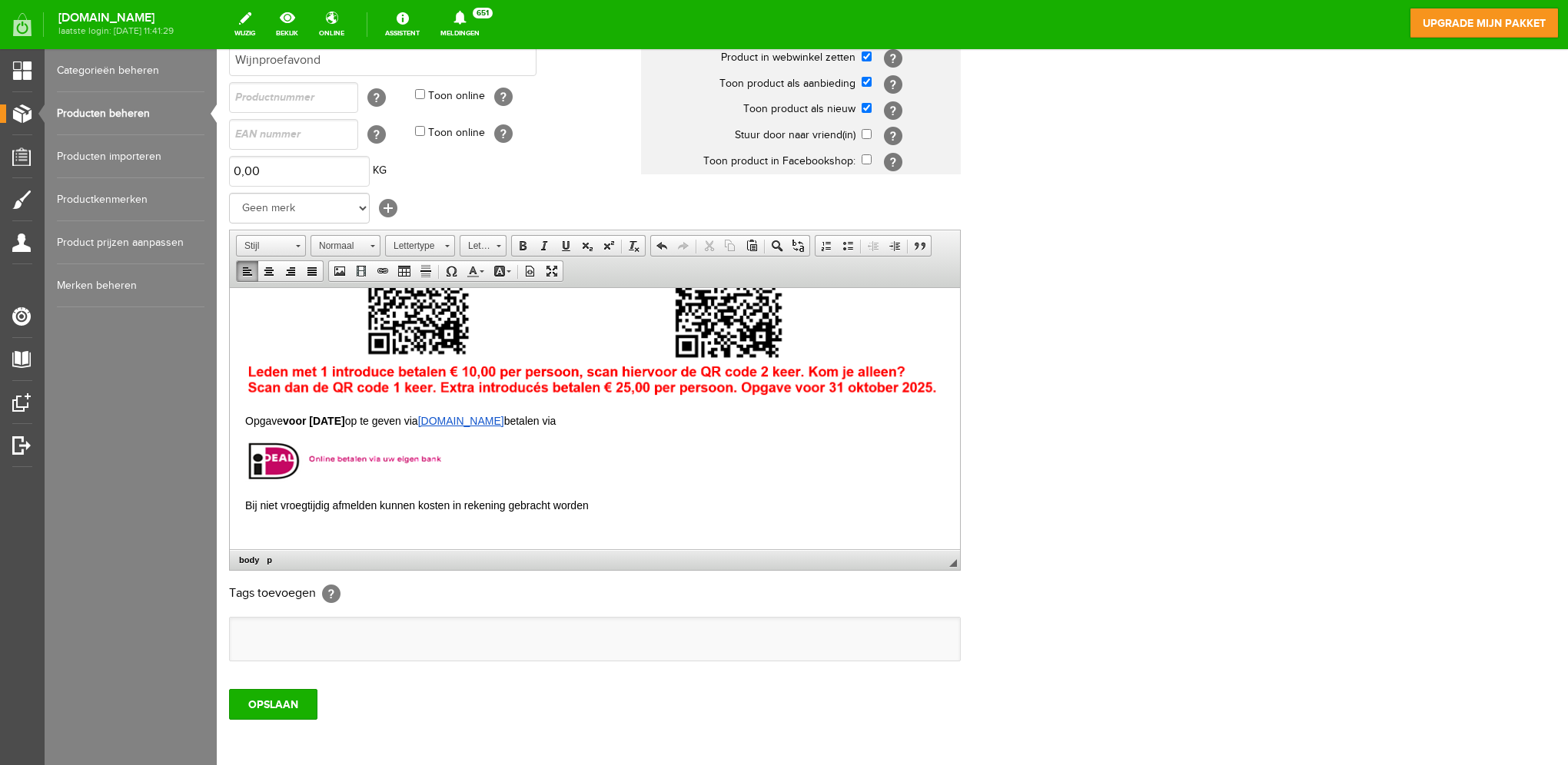
scroll to position [235, 0]
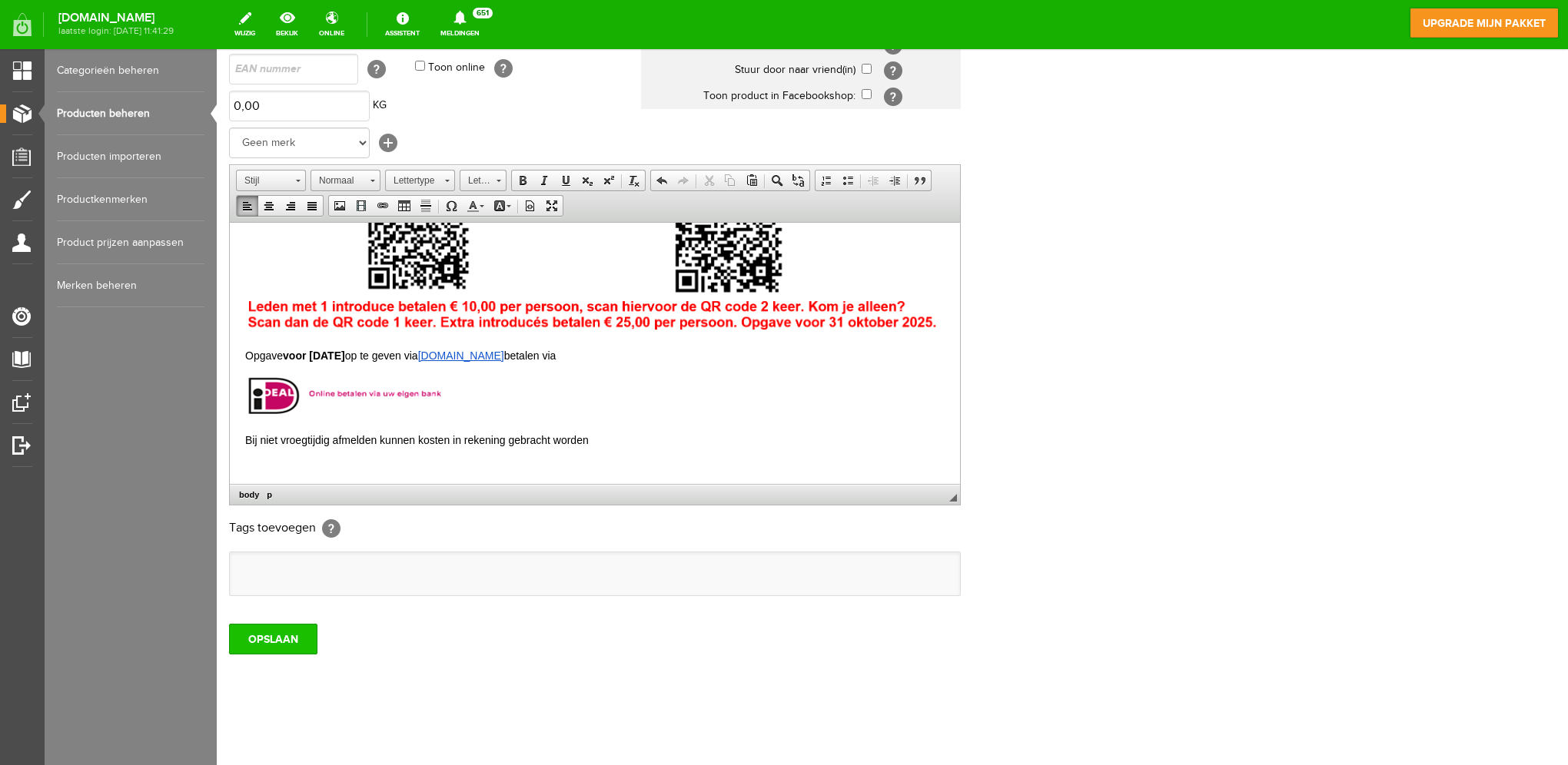
click at [301, 633] on input "OPSLAAN" at bounding box center [273, 639] width 88 height 31
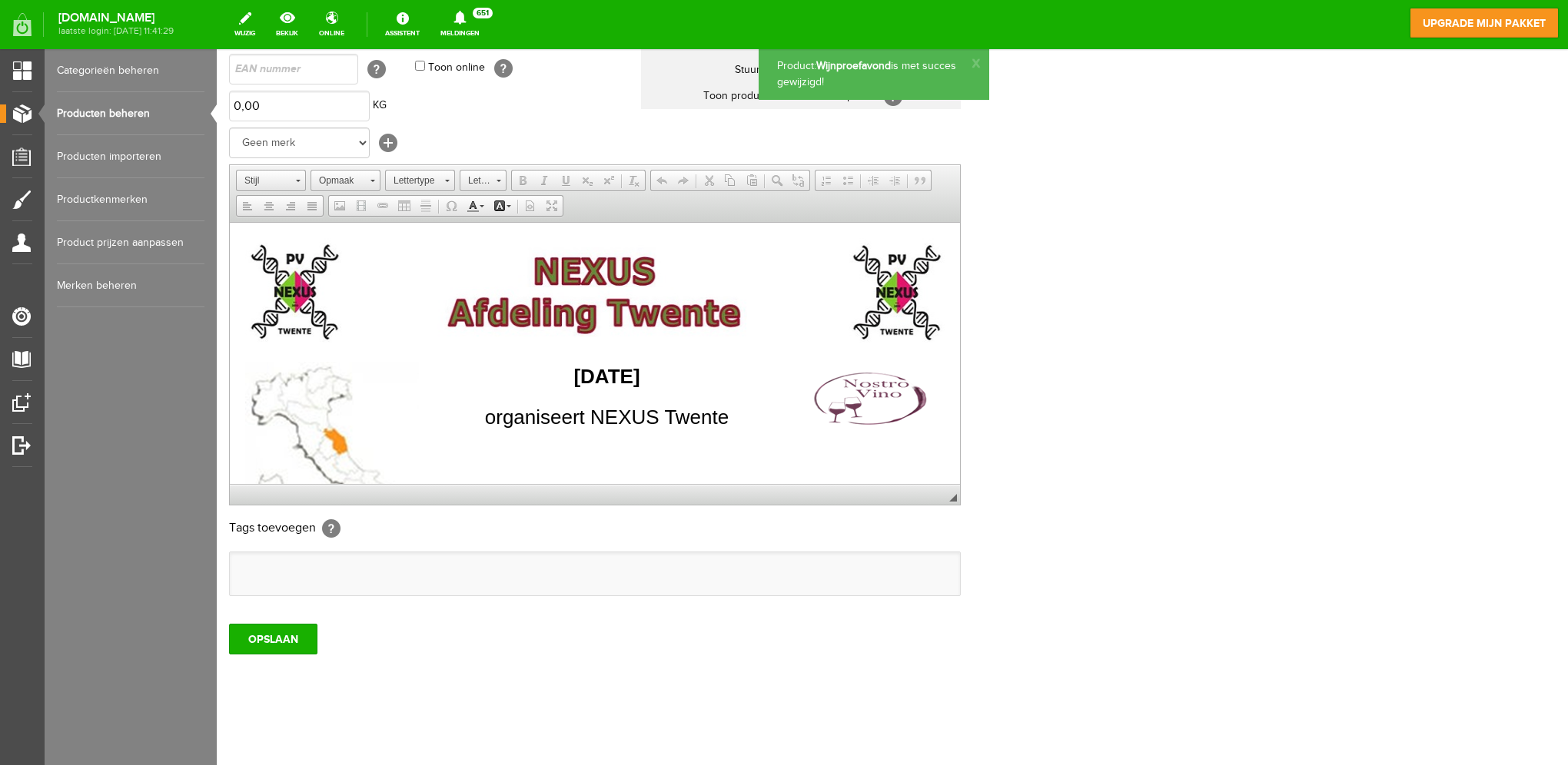
scroll to position [0, 0]
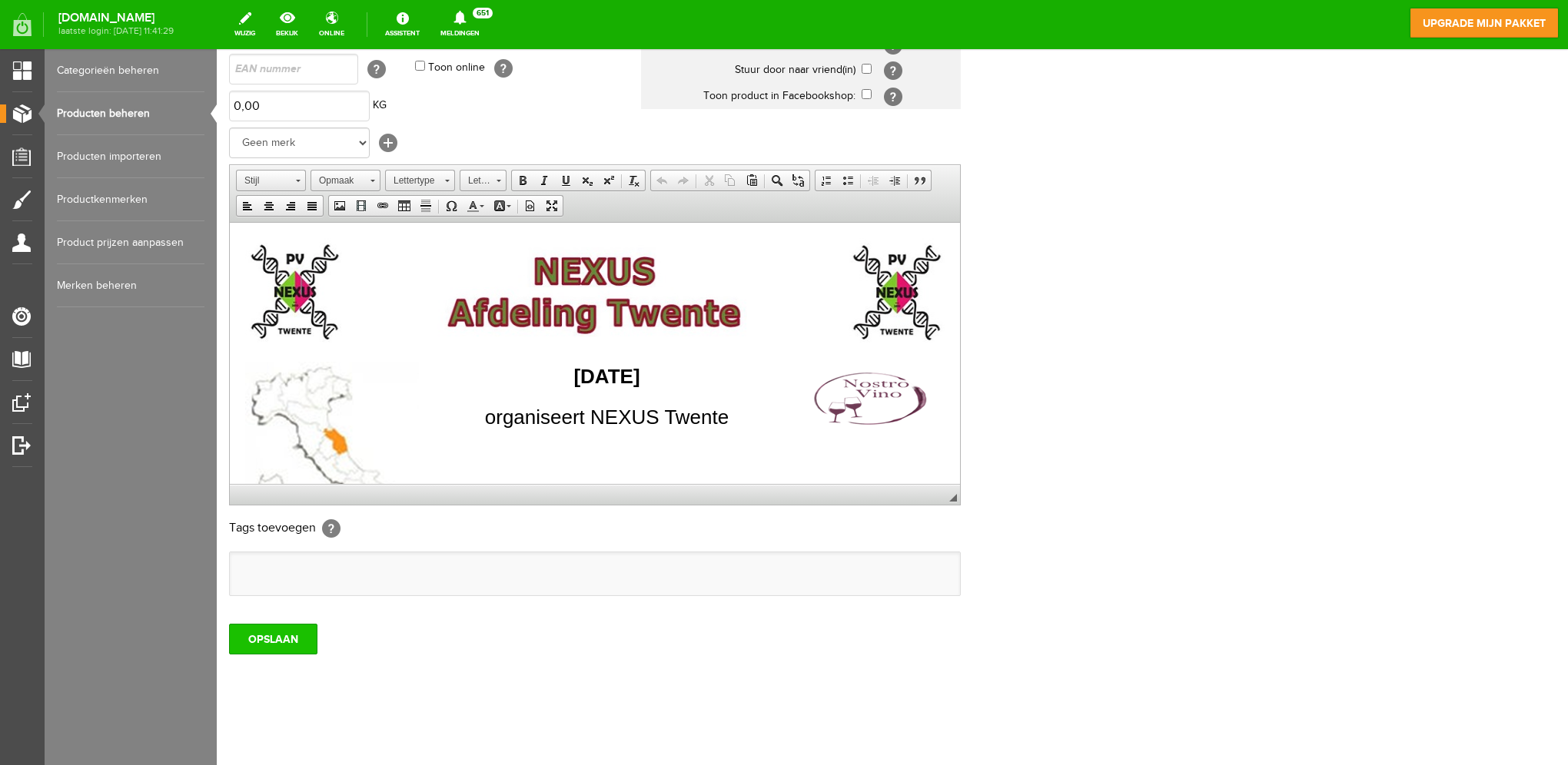
click at [277, 631] on input "OPSLAAN" at bounding box center [273, 639] width 88 height 31
click at [115, 119] on link "Producten beheren" at bounding box center [130, 114] width 147 height 43
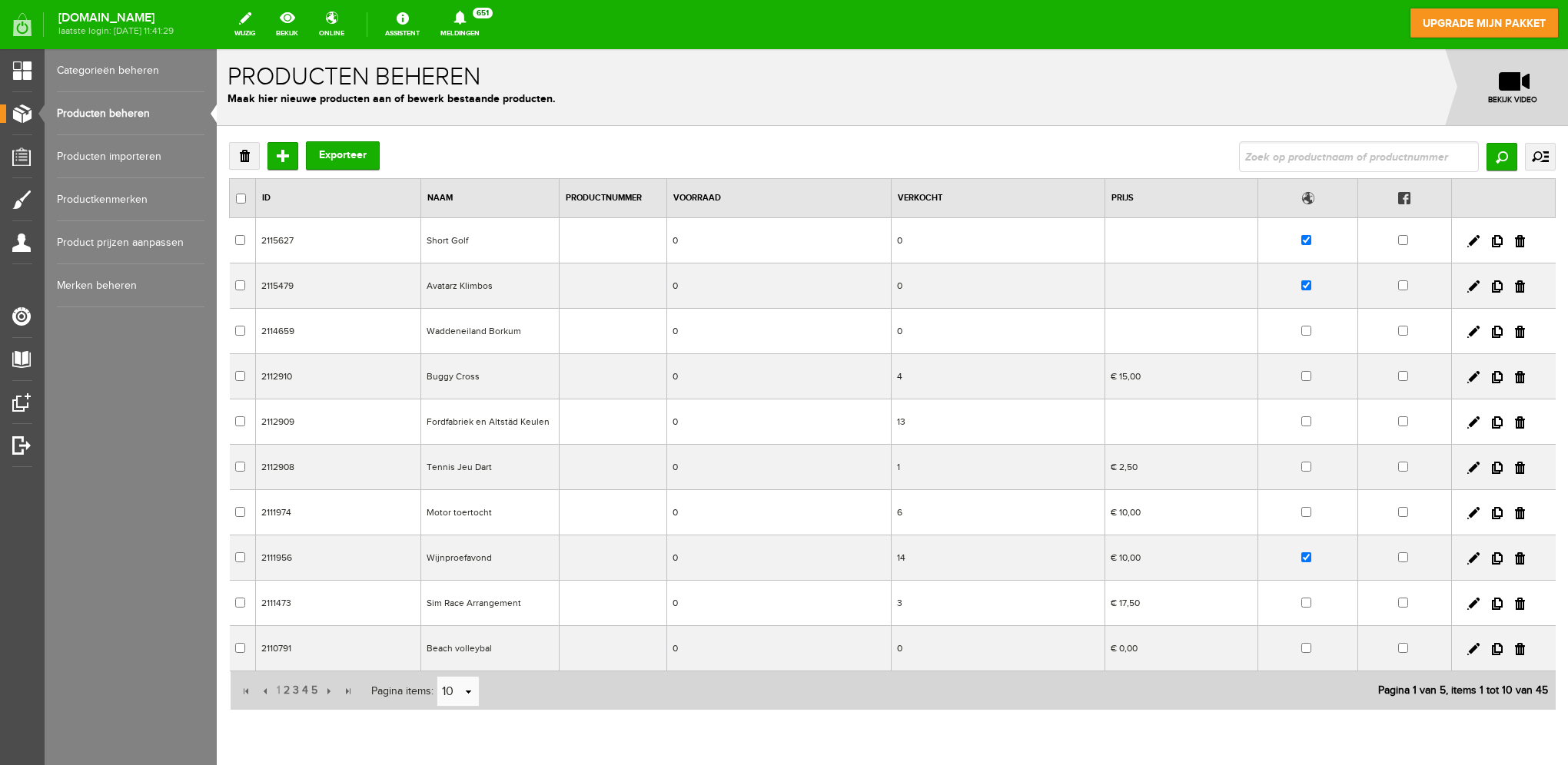
click at [1342, 159] on input "text" at bounding box center [1358, 157] width 239 height 31
type input "kloo"
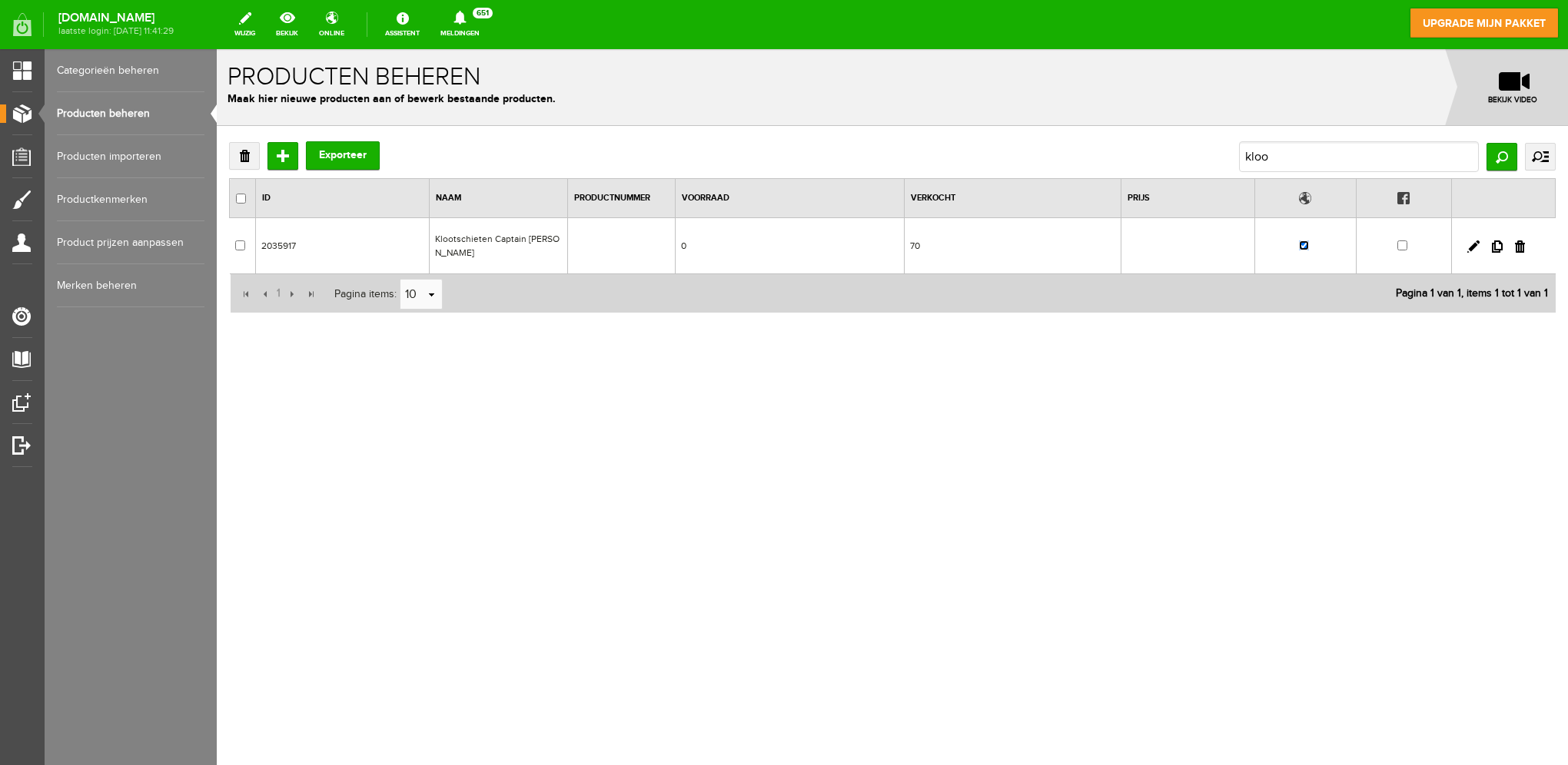
click at [1305, 240] on input "checkbox" at bounding box center [1304, 245] width 10 height 10
checkbox input "false"
click at [722, 553] on body "x Producten beheren Maak hier nieuwe producten aan of bewerk bestaande producte…" at bounding box center [892, 407] width 1351 height 716
click at [989, 445] on body "x Producten beheren Maak hier nieuwe producten aan of bewerk bestaande producte…" at bounding box center [892, 407] width 1351 height 716
click at [1438, 155] on input "kloo" at bounding box center [1358, 157] width 239 height 31
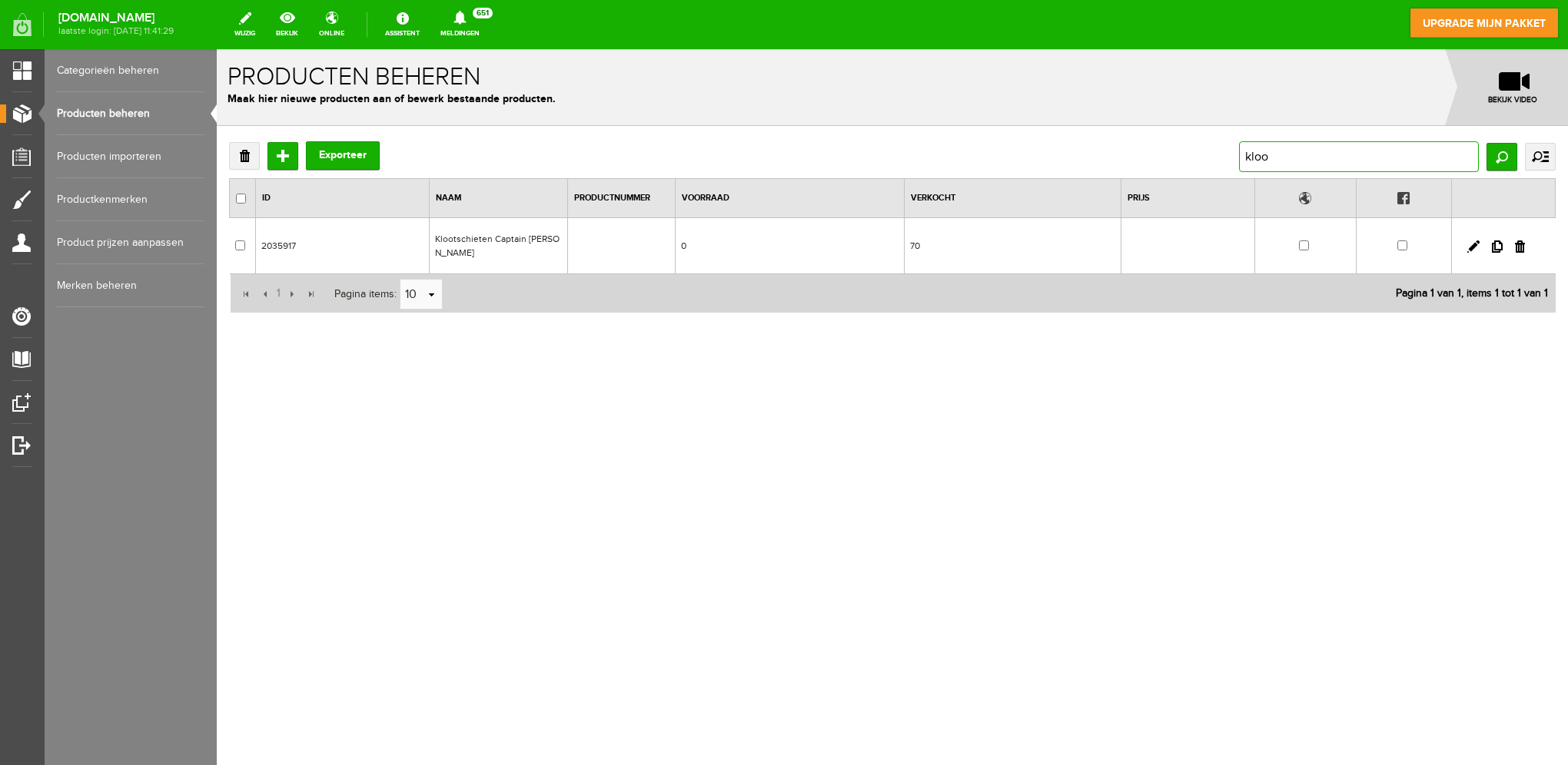
click at [1438, 155] on input "kloo" at bounding box center [1358, 157] width 239 height 31
type input "ava"
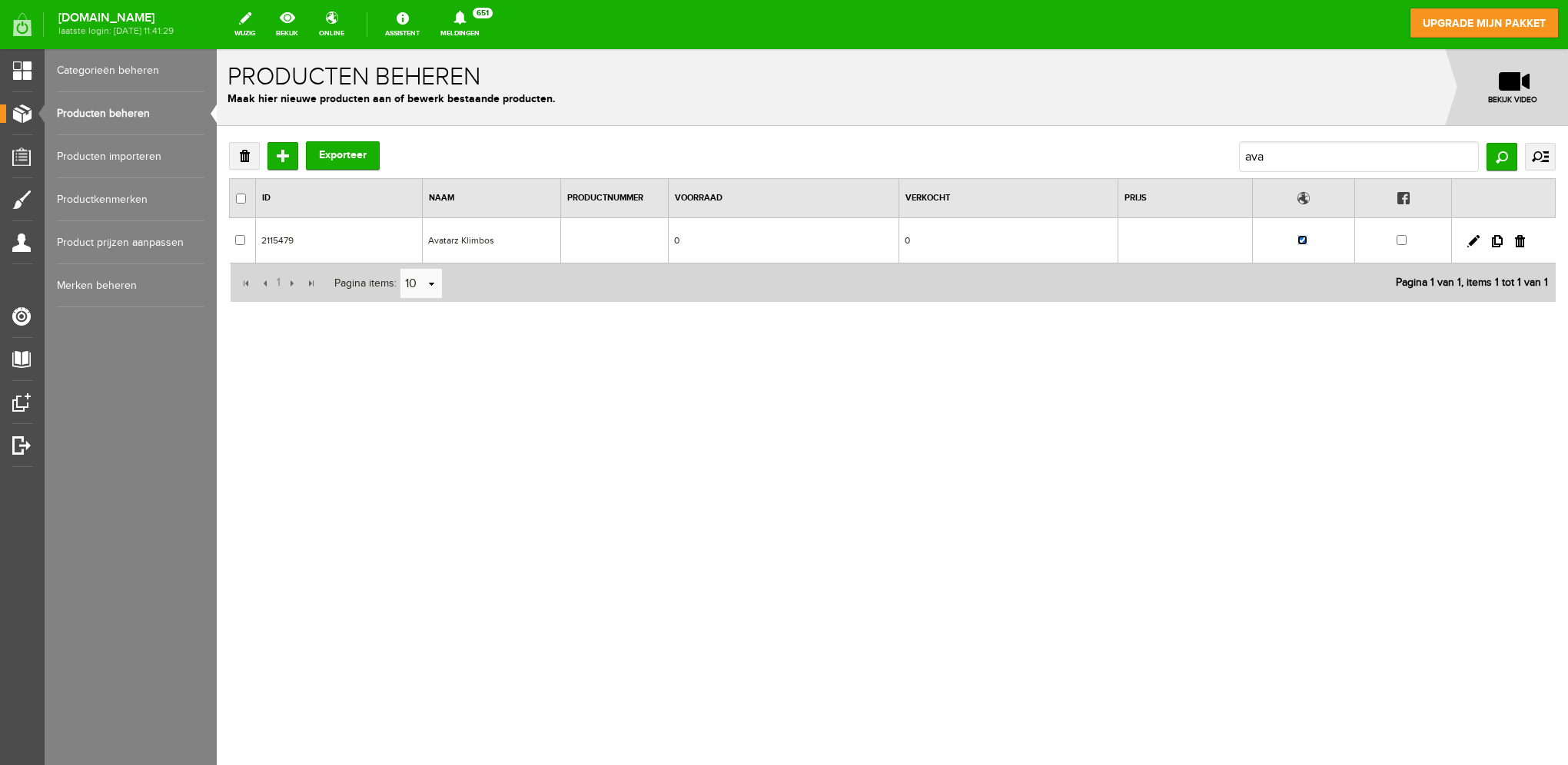
click at [1305, 236] on input "checkbox" at bounding box center [1302, 240] width 10 height 10
checkbox input "false"
